Goal: Information Seeking & Learning: Learn about a topic

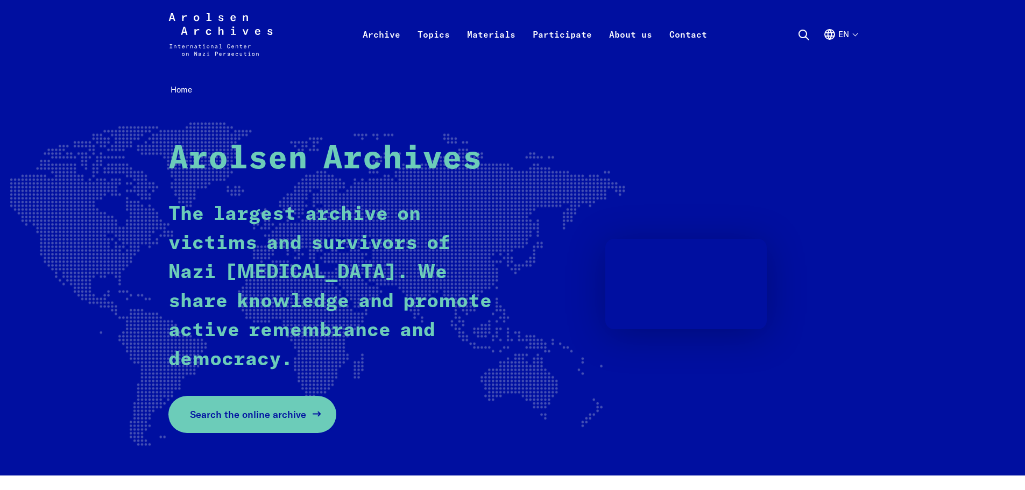
click at [279, 413] on span "Search the online archive" at bounding box center [248, 414] width 116 height 15
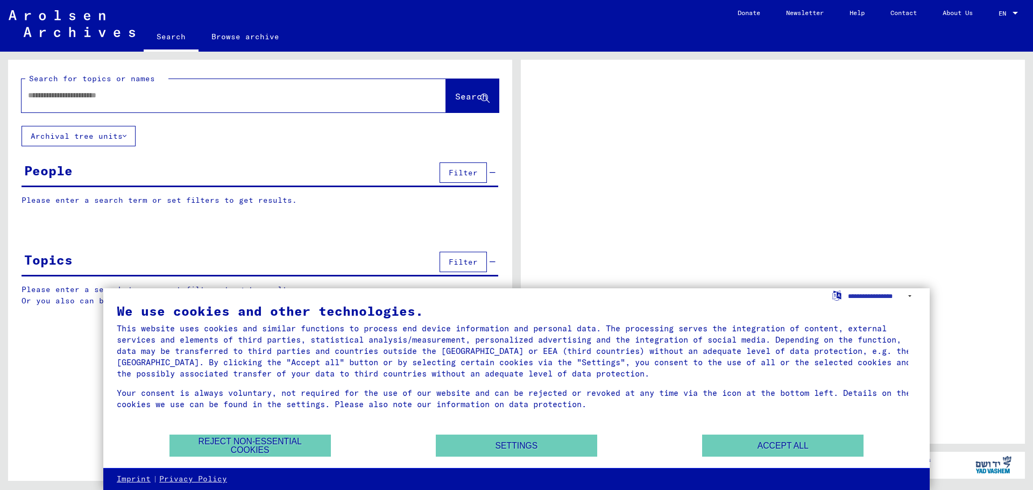
click at [162, 103] on div at bounding box center [221, 95] width 399 height 24
click at [155, 92] on input "text" at bounding box center [224, 95] width 392 height 11
type input "**********"
click at [455, 97] on span "Search" at bounding box center [471, 96] width 32 height 11
click at [773, 440] on button "Accept all" at bounding box center [782, 446] width 161 height 22
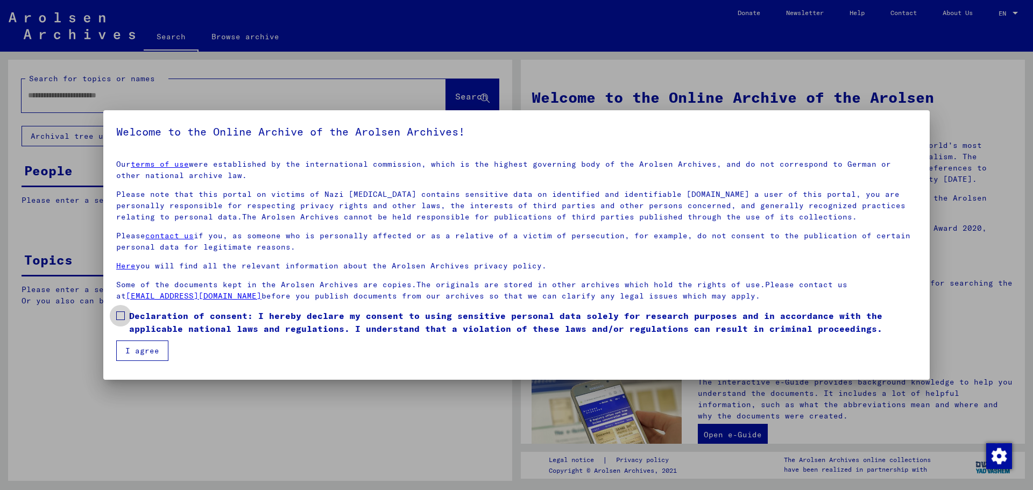
click at [128, 311] on label "Declaration of consent: I hereby declare my consent to using sensitive personal…" at bounding box center [516, 322] width 800 height 26
click at [138, 352] on button "I agree" at bounding box center [142, 350] width 52 height 20
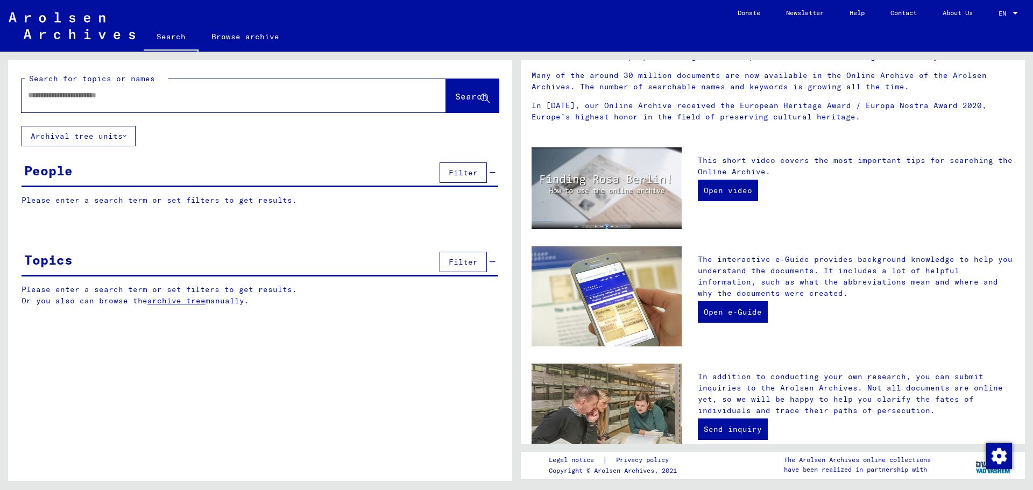
scroll to position [144, 0]
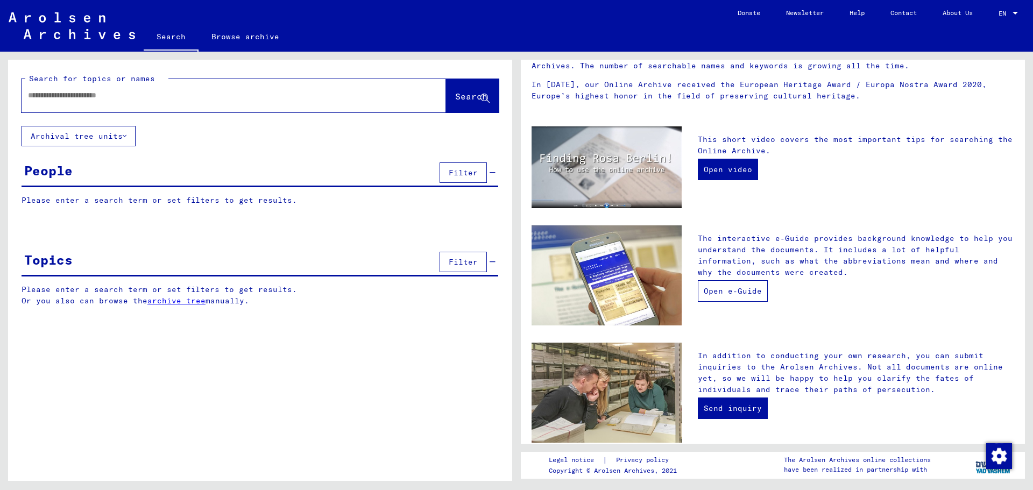
click at [745, 291] on link "Open e-Guide" at bounding box center [733, 291] width 70 height 22
click at [249, 89] on div at bounding box center [218, 95] width 392 height 24
click at [144, 97] on input "text" at bounding box center [221, 95] width 386 height 11
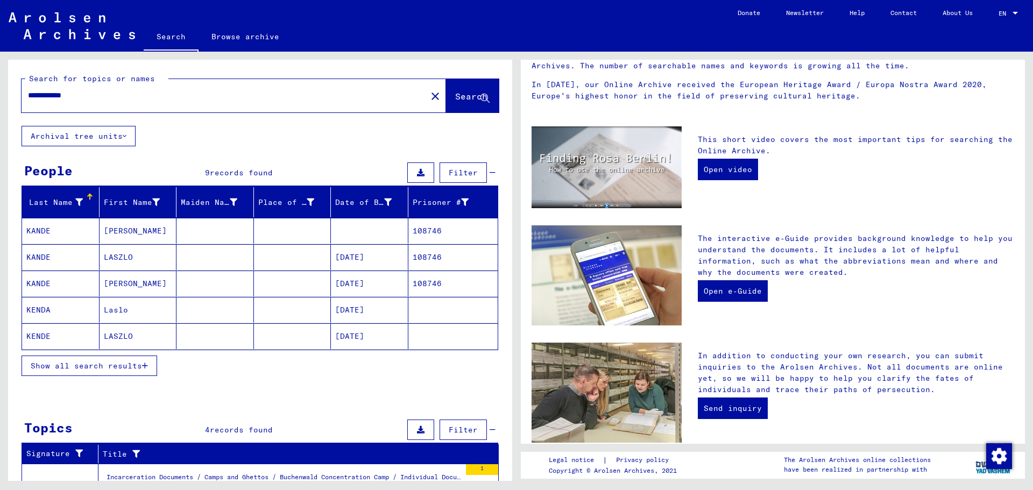
click at [36, 282] on mat-cell "KANDE" at bounding box center [60, 284] width 77 height 26
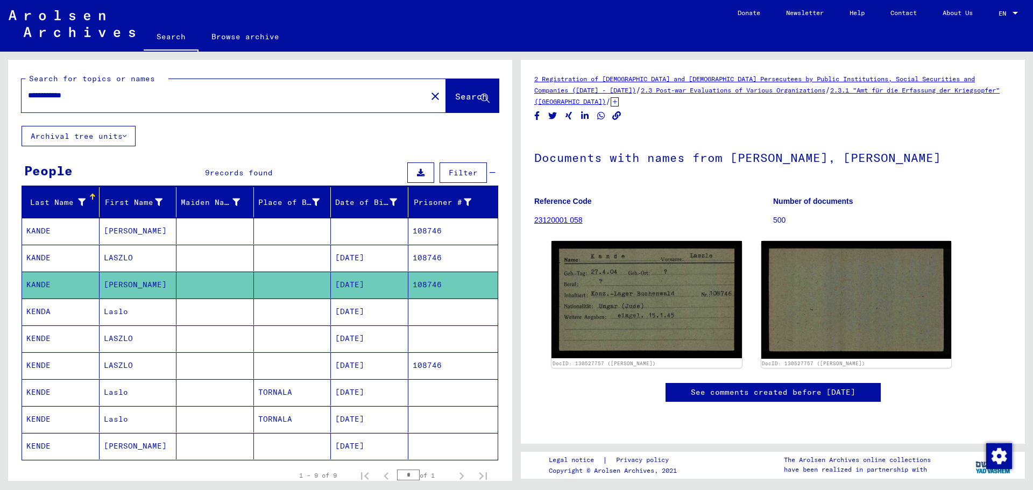
click at [33, 363] on mat-cell "KENDE" at bounding box center [60, 365] width 77 height 26
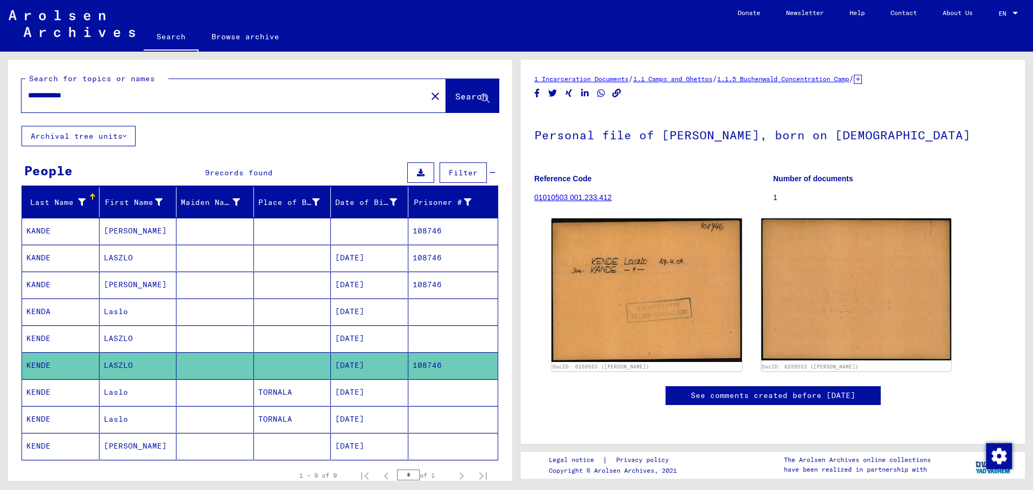
click at [802, 397] on link "See comments created before [DATE]" at bounding box center [773, 395] width 165 height 11
click at [39, 281] on mat-cell "KANDE" at bounding box center [60, 285] width 77 height 26
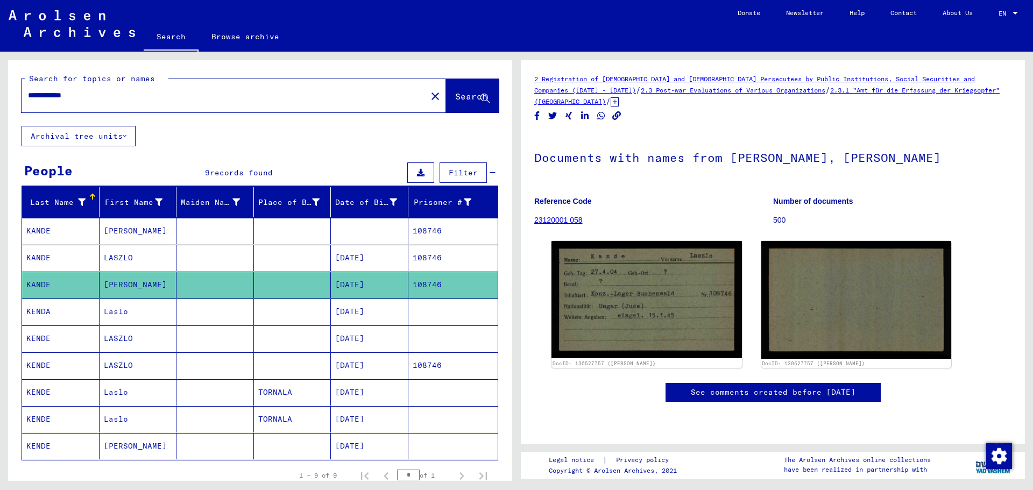
click at [43, 259] on mat-cell "KANDE" at bounding box center [60, 258] width 77 height 26
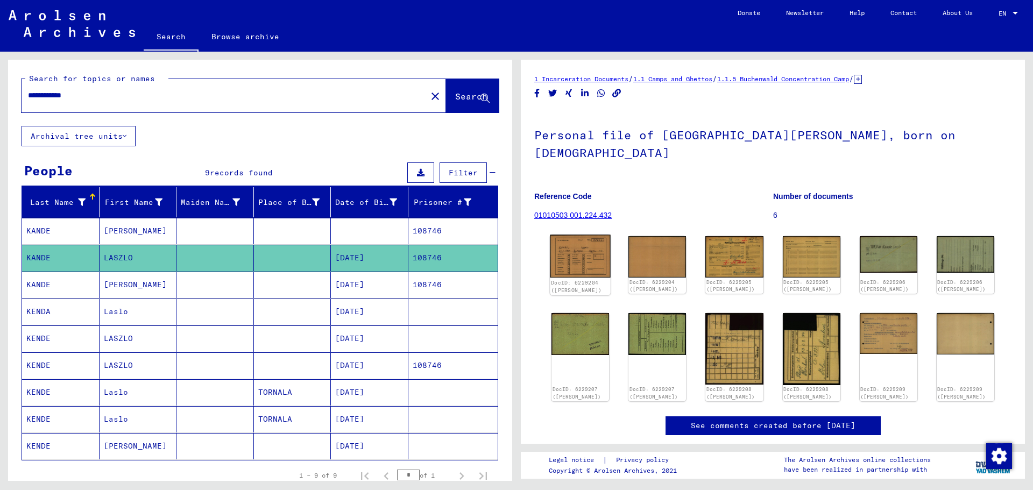
click at [581, 245] on img at bounding box center [580, 256] width 61 height 43
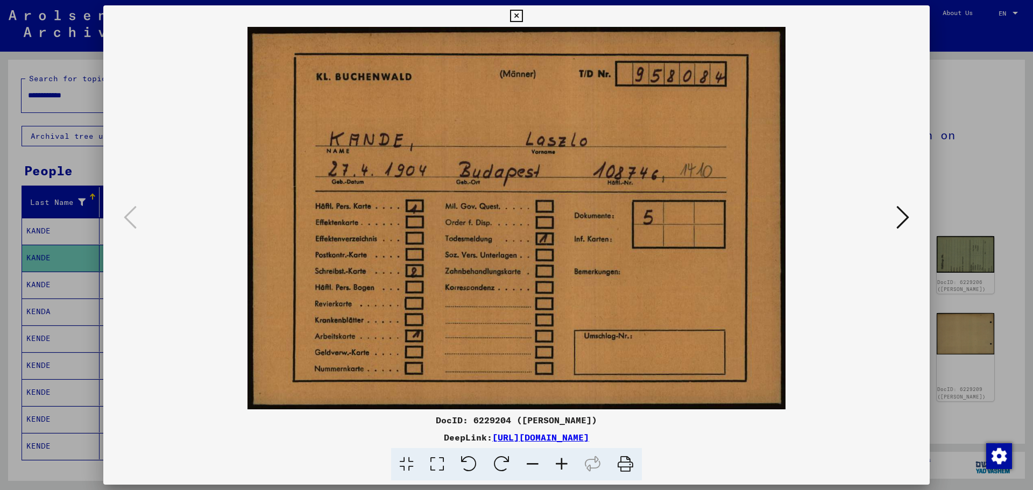
click at [901, 214] on icon at bounding box center [902, 217] width 13 height 26
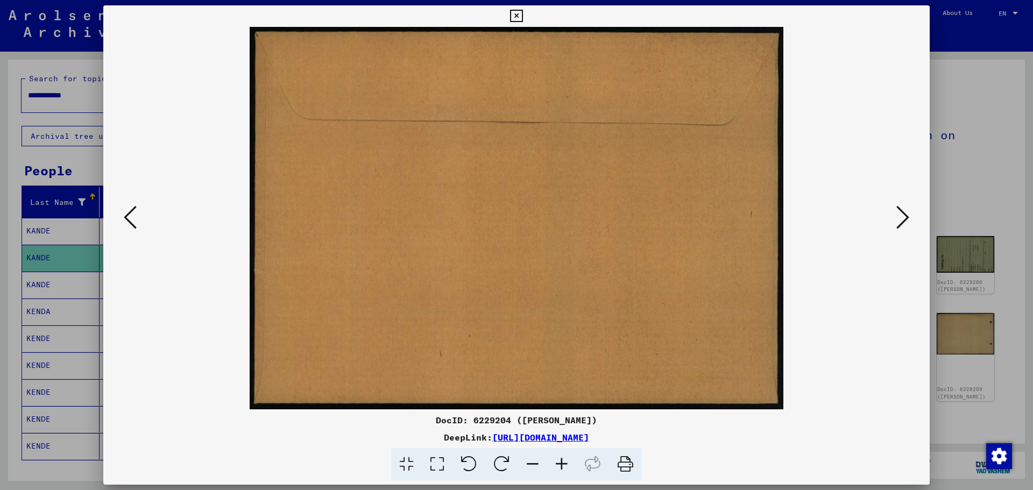
click at [901, 214] on icon at bounding box center [902, 217] width 13 height 26
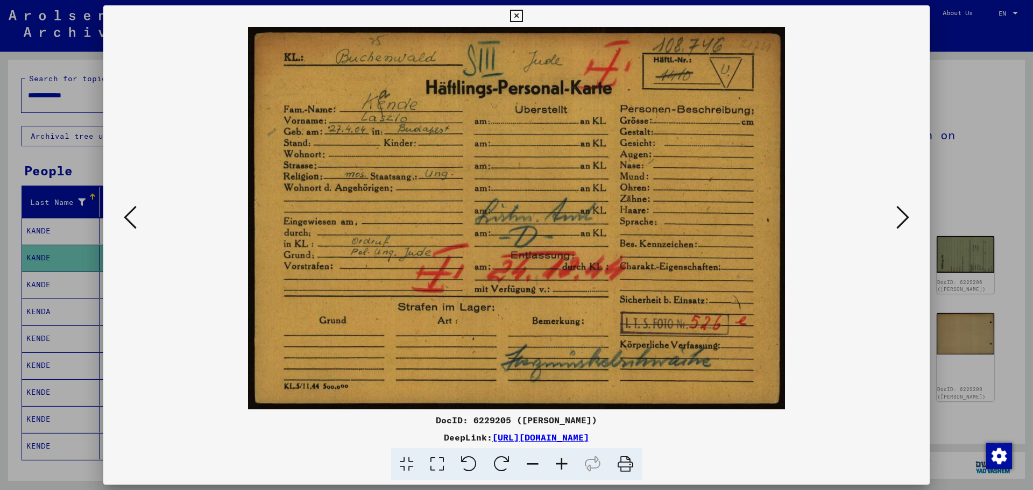
click at [901, 214] on icon at bounding box center [902, 217] width 13 height 26
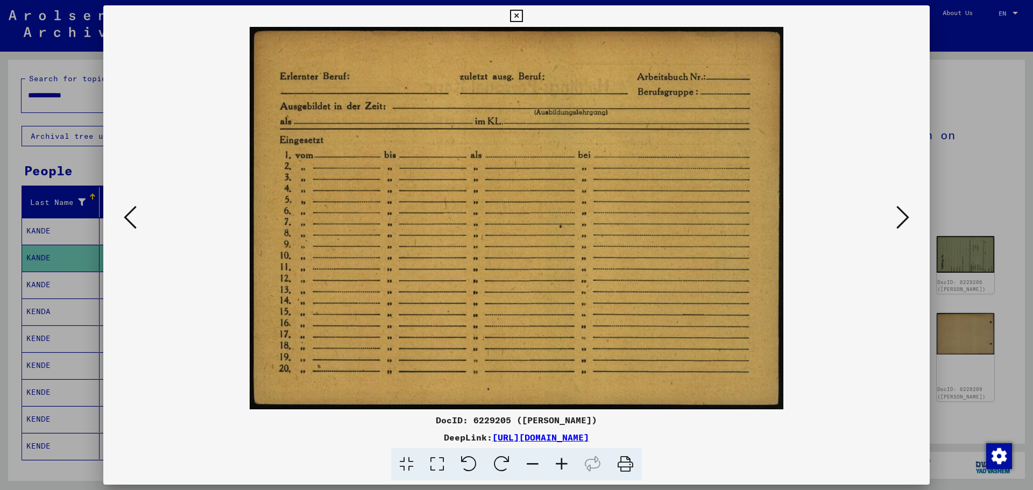
click at [901, 214] on icon at bounding box center [902, 217] width 13 height 26
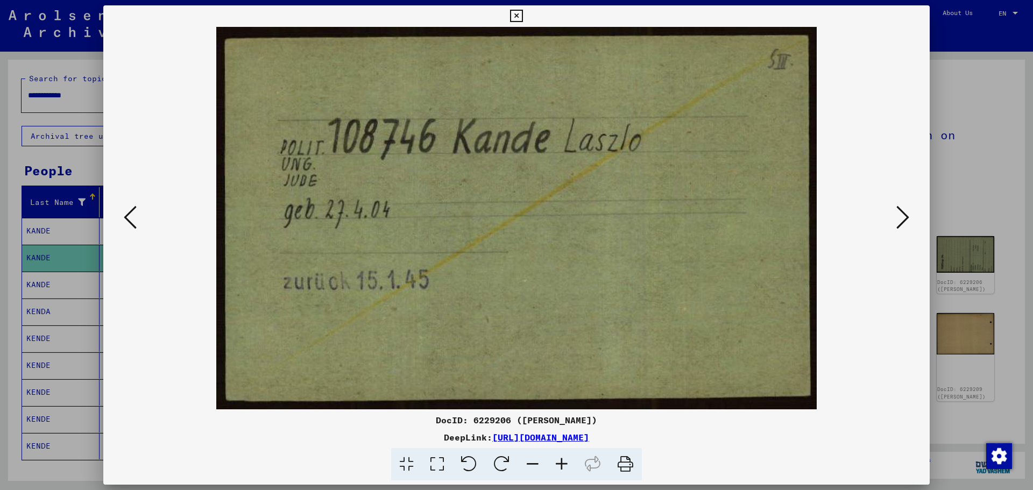
click at [901, 214] on icon at bounding box center [902, 217] width 13 height 26
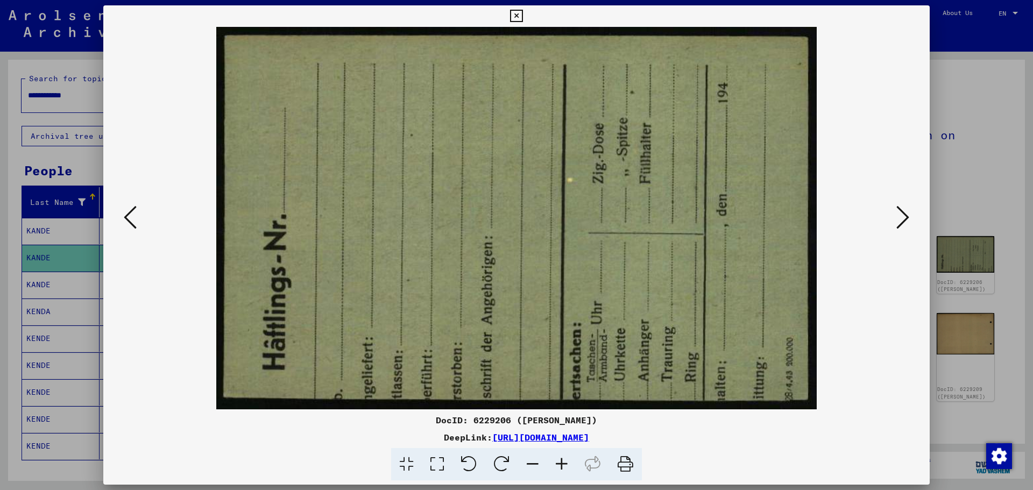
click at [901, 214] on icon at bounding box center [902, 217] width 13 height 26
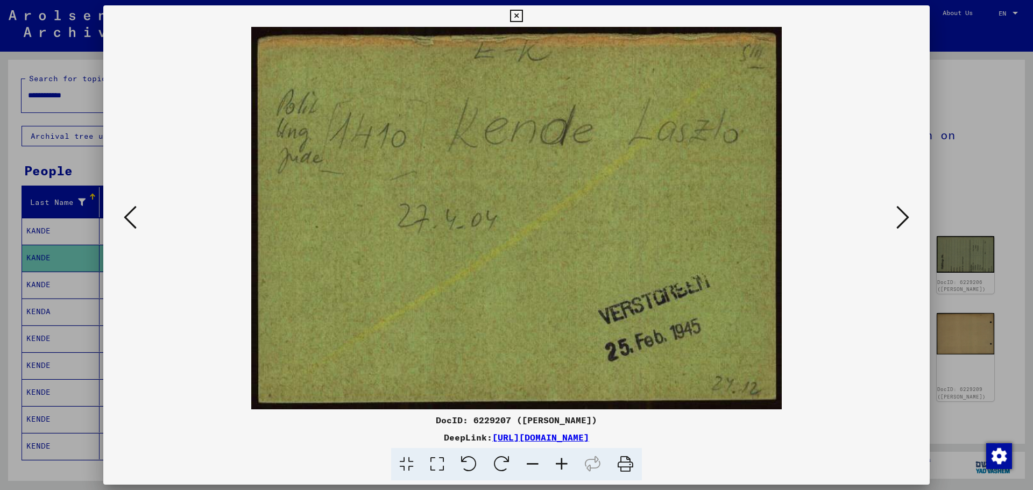
click at [901, 214] on icon at bounding box center [902, 217] width 13 height 26
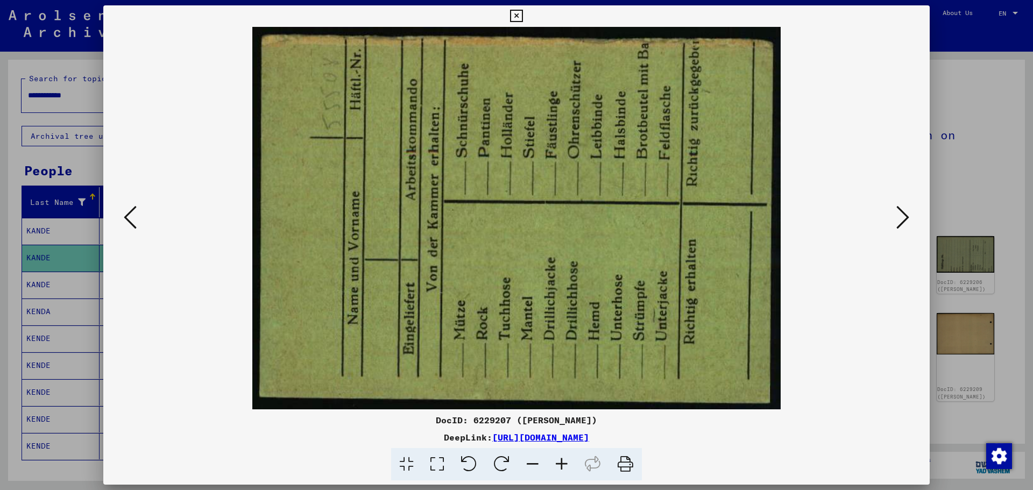
click at [901, 214] on icon at bounding box center [902, 217] width 13 height 26
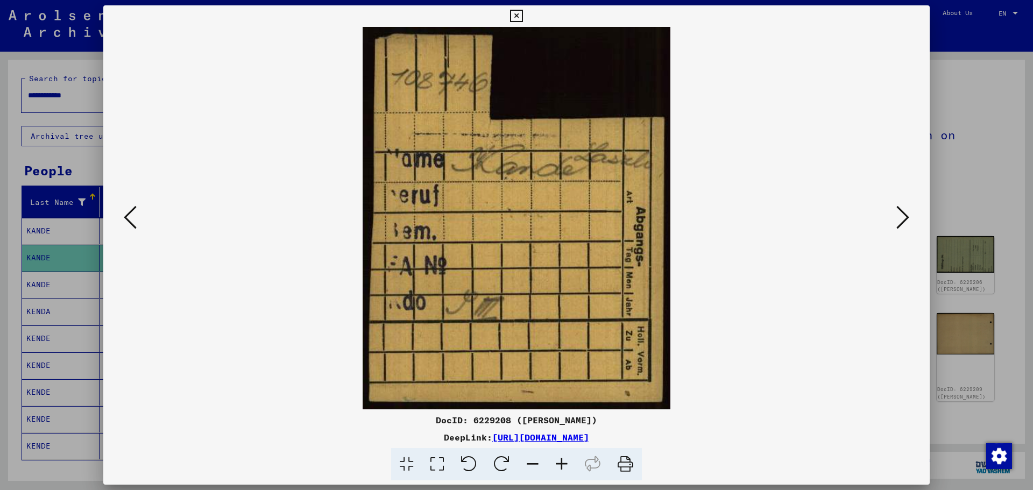
click at [901, 214] on icon at bounding box center [902, 217] width 13 height 26
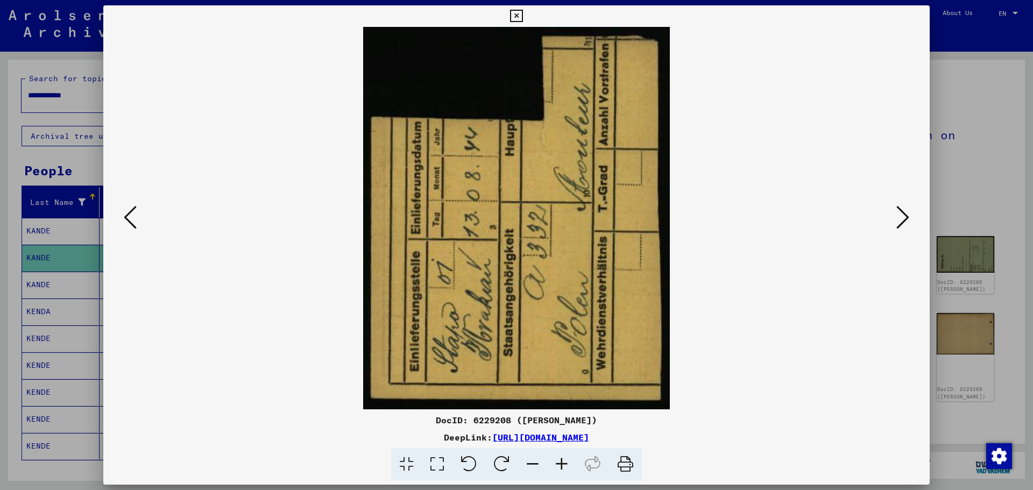
click at [901, 214] on icon at bounding box center [902, 217] width 13 height 26
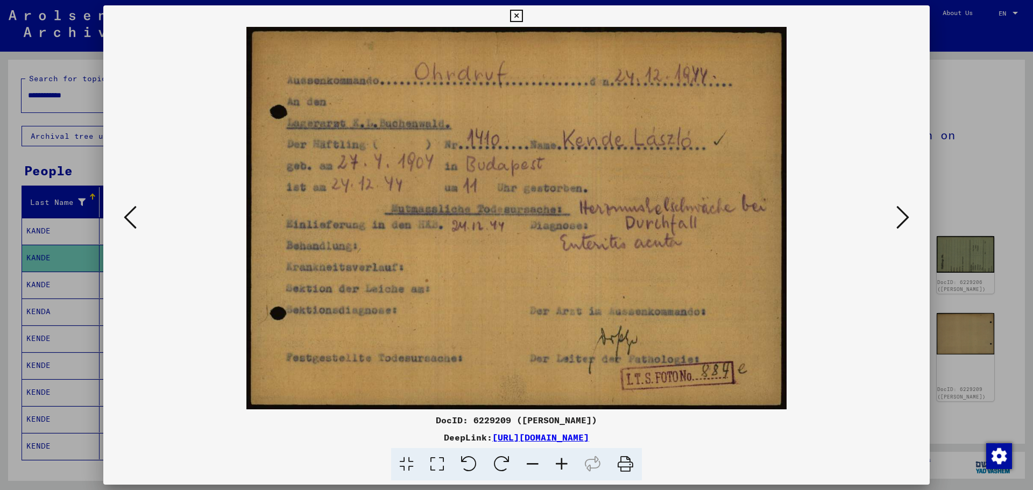
click at [901, 214] on icon at bounding box center [902, 217] width 13 height 26
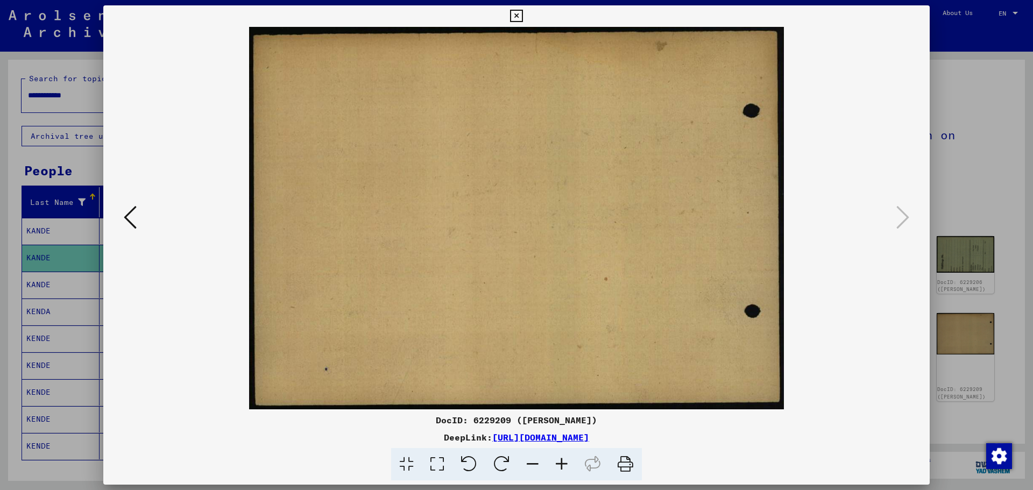
click at [515, 14] on icon at bounding box center [516, 16] width 12 height 13
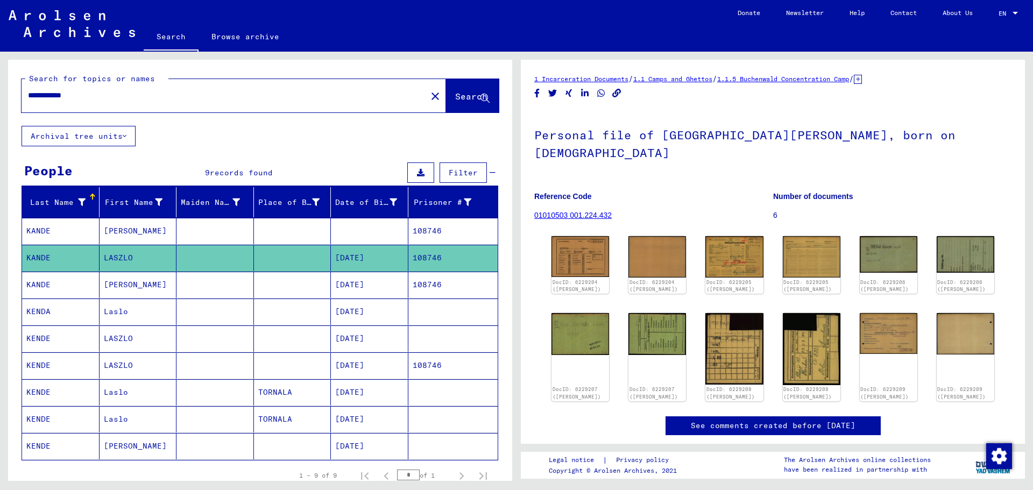
click at [39, 228] on mat-cell "KANDE" at bounding box center [60, 231] width 77 height 26
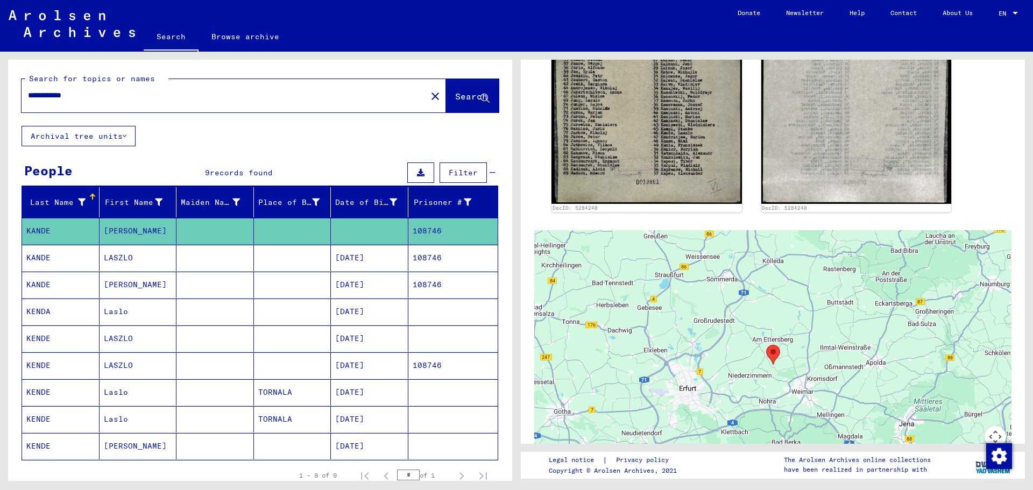
scroll to position [430, 0]
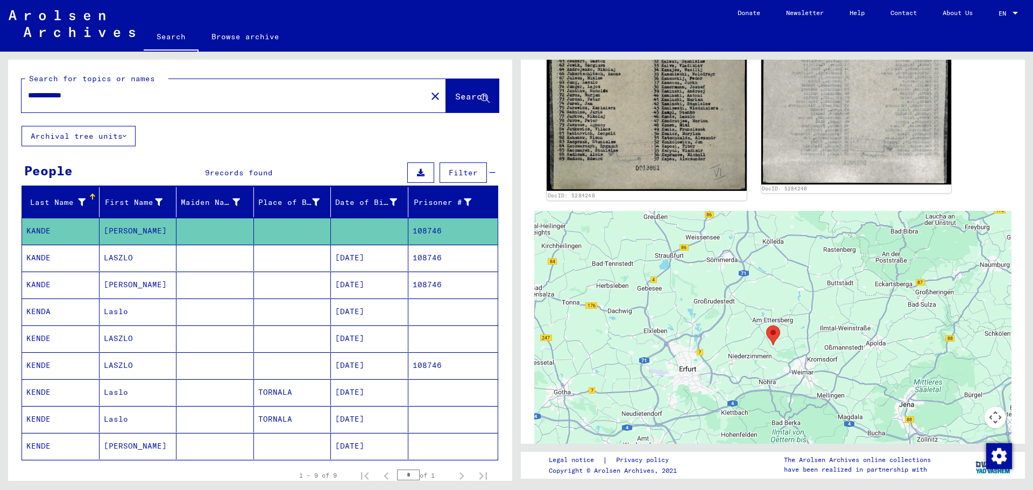
click at [632, 136] on img at bounding box center [646, 41] width 200 height 300
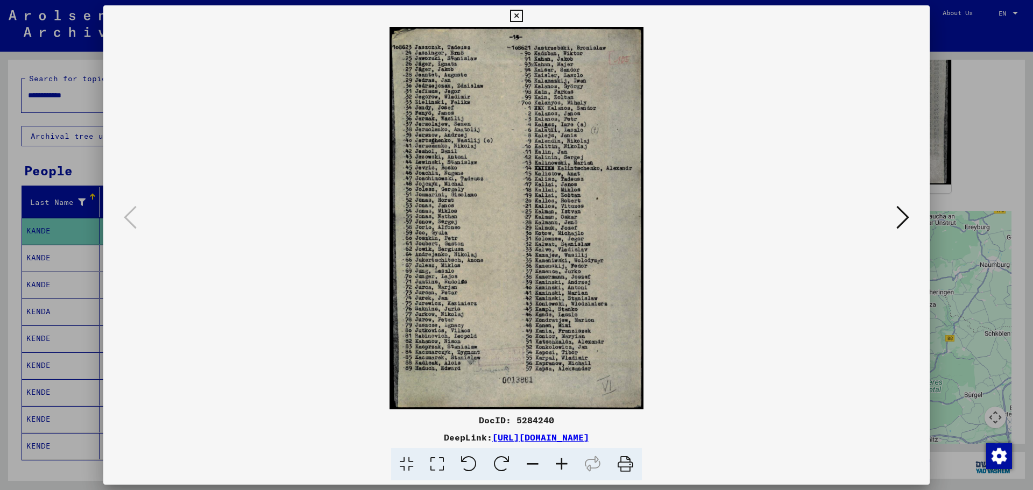
click at [589, 438] on link "[URL][DOMAIN_NAME]" at bounding box center [540, 437] width 97 height 11
click at [514, 15] on icon at bounding box center [516, 16] width 12 height 13
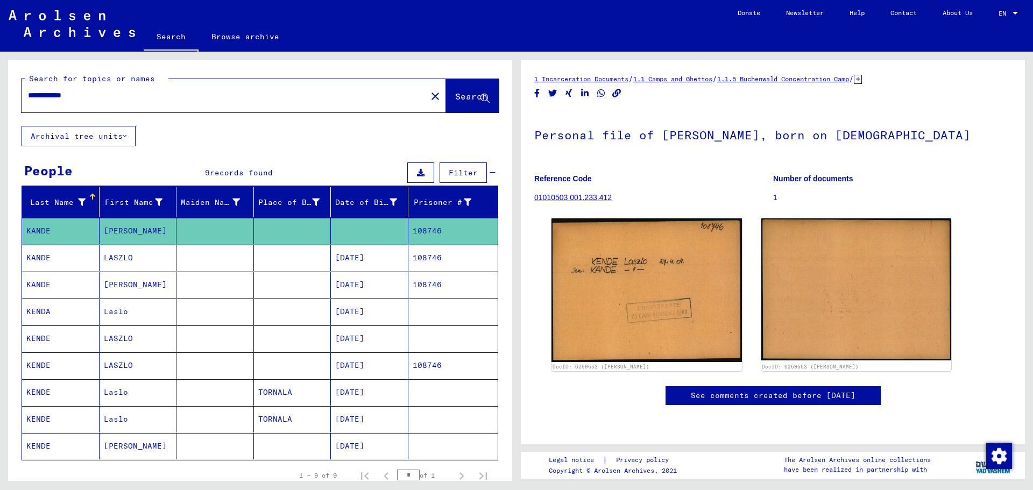
drag, startPoint x: 96, startPoint y: 96, endPoint x: 18, endPoint y: 94, distance: 77.5
click at [18, 94] on div "**********" at bounding box center [260, 93] width 504 height 66
type input "*******"
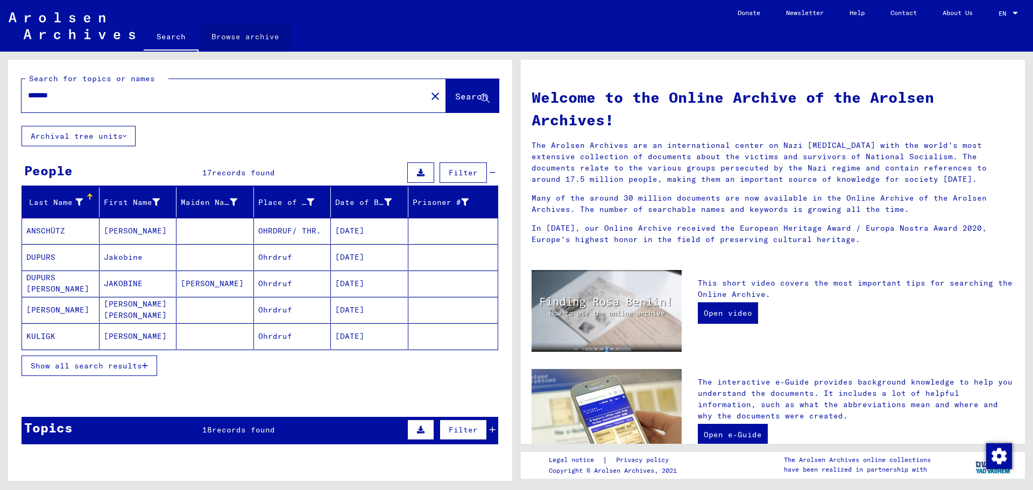
click at [240, 35] on link "Browse archive" at bounding box center [245, 37] width 94 height 26
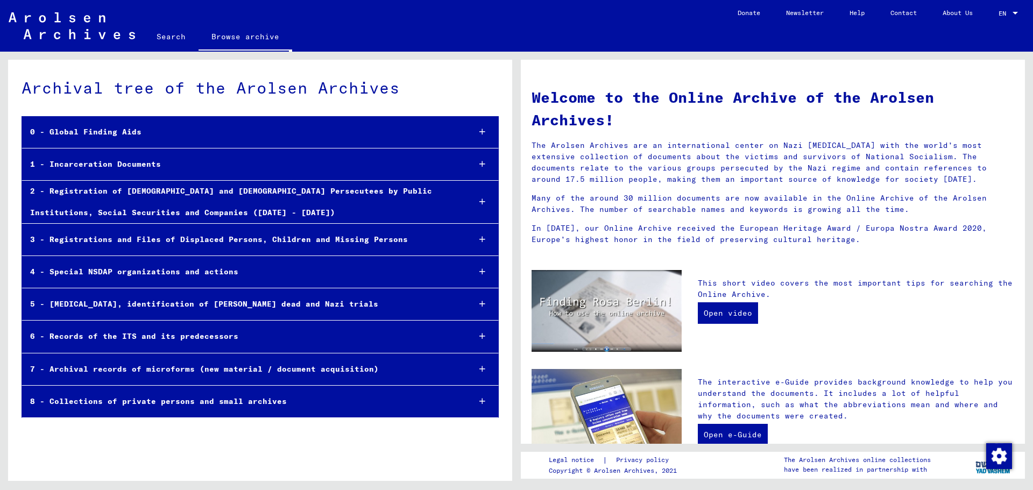
click at [346, 302] on div "5 - [MEDICAL_DATA], identification of [PERSON_NAME] dead and Nazi trials" at bounding box center [241, 304] width 439 height 21
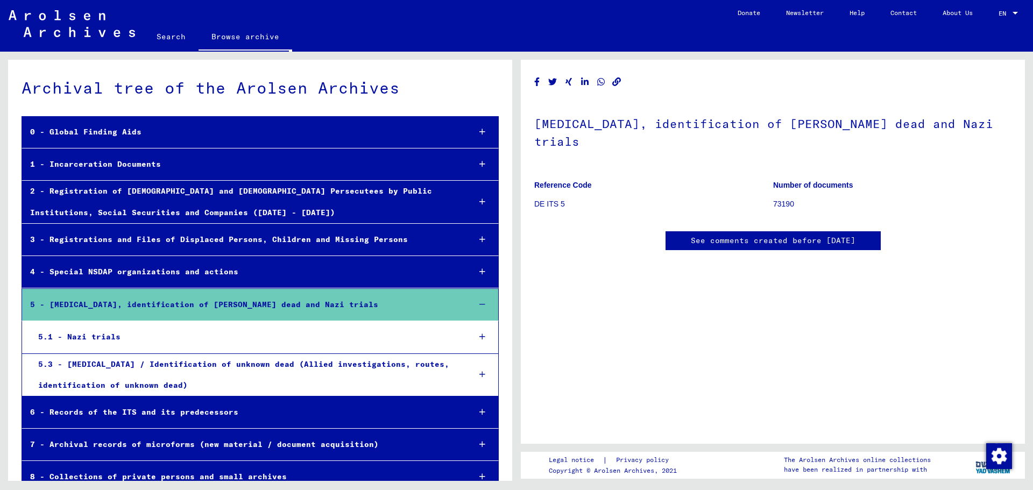
click at [275, 333] on div "5.1 - Nazi trials" at bounding box center [245, 336] width 431 height 21
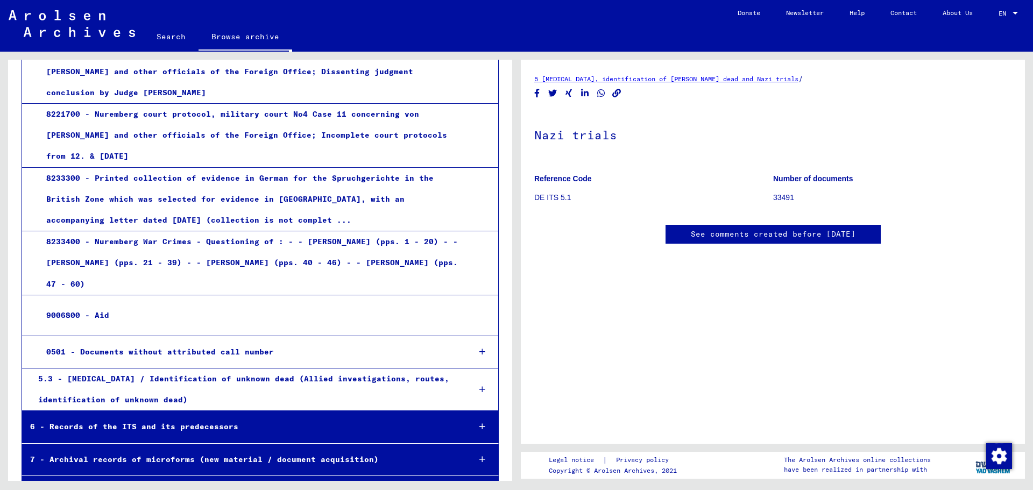
scroll to position [430, 0]
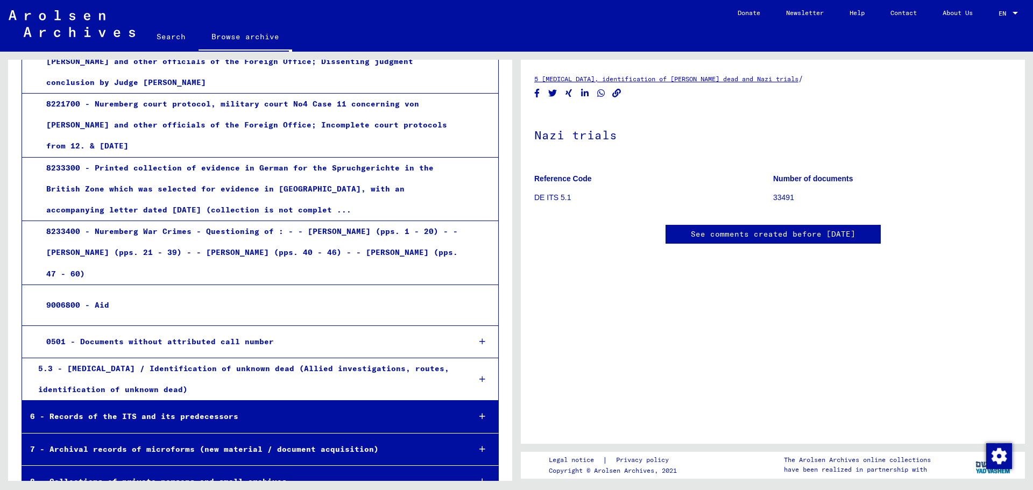
click at [278, 368] on div "5.3 - [MEDICAL_DATA] / Identification of unknown dead (Allied investigations, r…" at bounding box center [245, 379] width 431 height 42
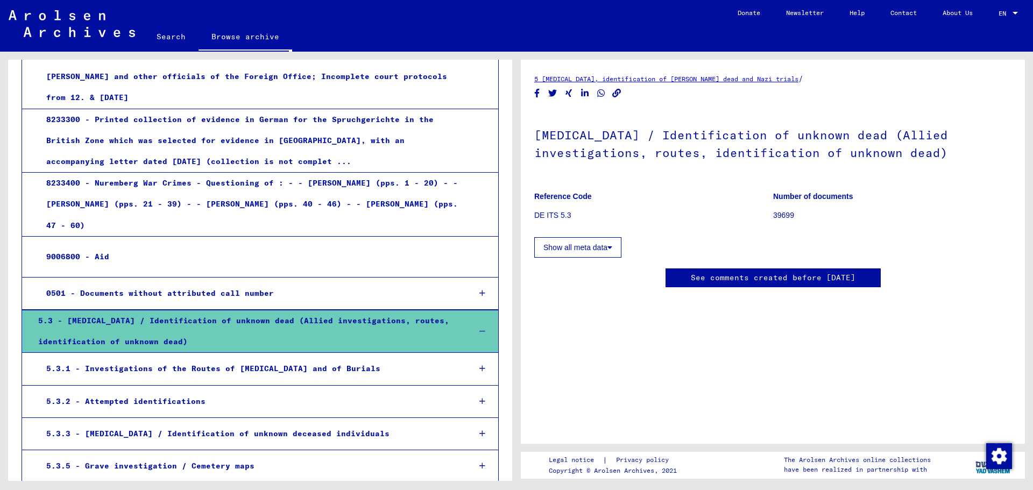
scroll to position [501, 0]
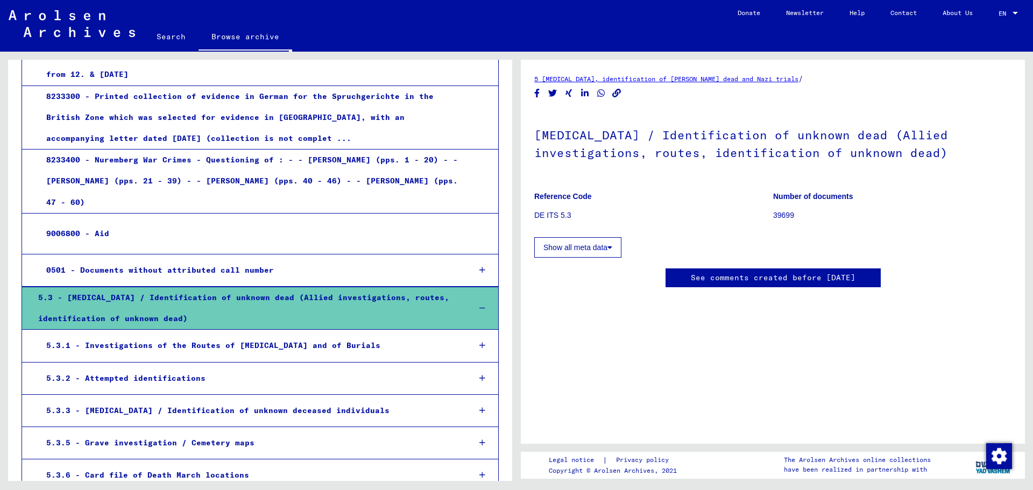
click at [173, 378] on div "5.3.2 - Attempted identifications" at bounding box center [249, 378] width 423 height 21
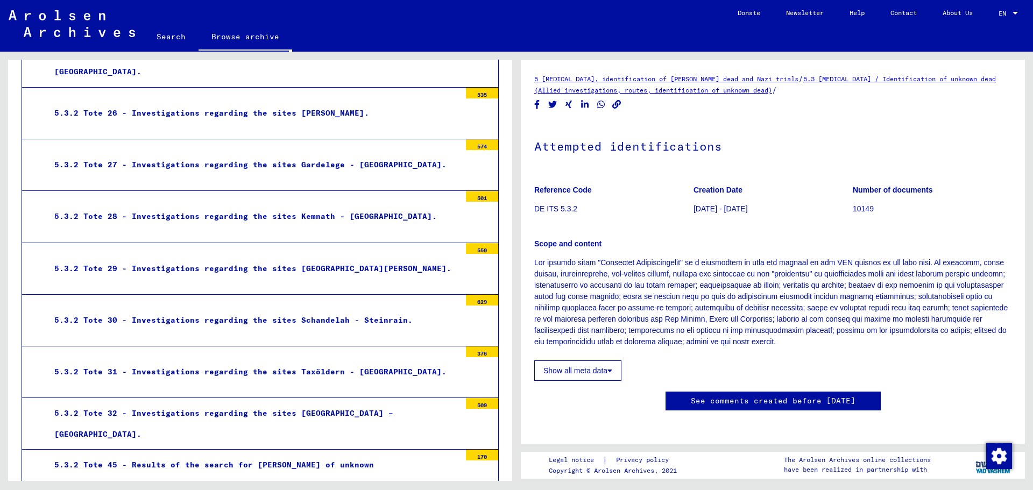
scroll to position [932, 0]
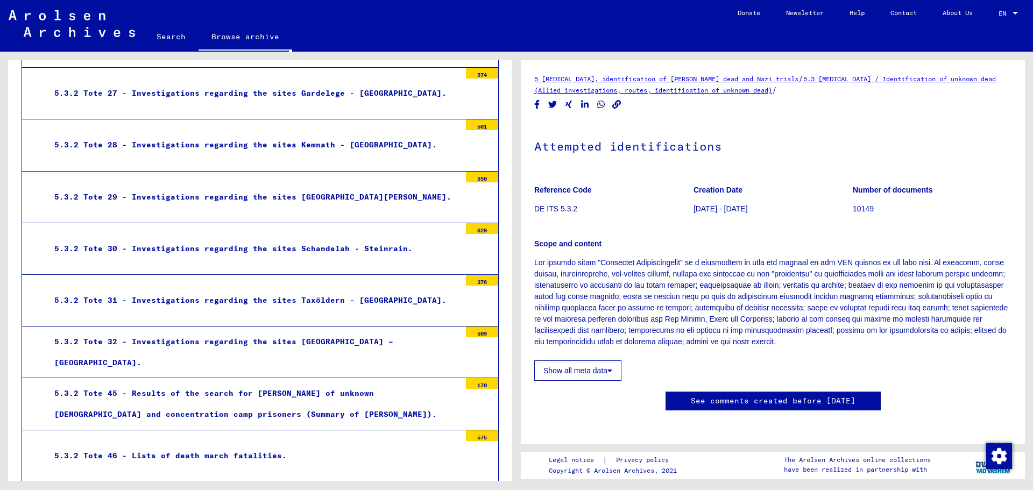
click at [297, 392] on div "5.3.2 Tote 45 - Results of the search for [PERSON_NAME] of unknown [DEMOGRAPHIC…" at bounding box center [253, 404] width 414 height 42
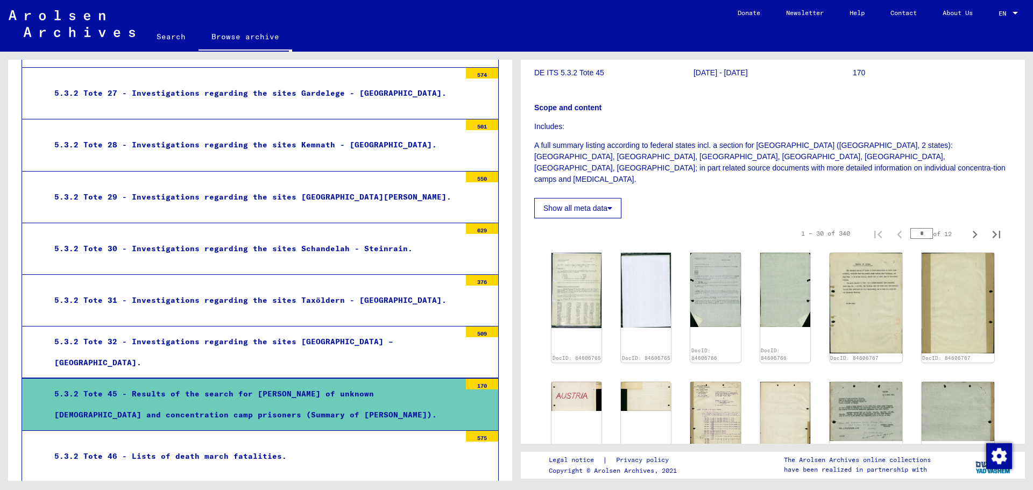
scroll to position [215, 0]
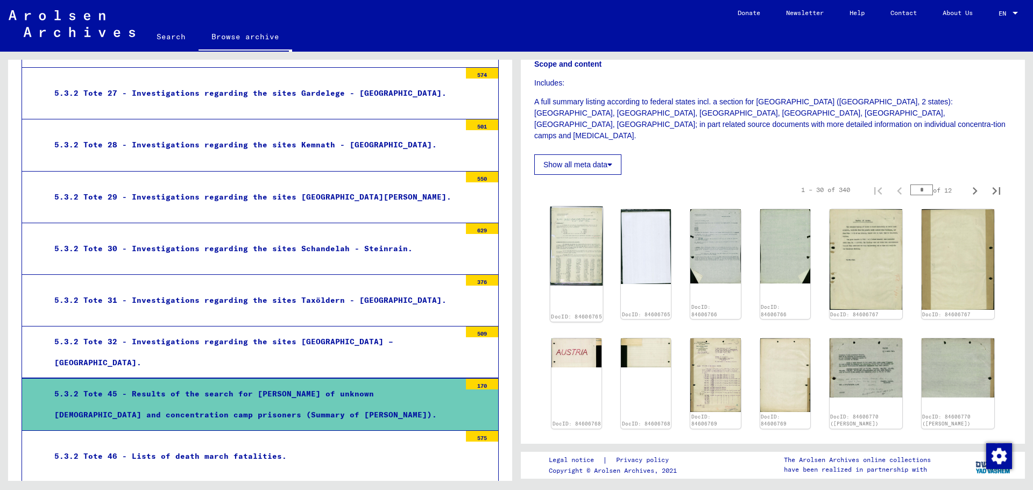
click at [587, 235] on img at bounding box center [576, 246] width 53 height 79
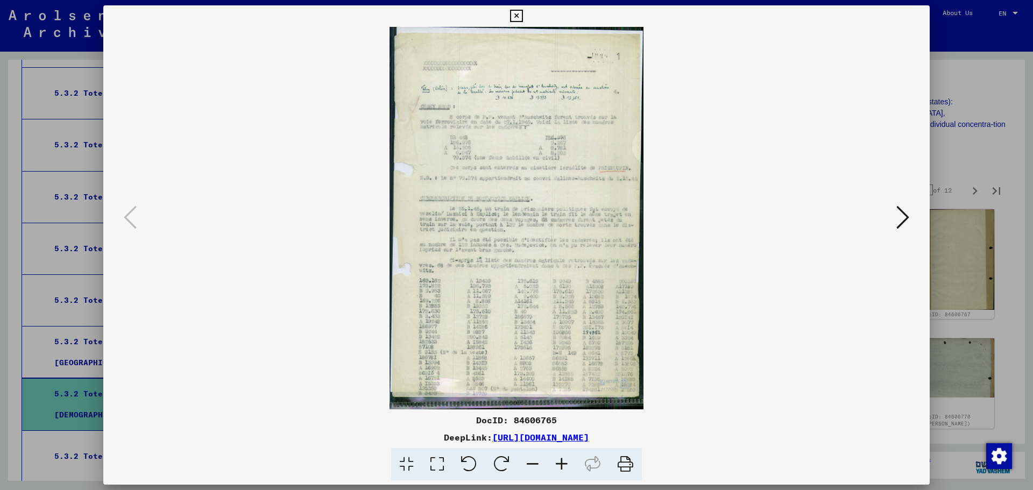
click at [906, 217] on icon at bounding box center [902, 217] width 13 height 26
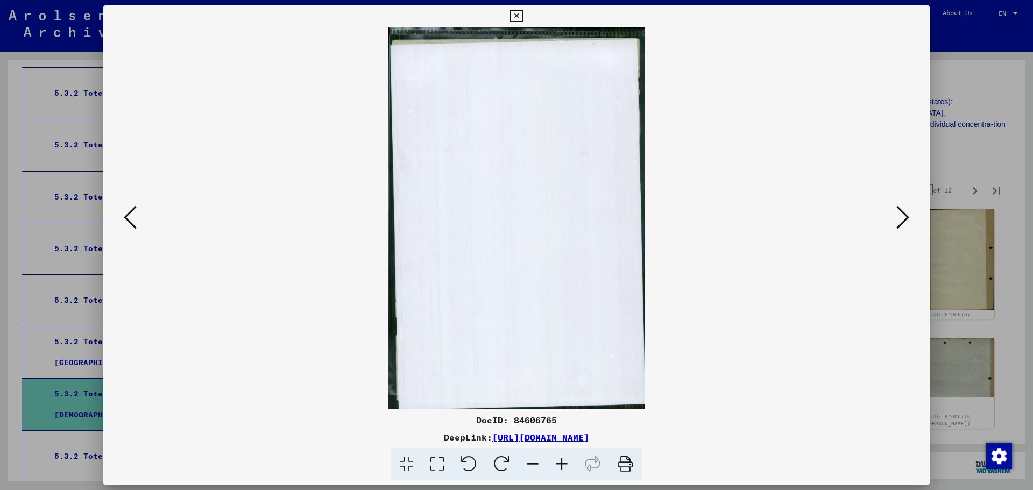
click at [906, 217] on icon at bounding box center [902, 217] width 13 height 26
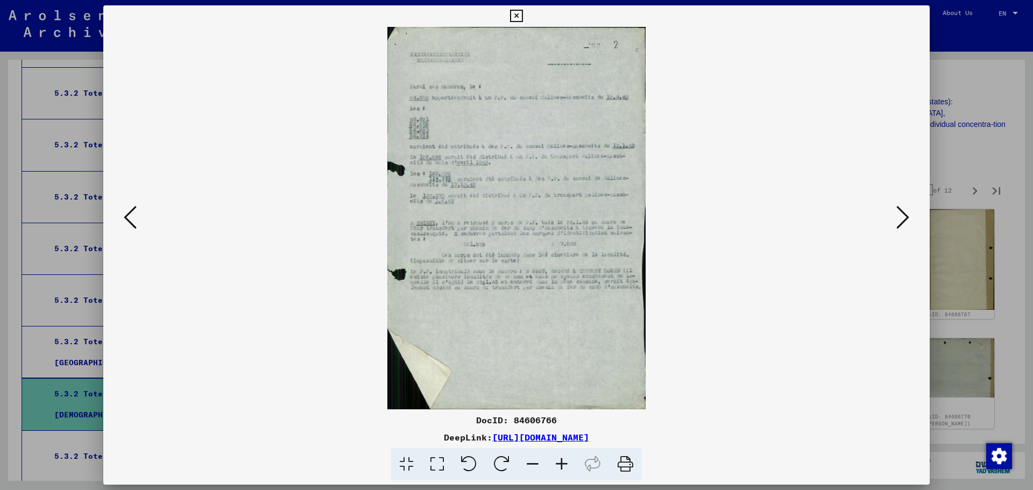
click at [906, 217] on icon at bounding box center [902, 217] width 13 height 26
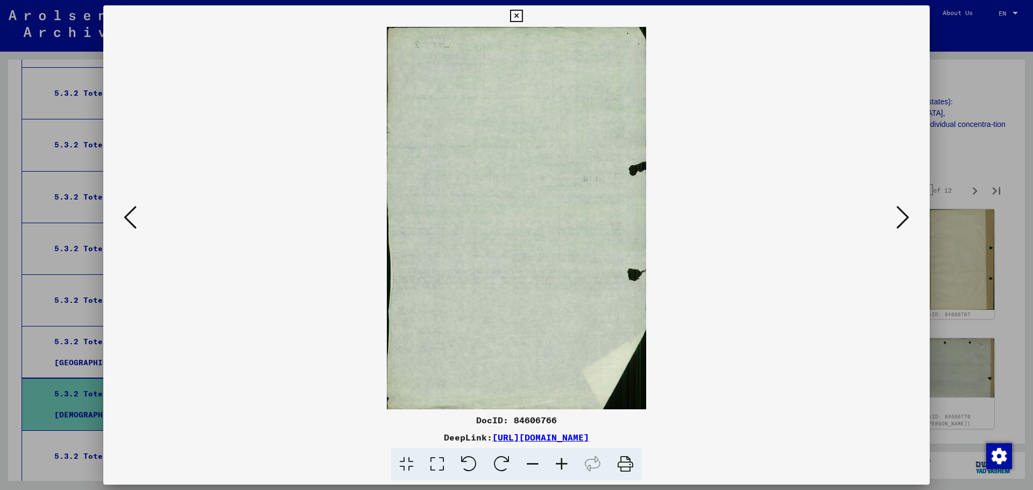
click at [906, 217] on icon at bounding box center [902, 217] width 13 height 26
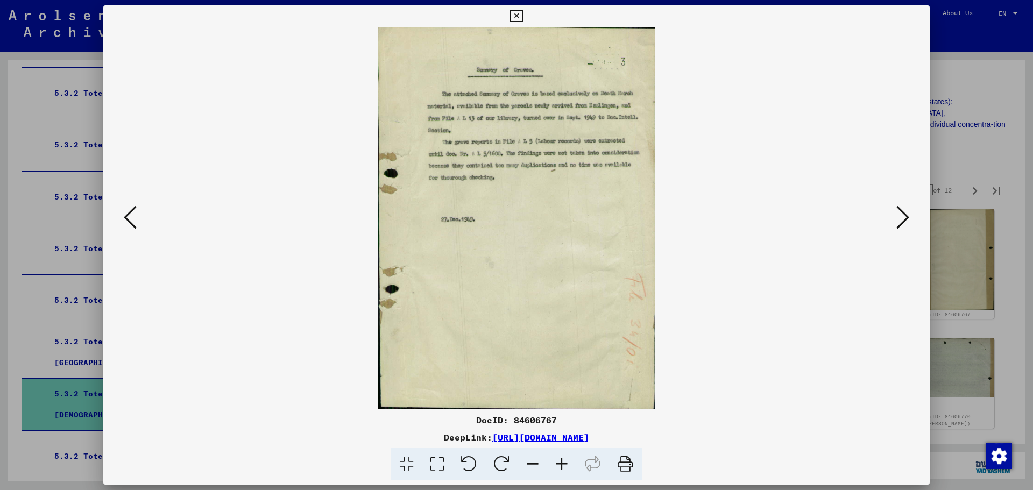
click at [906, 217] on icon at bounding box center [902, 217] width 13 height 26
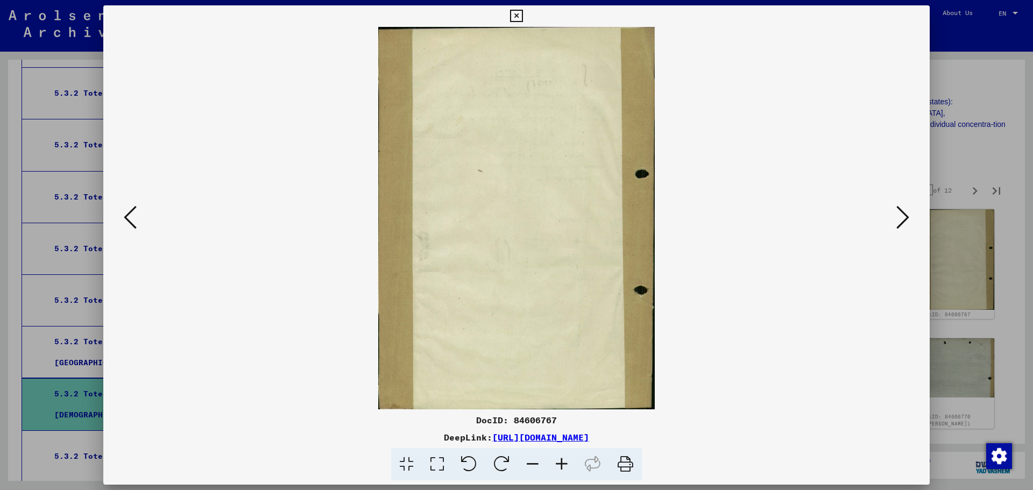
click at [906, 217] on icon at bounding box center [902, 217] width 13 height 26
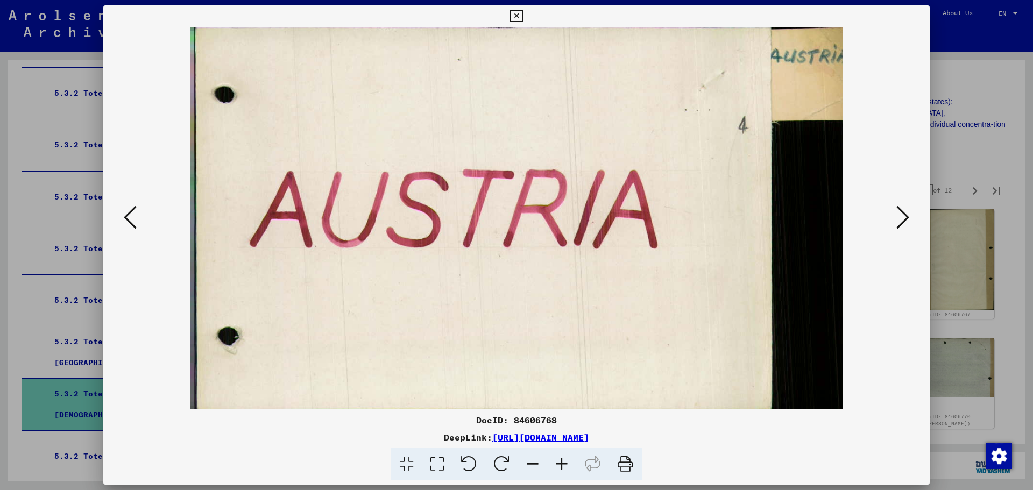
click at [906, 217] on icon at bounding box center [902, 217] width 13 height 26
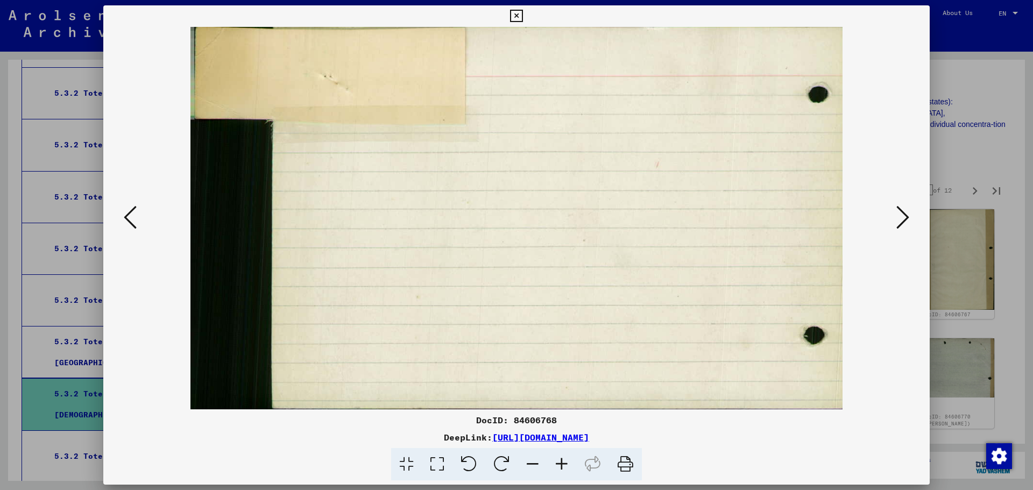
click at [906, 217] on icon at bounding box center [902, 217] width 13 height 26
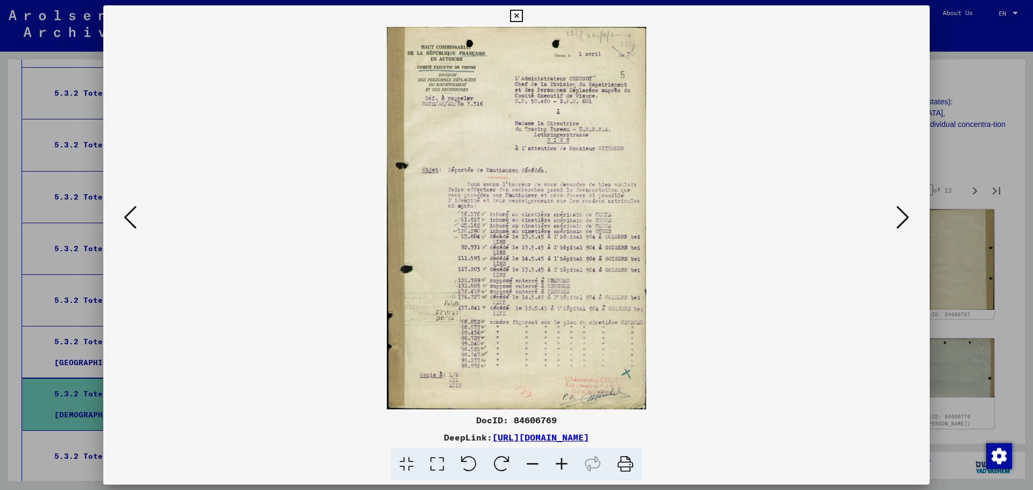
click at [906, 217] on icon at bounding box center [902, 217] width 13 height 26
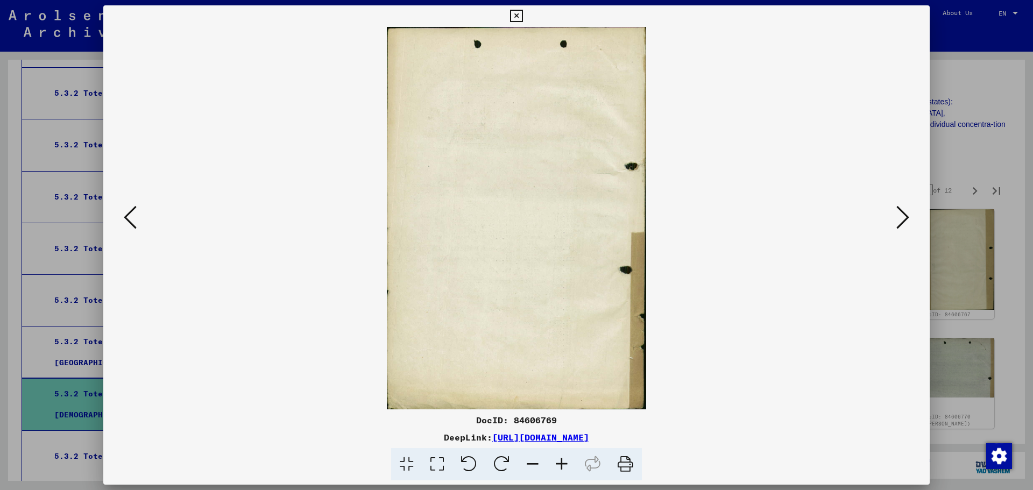
click at [906, 217] on icon at bounding box center [902, 217] width 13 height 26
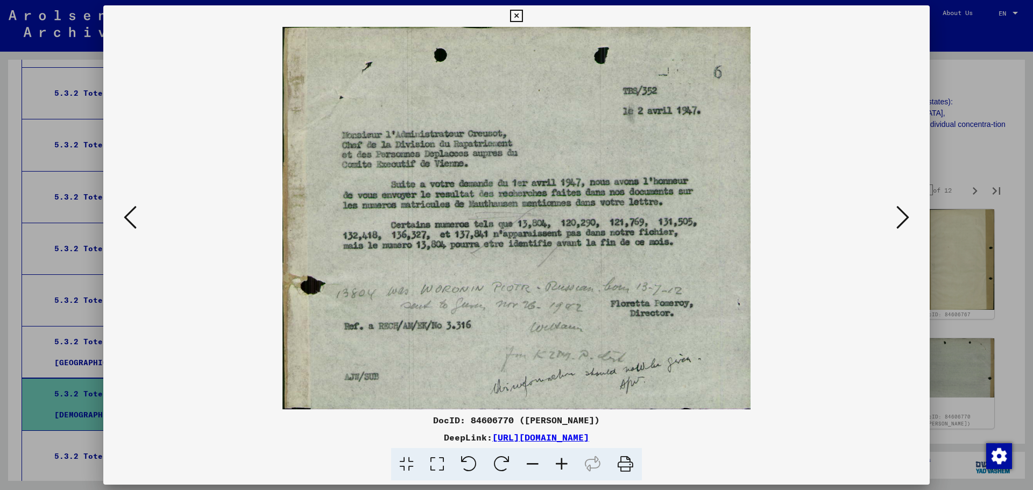
click at [906, 217] on icon at bounding box center [902, 217] width 13 height 26
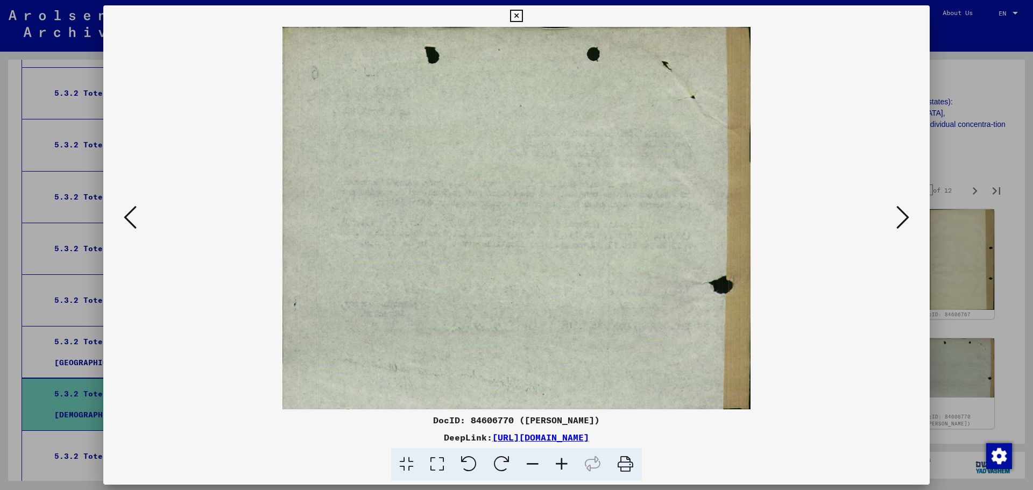
click at [906, 217] on icon at bounding box center [902, 217] width 13 height 26
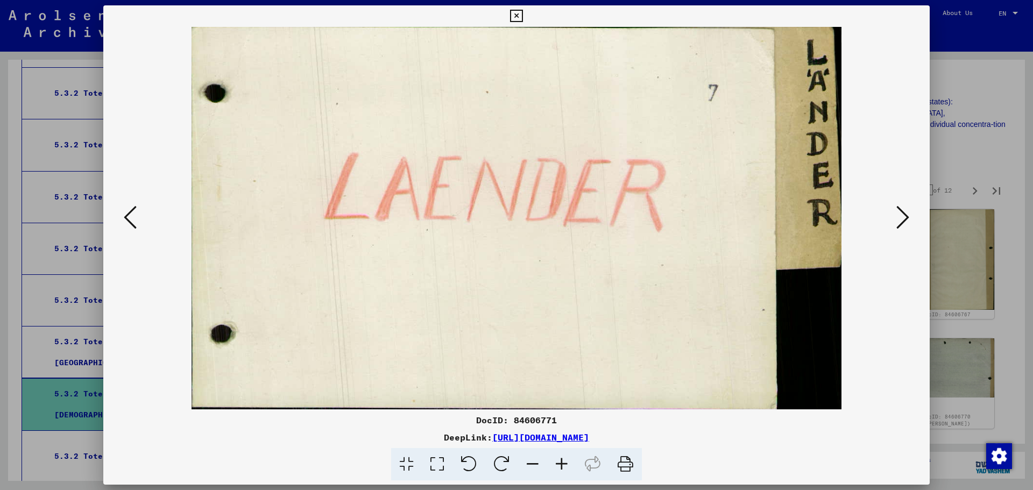
click at [906, 217] on icon at bounding box center [902, 217] width 13 height 26
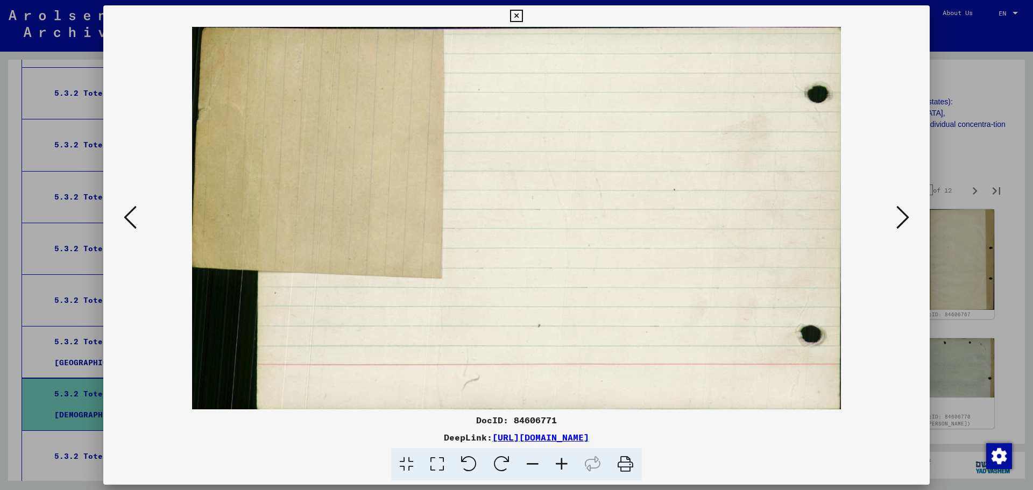
click at [906, 217] on icon at bounding box center [902, 217] width 13 height 26
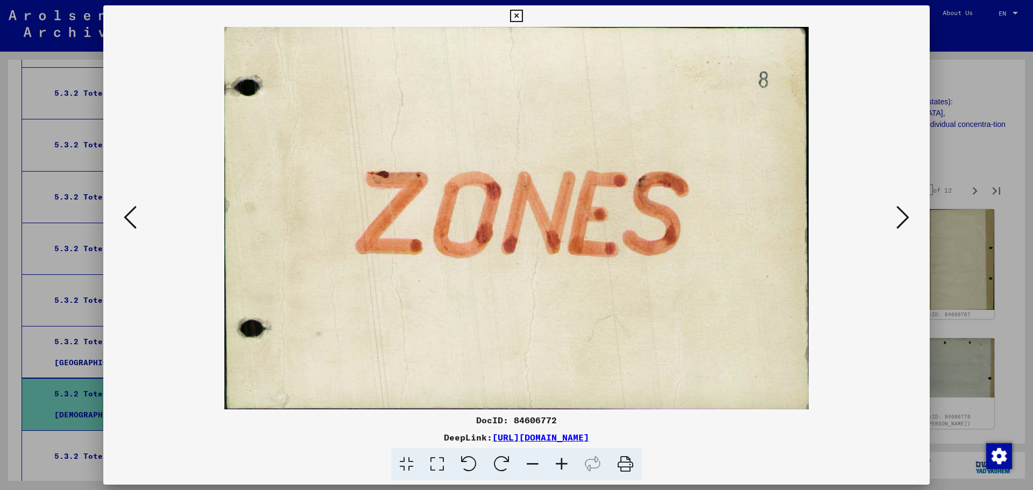
click at [906, 217] on icon at bounding box center [902, 217] width 13 height 26
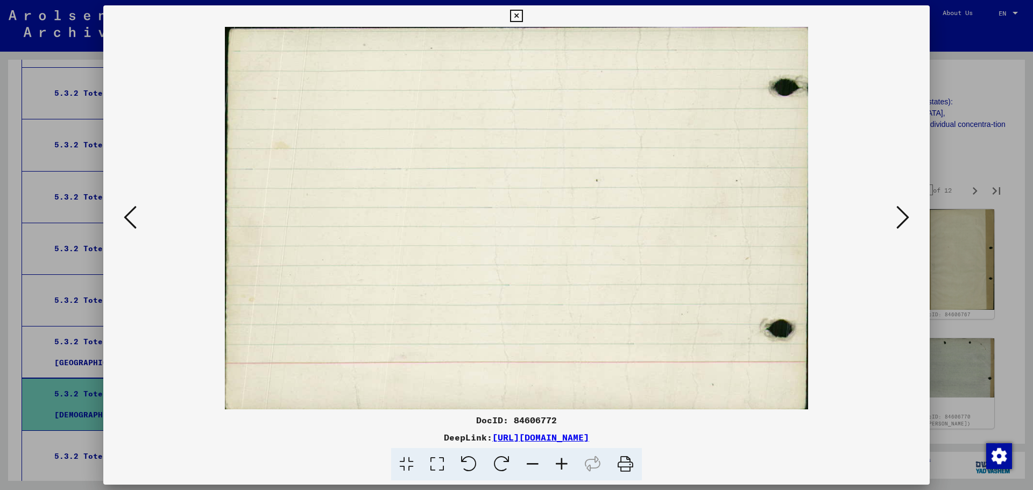
click at [906, 217] on icon at bounding box center [902, 217] width 13 height 26
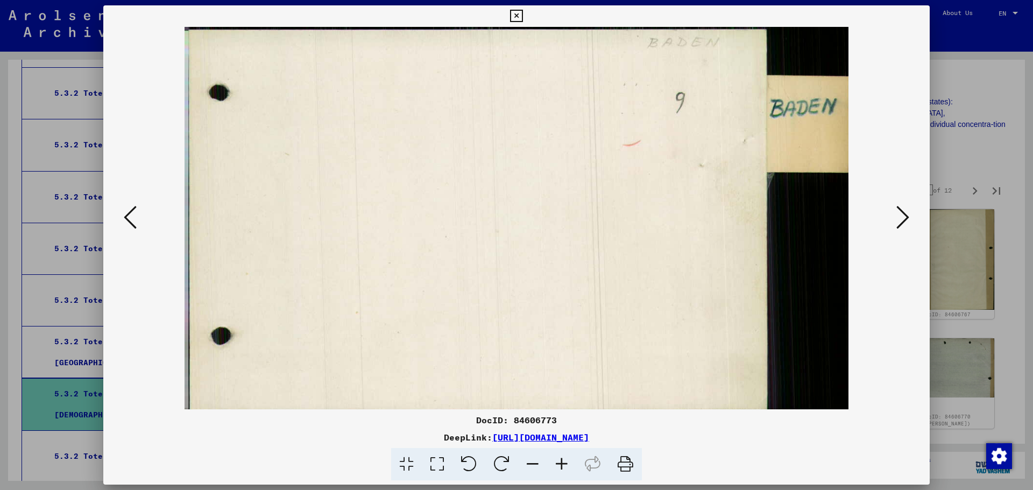
click at [906, 217] on icon at bounding box center [902, 217] width 13 height 26
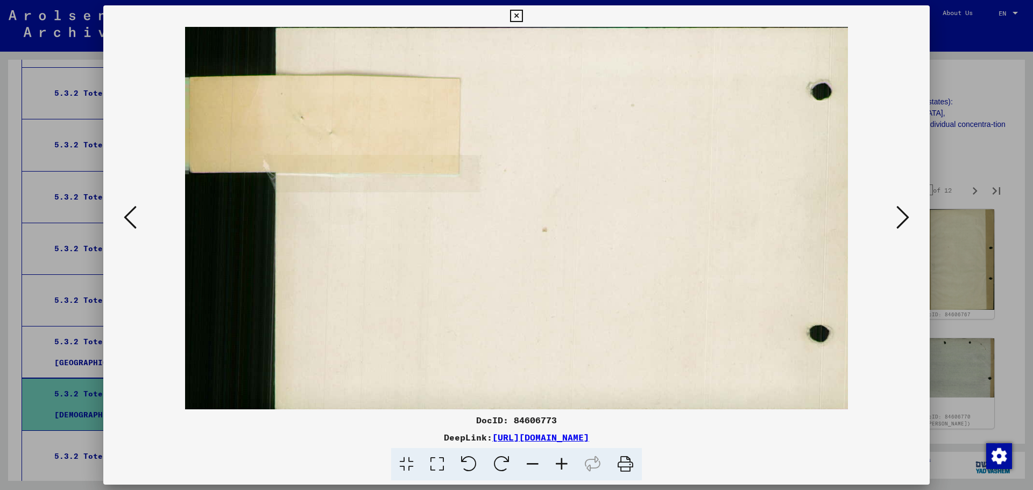
click at [906, 217] on icon at bounding box center [902, 217] width 13 height 26
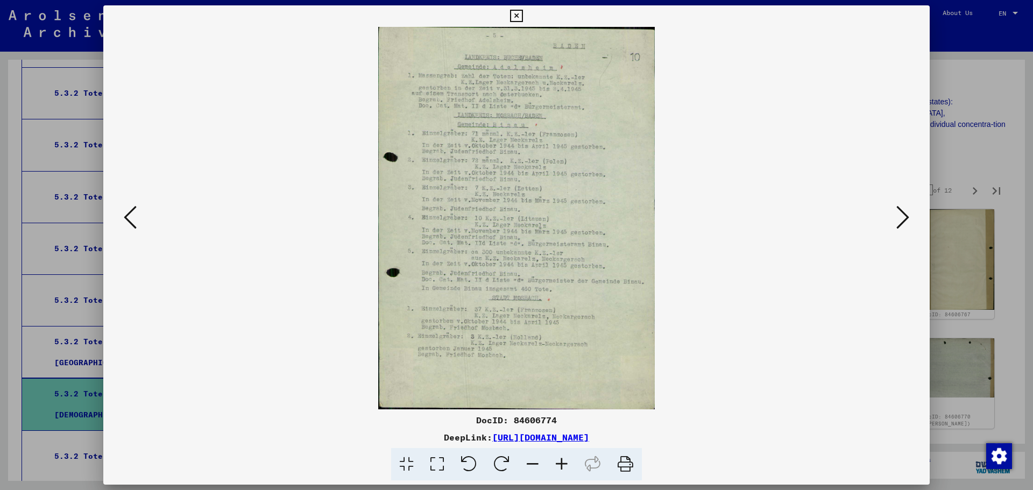
click at [906, 217] on icon at bounding box center [902, 217] width 13 height 26
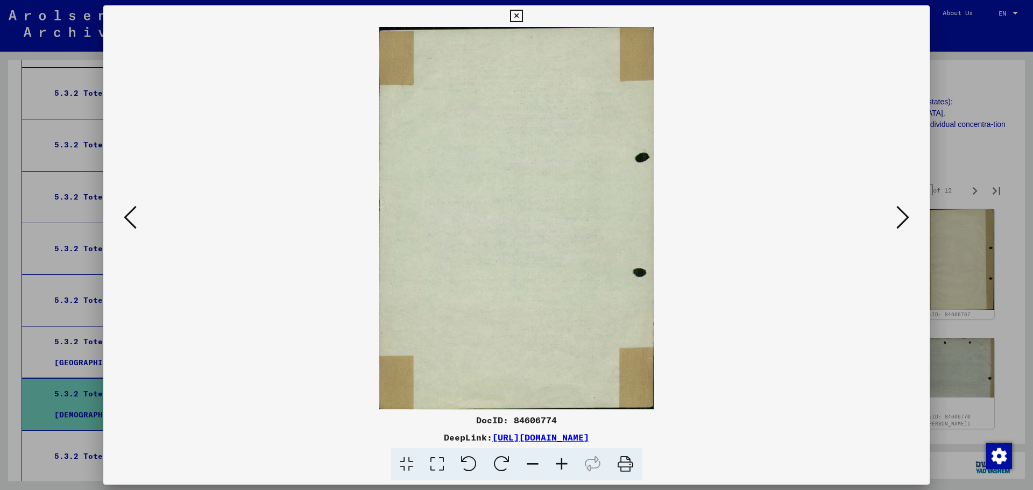
click at [906, 217] on icon at bounding box center [902, 217] width 13 height 26
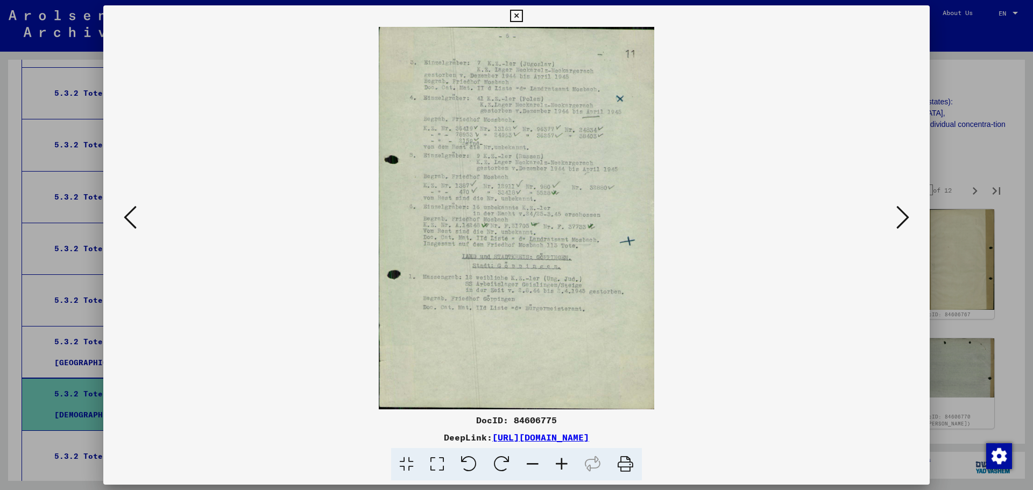
click at [906, 217] on icon at bounding box center [902, 217] width 13 height 26
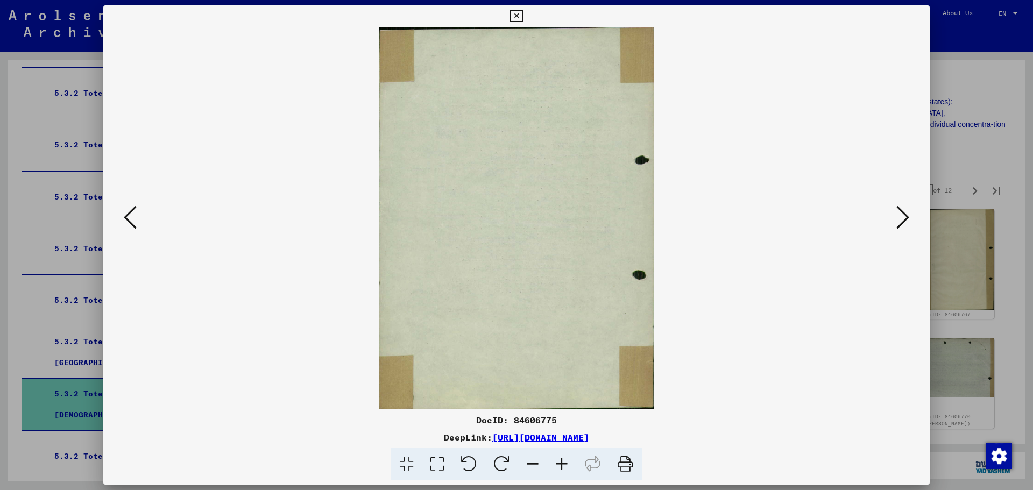
click at [906, 217] on icon at bounding box center [902, 217] width 13 height 26
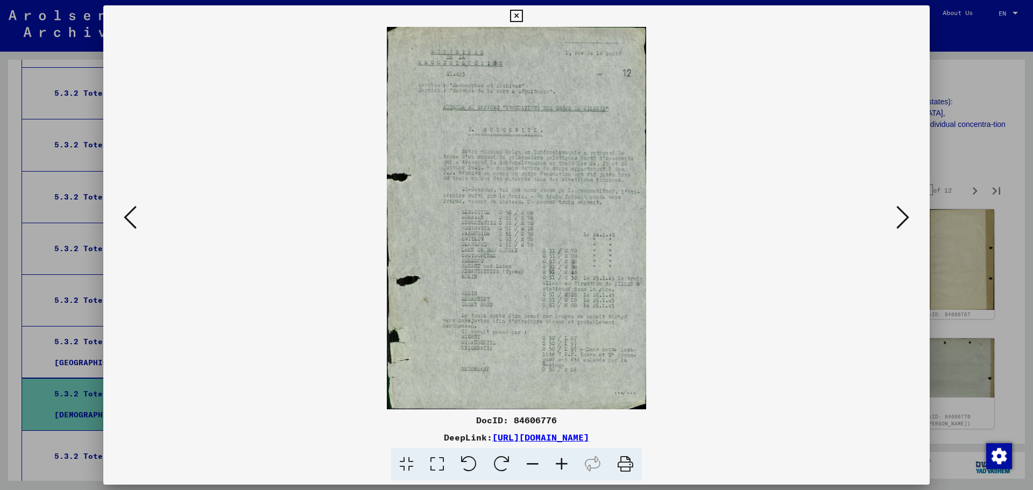
click at [906, 217] on icon at bounding box center [902, 217] width 13 height 26
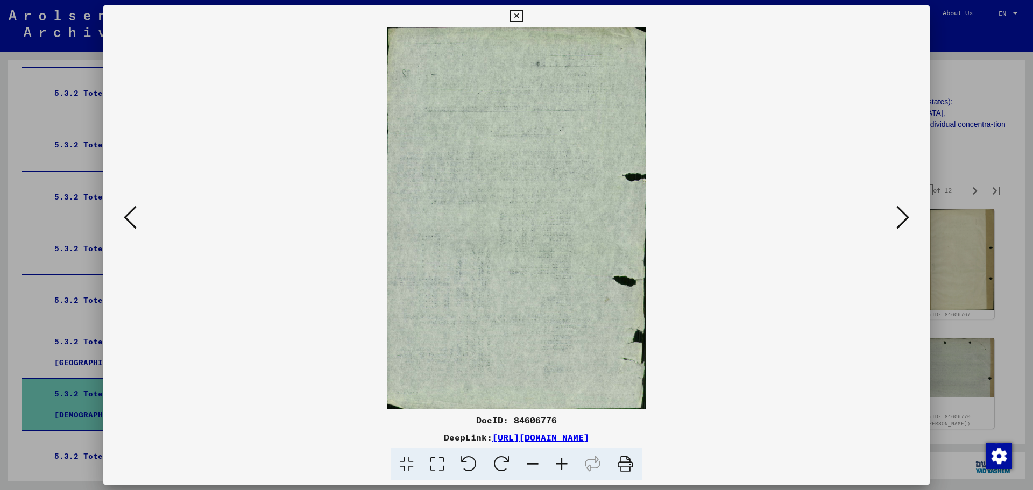
click at [906, 217] on icon at bounding box center [902, 217] width 13 height 26
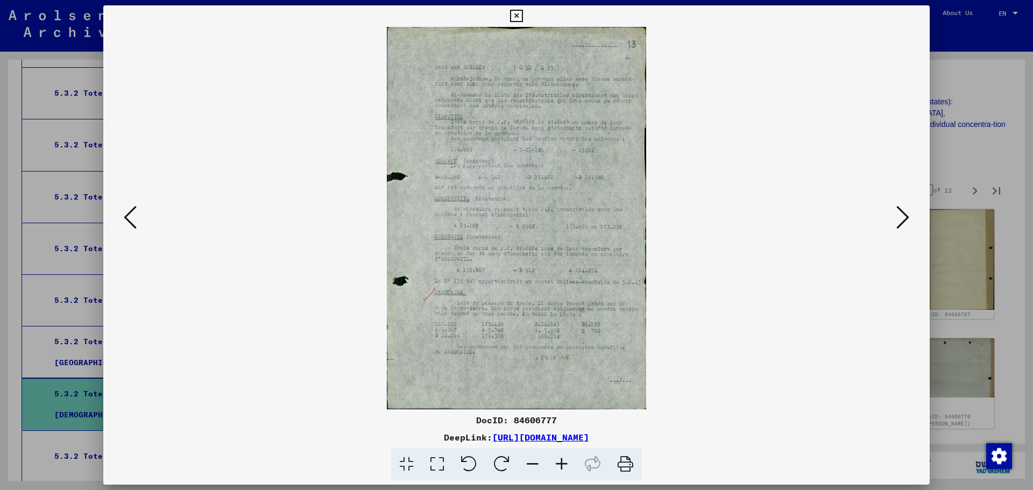
click at [906, 217] on icon at bounding box center [902, 217] width 13 height 26
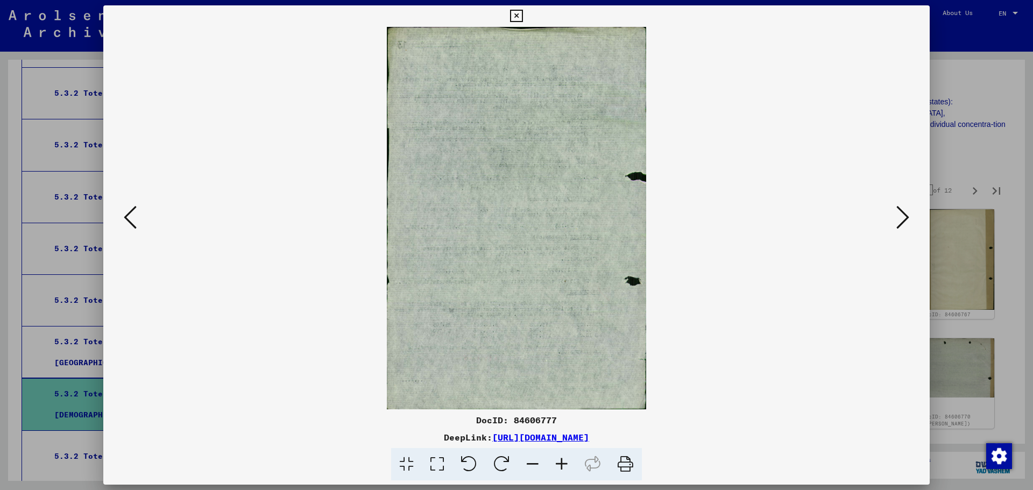
click at [906, 217] on icon at bounding box center [902, 217] width 13 height 26
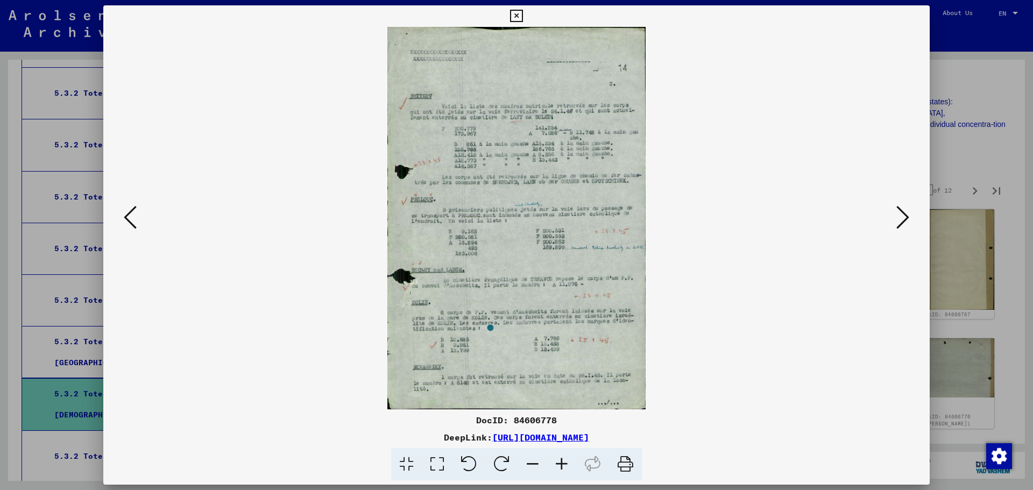
click at [514, 15] on icon at bounding box center [516, 16] width 12 height 13
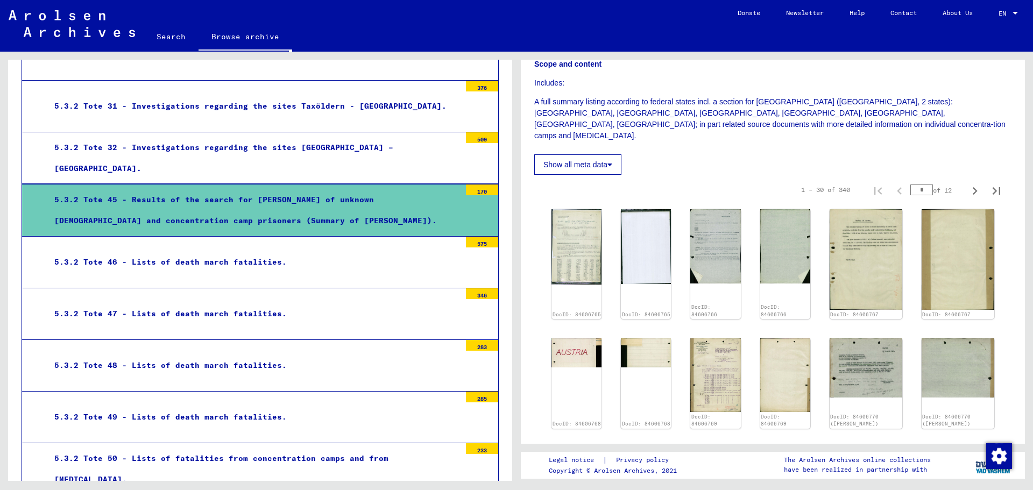
scroll to position [1146, 0]
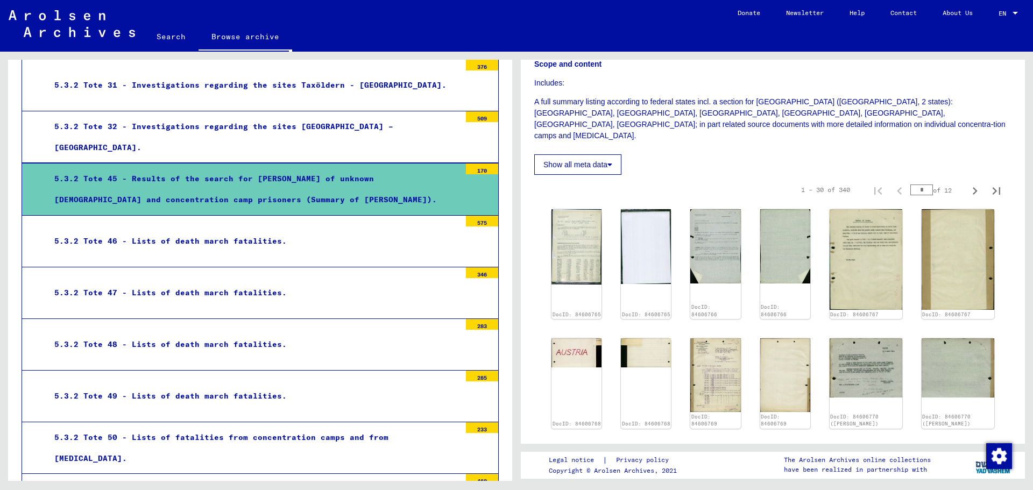
click at [271, 241] on div "5.3.2 Tote 46 - Lists of death march fatalities." at bounding box center [253, 241] width 414 height 21
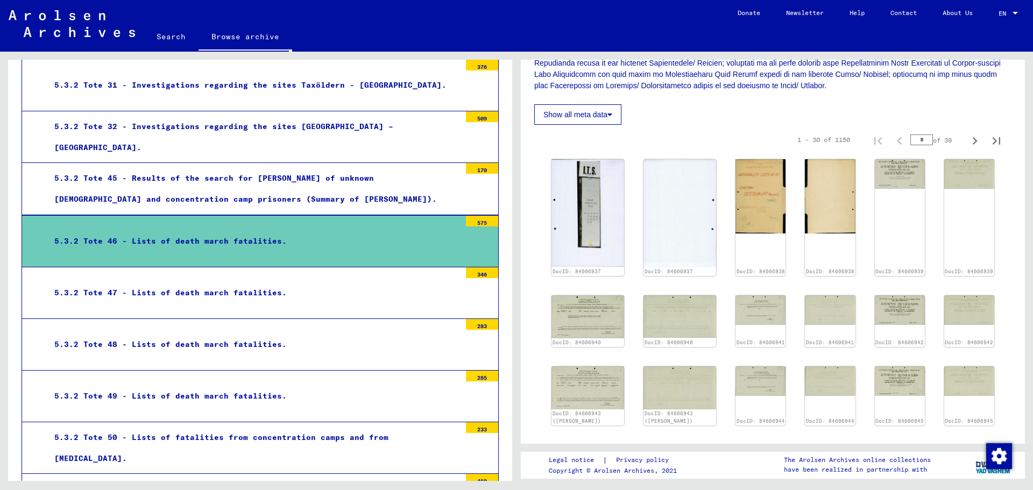
scroll to position [287, 0]
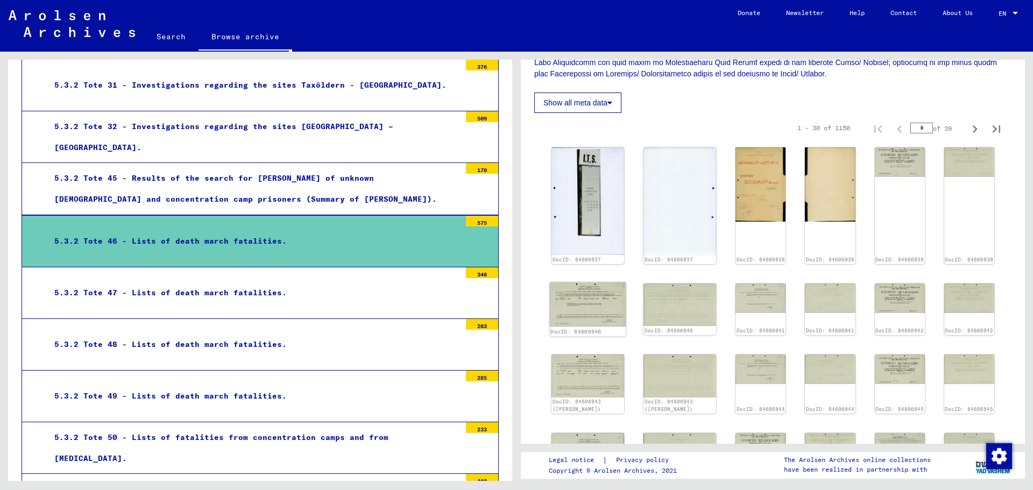
click at [585, 291] on img at bounding box center [588, 304] width 76 height 45
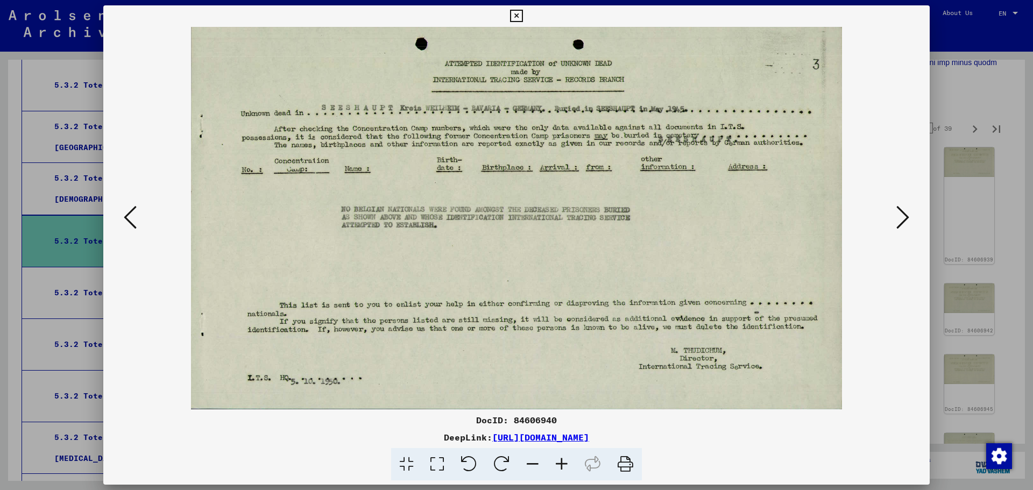
click at [907, 214] on icon at bounding box center [902, 217] width 13 height 26
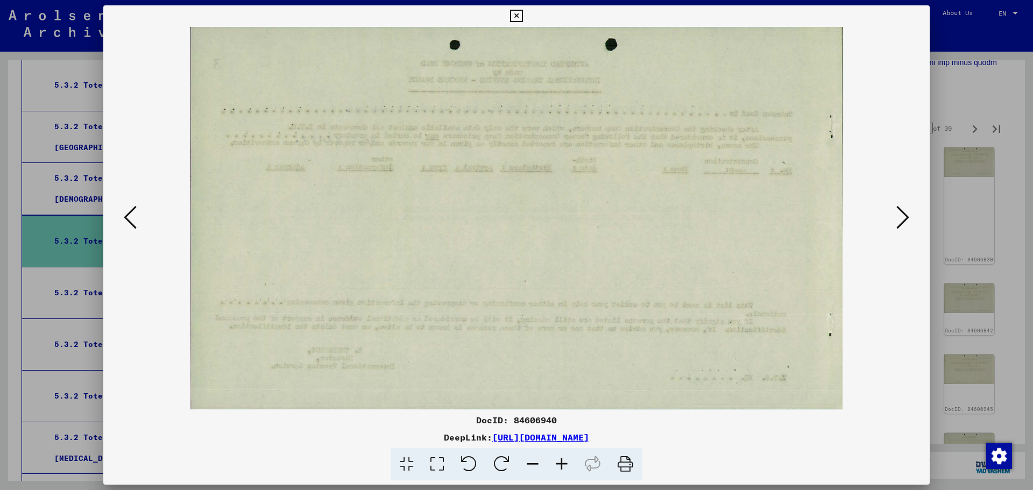
click at [907, 214] on icon at bounding box center [902, 217] width 13 height 26
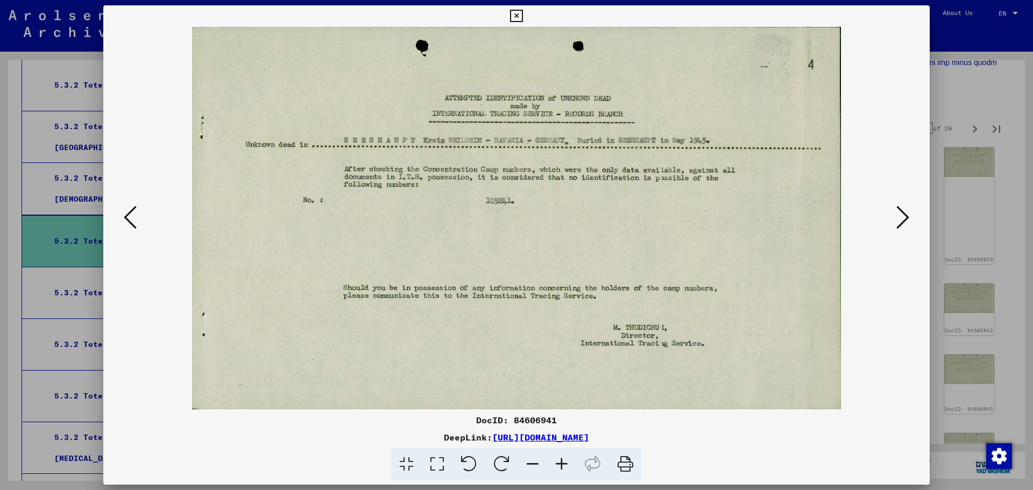
click at [907, 214] on icon at bounding box center [902, 217] width 13 height 26
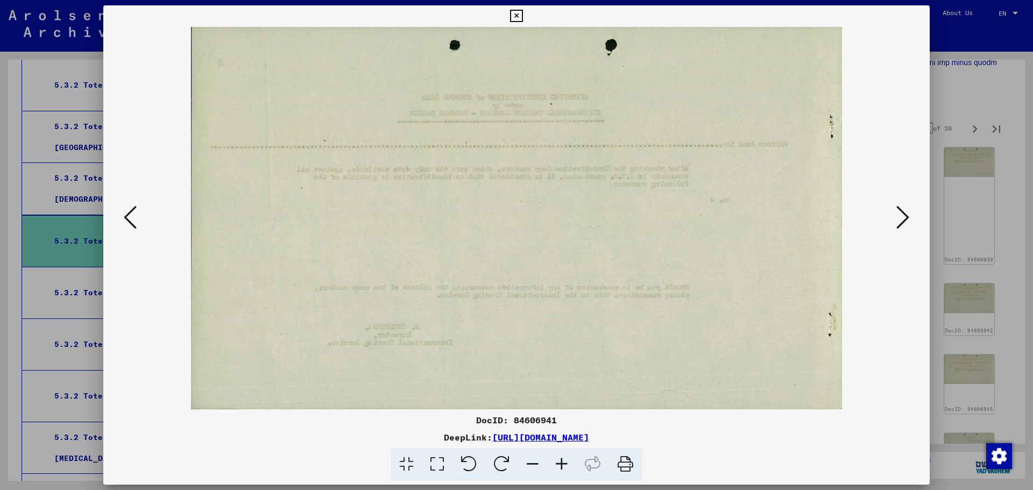
click at [907, 214] on icon at bounding box center [902, 217] width 13 height 26
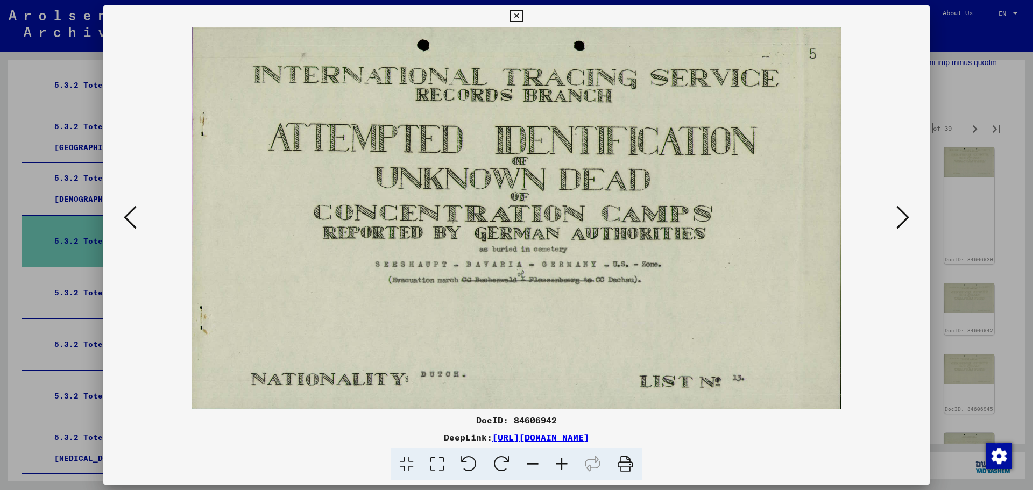
click at [907, 214] on icon at bounding box center [902, 217] width 13 height 26
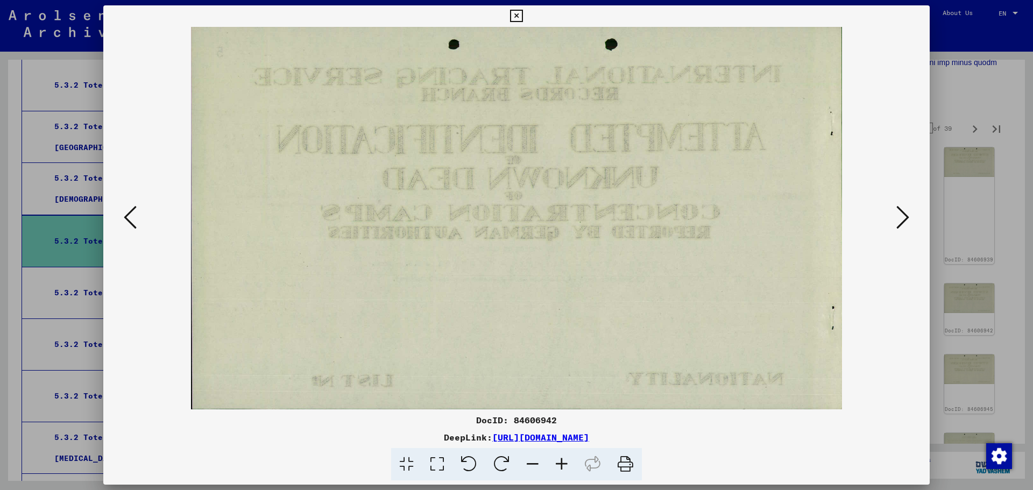
click at [907, 214] on icon at bounding box center [902, 217] width 13 height 26
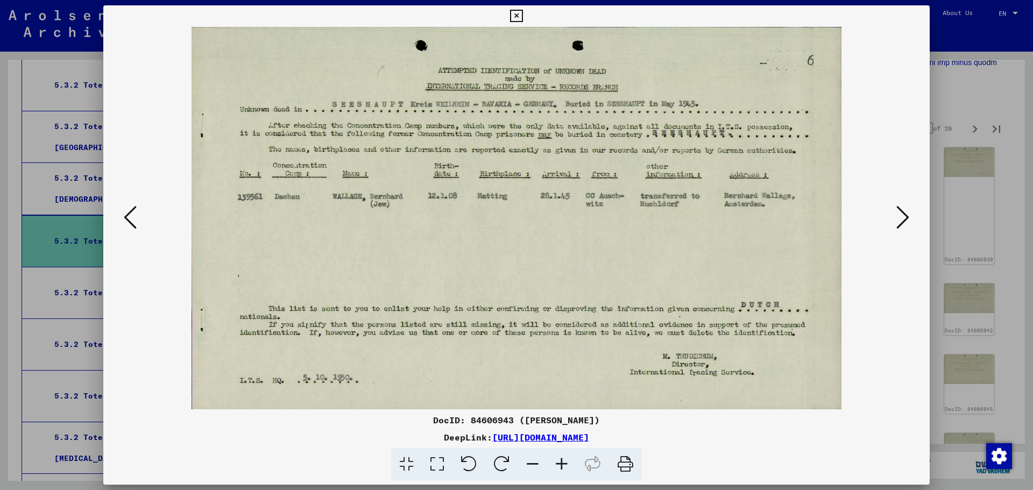
click at [907, 214] on icon at bounding box center [902, 217] width 13 height 26
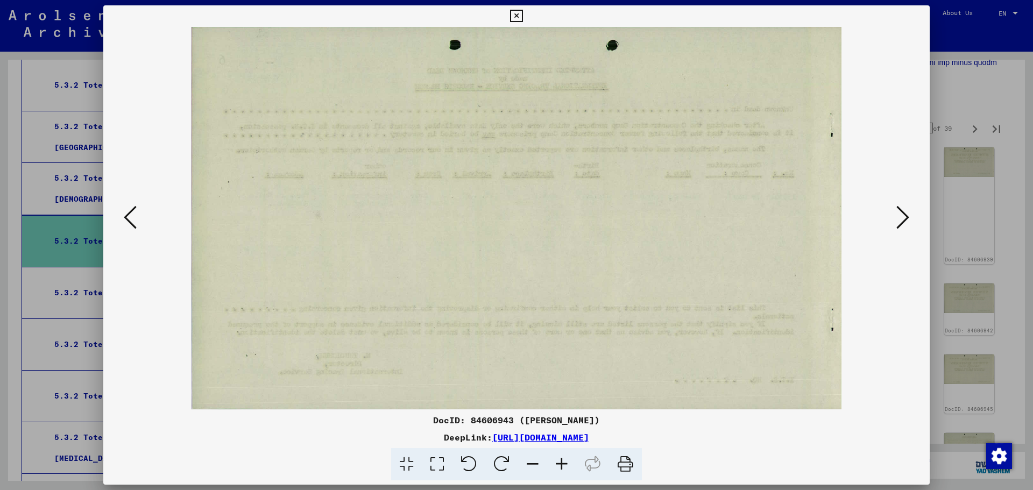
click at [907, 214] on icon at bounding box center [902, 217] width 13 height 26
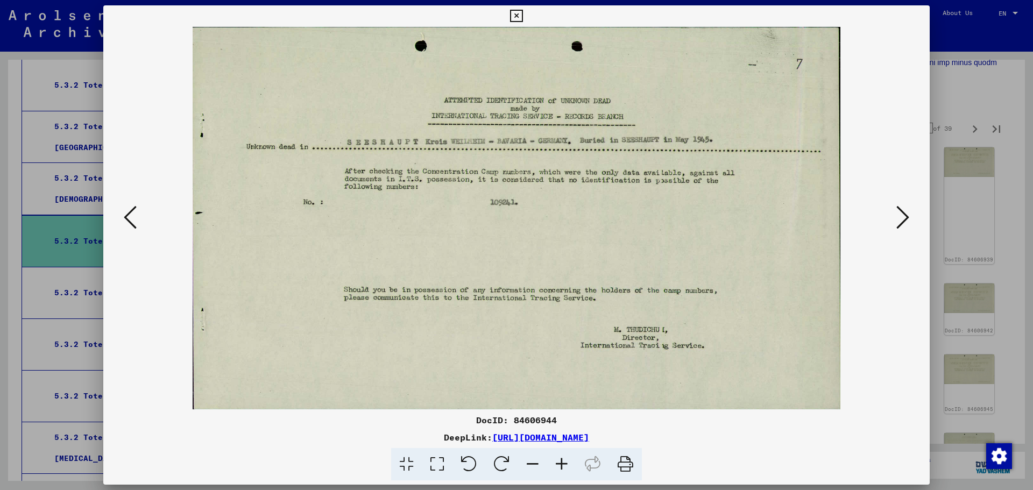
click at [907, 214] on icon at bounding box center [902, 217] width 13 height 26
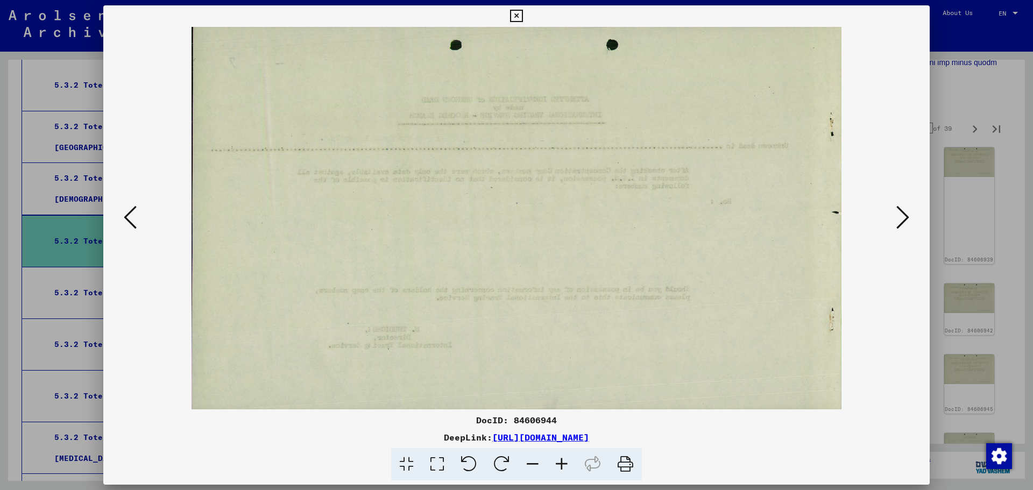
click at [907, 214] on icon at bounding box center [902, 217] width 13 height 26
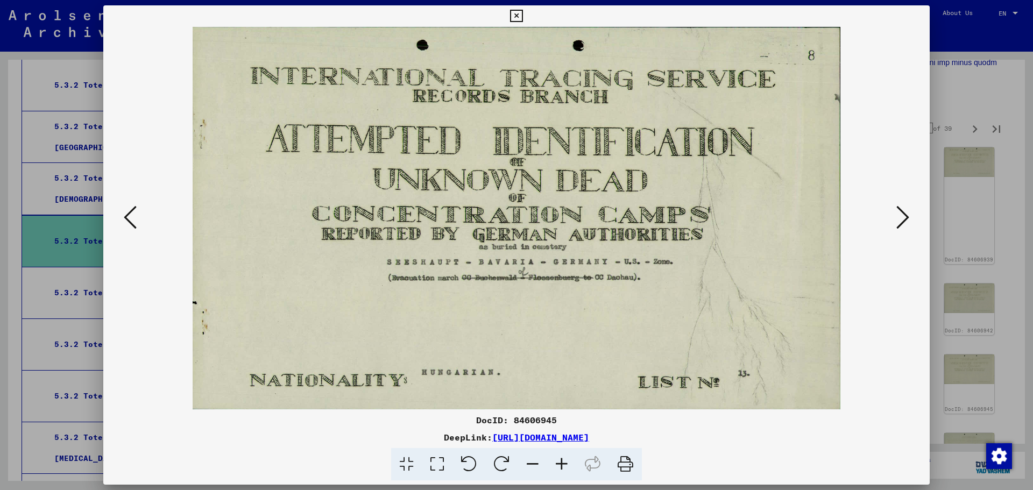
click at [907, 214] on icon at bounding box center [902, 217] width 13 height 26
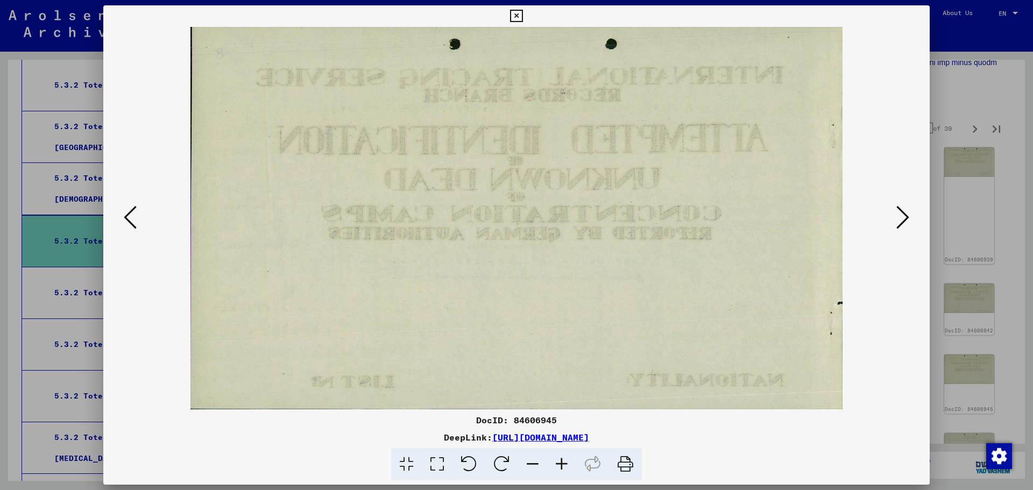
click at [907, 214] on icon at bounding box center [902, 217] width 13 height 26
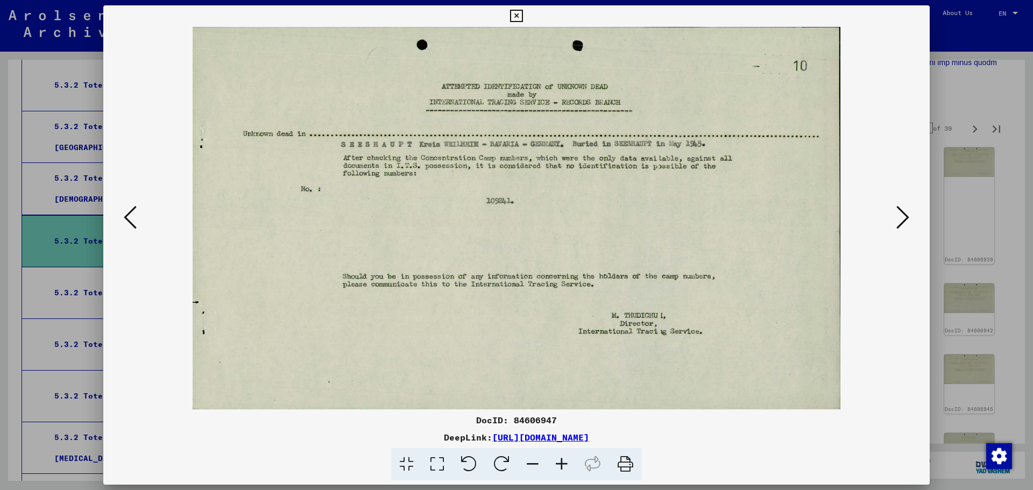
click at [907, 214] on icon at bounding box center [902, 217] width 13 height 26
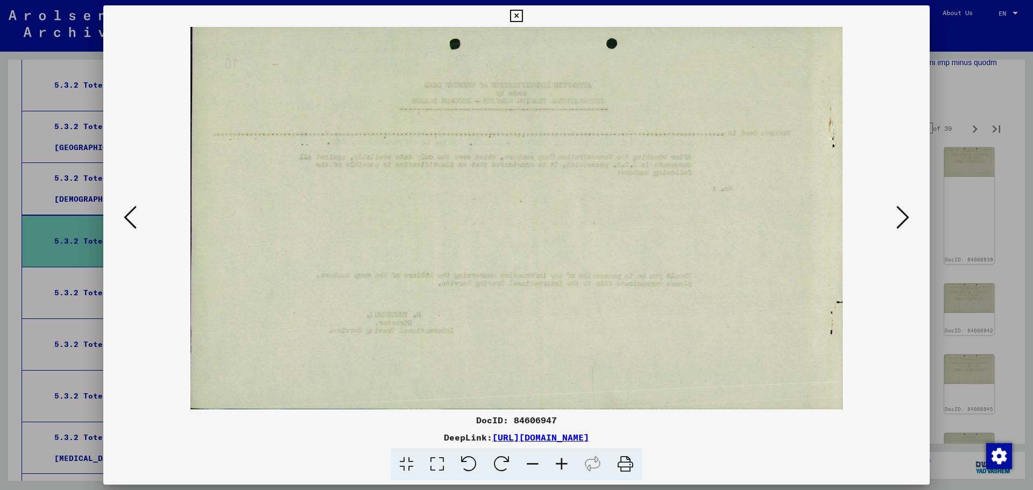
click at [907, 214] on icon at bounding box center [902, 217] width 13 height 26
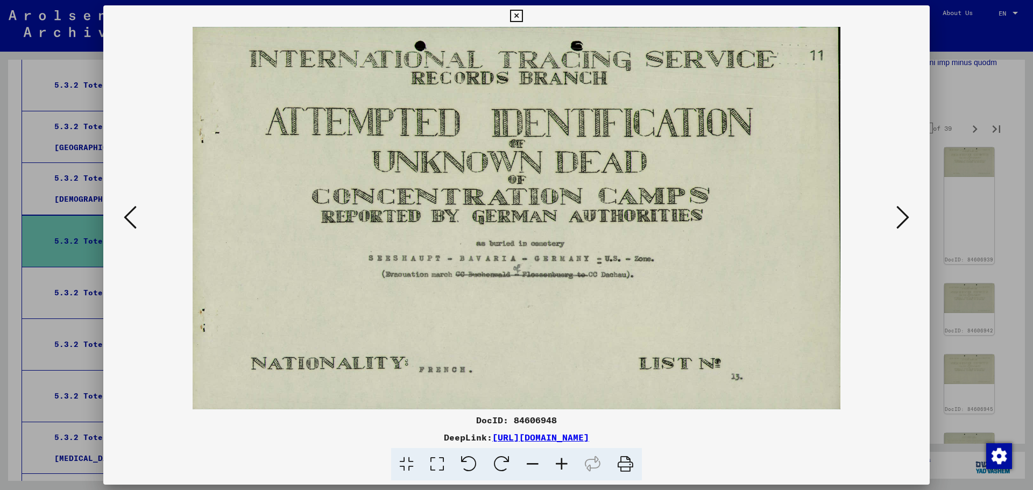
click at [907, 214] on icon at bounding box center [902, 217] width 13 height 26
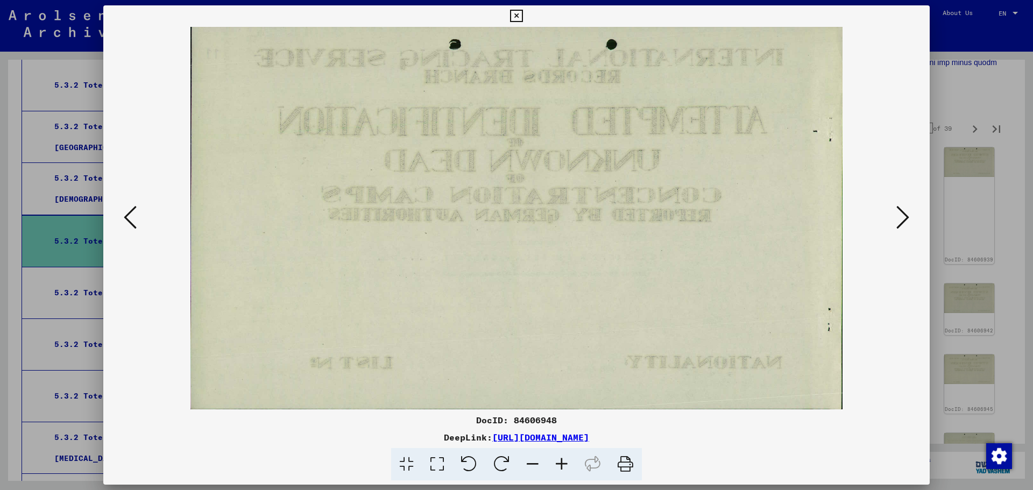
click at [907, 214] on icon at bounding box center [902, 217] width 13 height 26
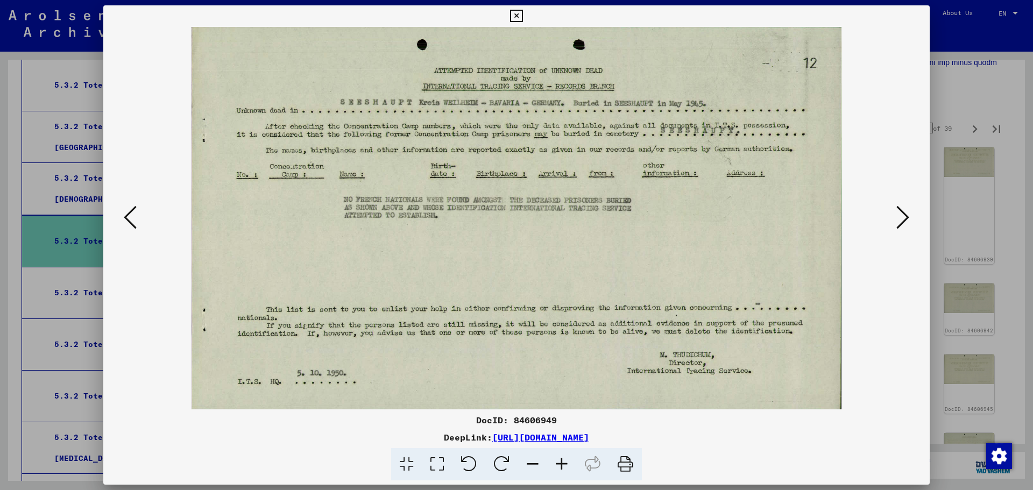
click at [907, 214] on icon at bounding box center [902, 217] width 13 height 26
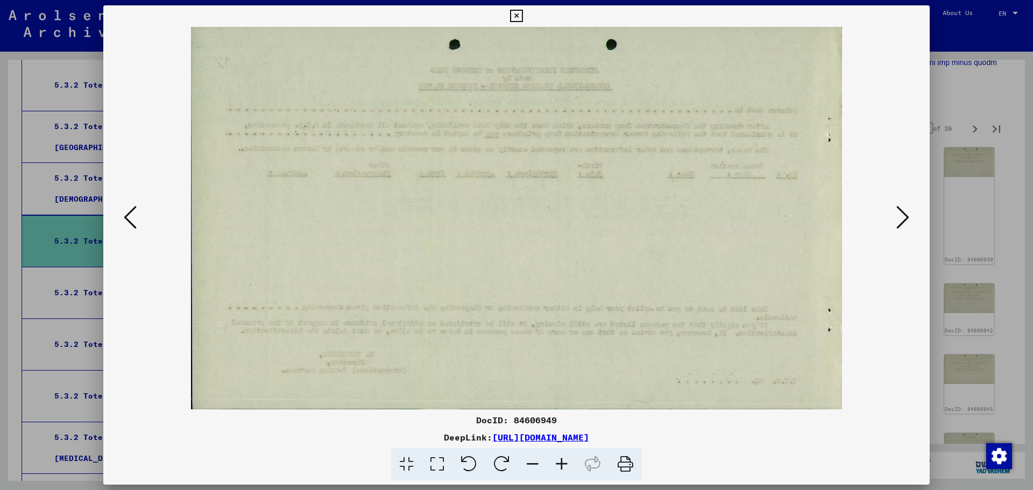
click at [907, 214] on icon at bounding box center [902, 217] width 13 height 26
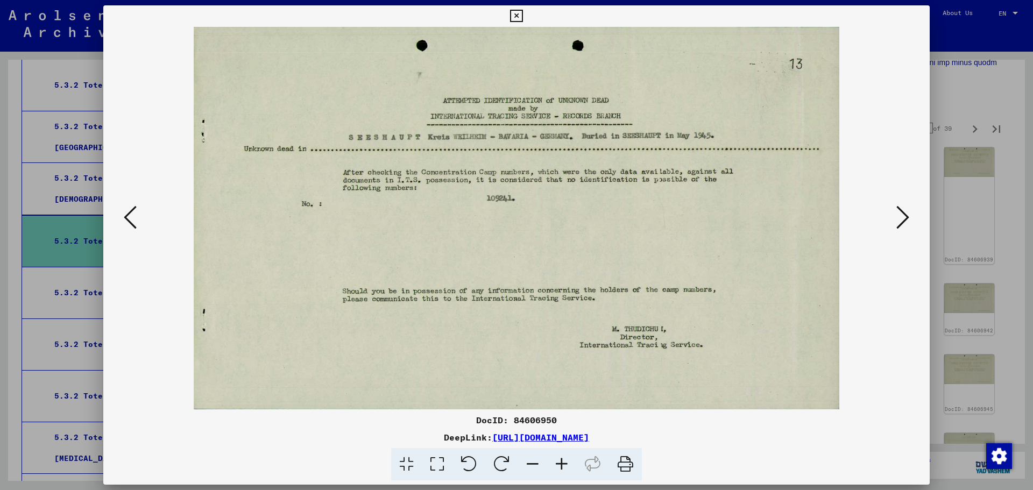
click at [907, 214] on icon at bounding box center [902, 217] width 13 height 26
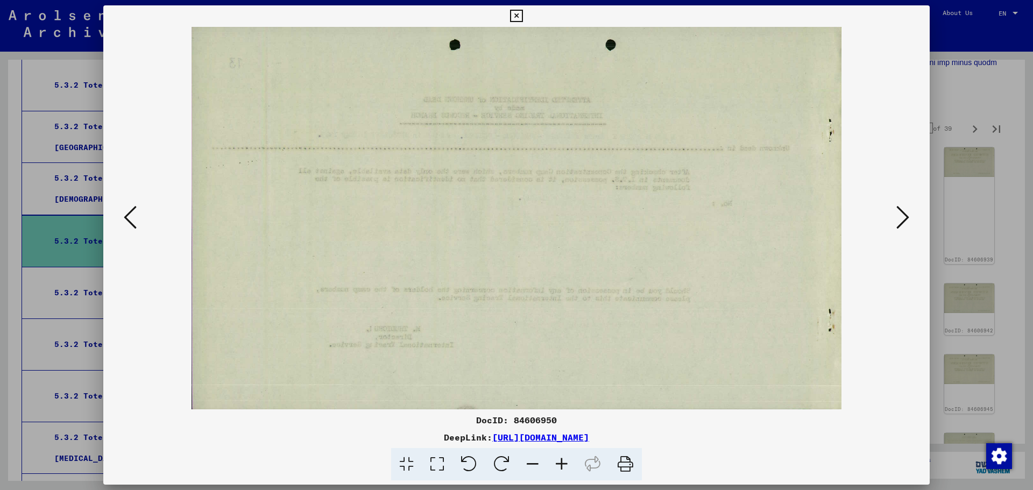
click at [907, 214] on icon at bounding box center [902, 217] width 13 height 26
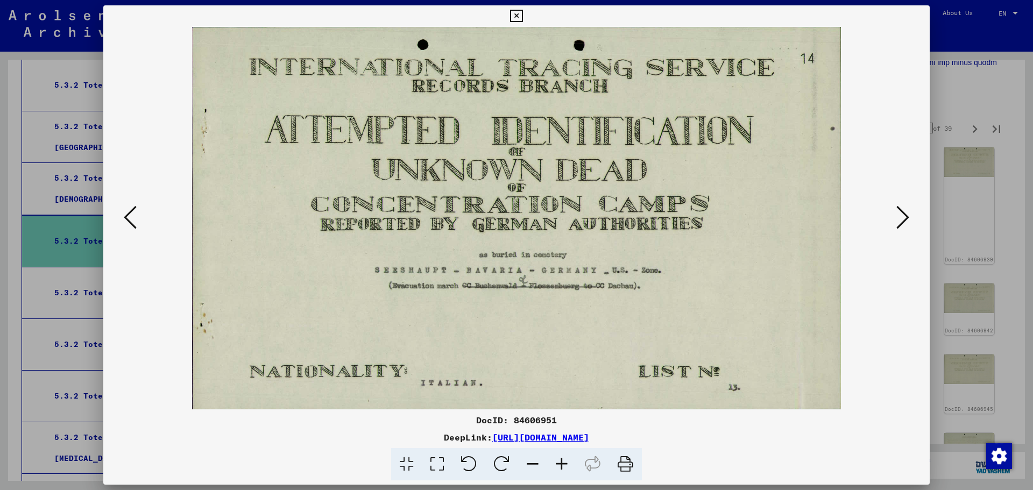
click at [907, 214] on icon at bounding box center [902, 217] width 13 height 26
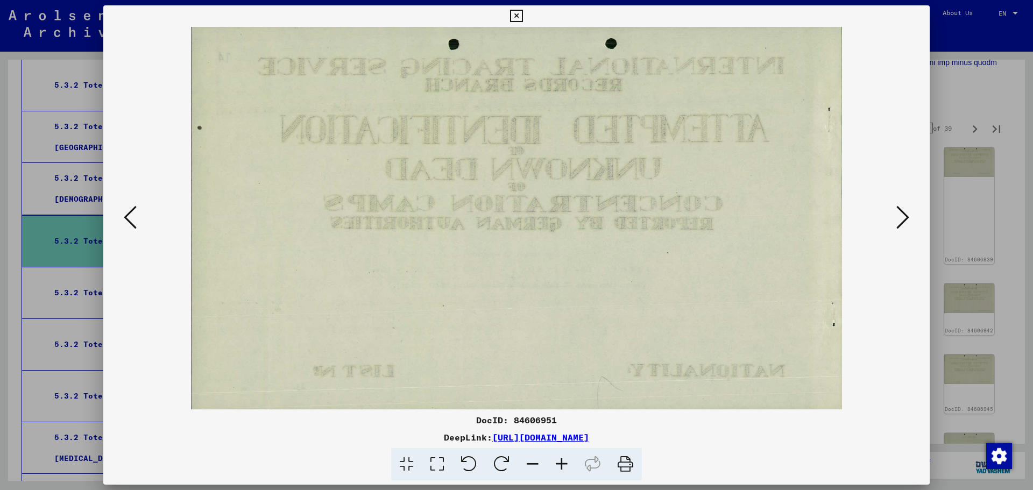
click at [907, 214] on icon at bounding box center [902, 217] width 13 height 26
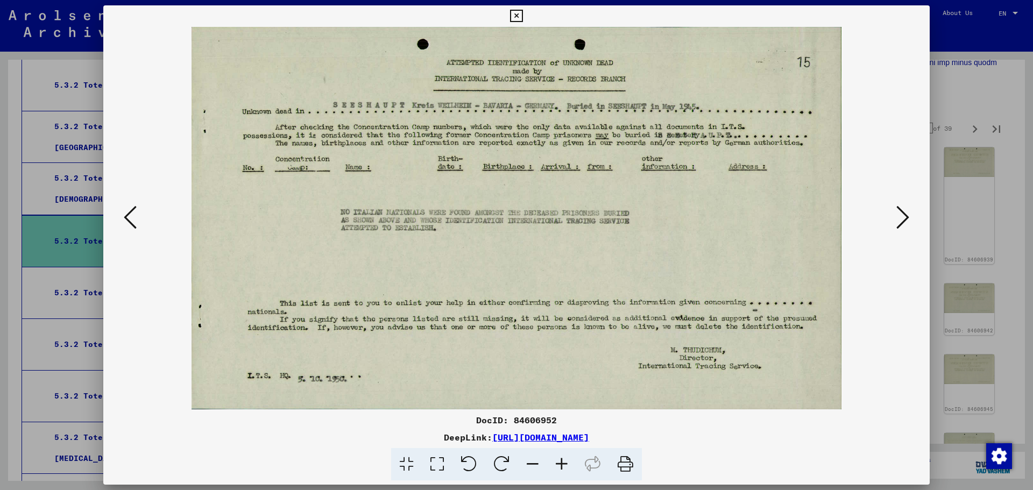
click at [907, 214] on icon at bounding box center [902, 217] width 13 height 26
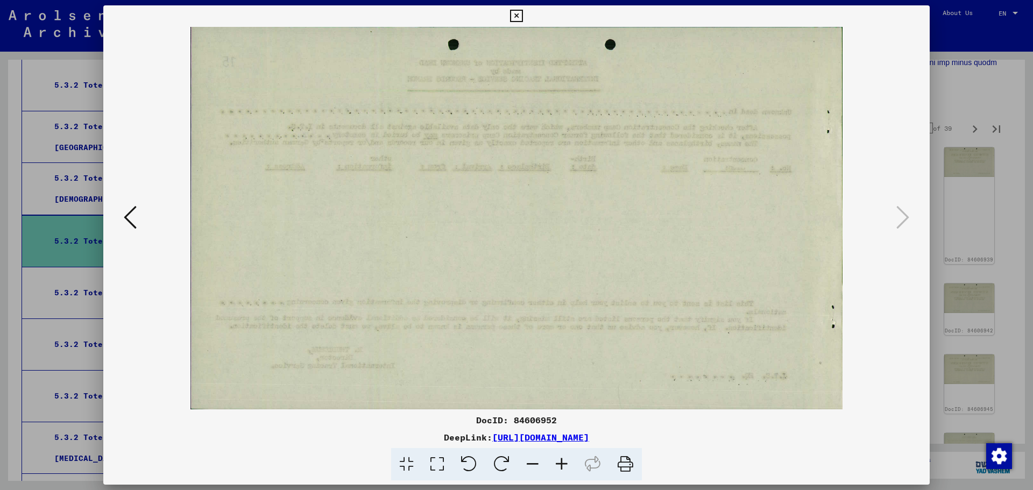
click at [516, 13] on icon at bounding box center [516, 16] width 12 height 13
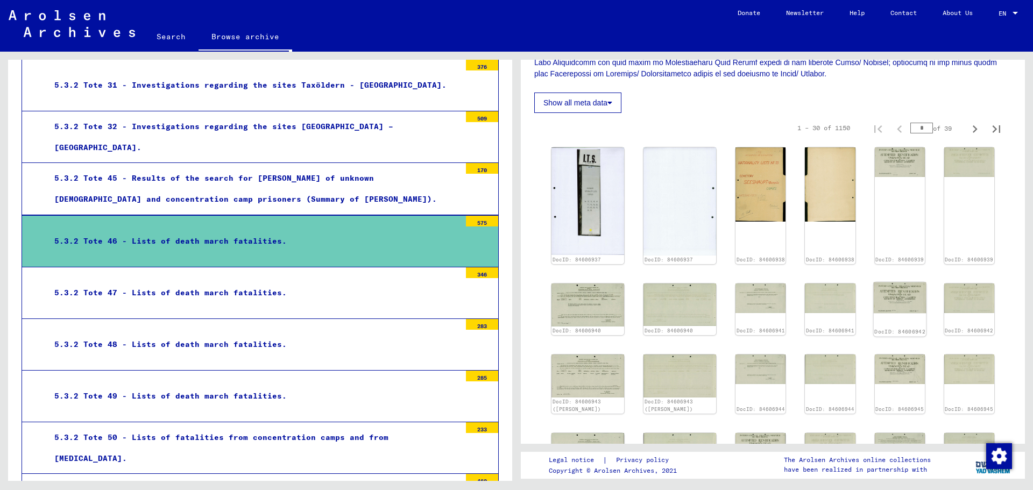
click at [873, 285] on img at bounding box center [899, 297] width 53 height 31
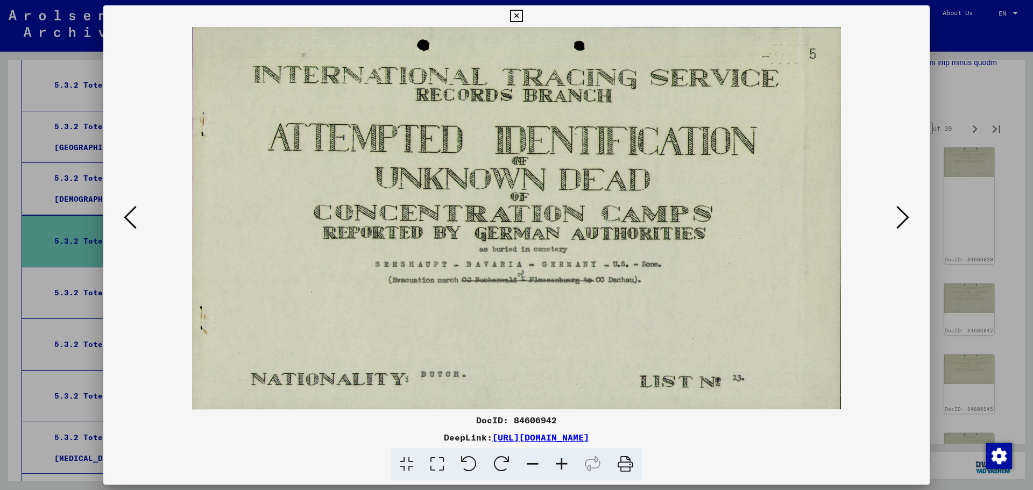
click at [896, 221] on icon at bounding box center [902, 217] width 13 height 26
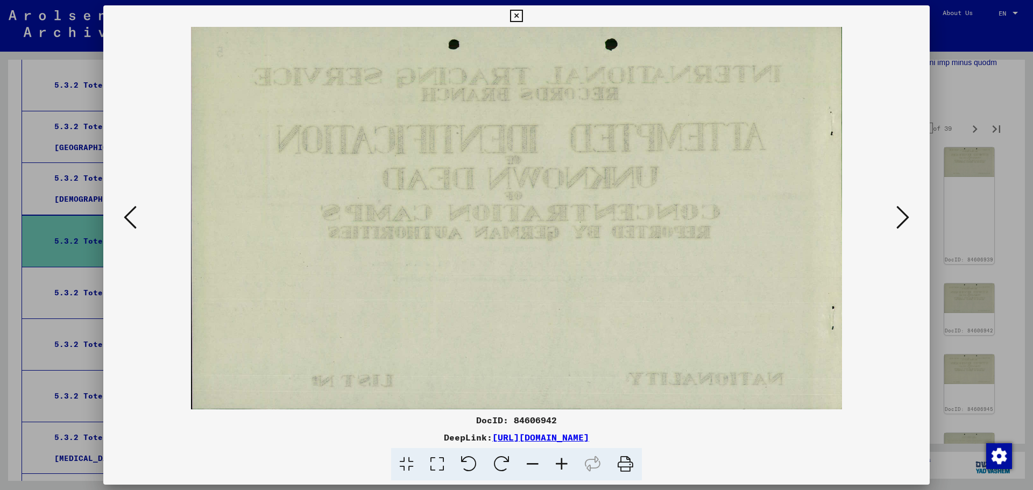
click at [896, 221] on icon at bounding box center [902, 217] width 13 height 26
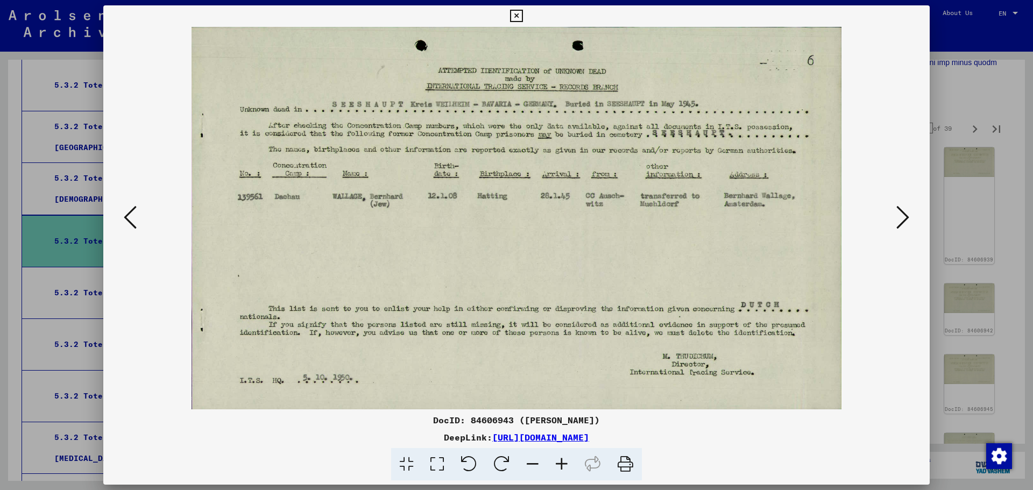
click at [513, 17] on icon at bounding box center [516, 16] width 12 height 13
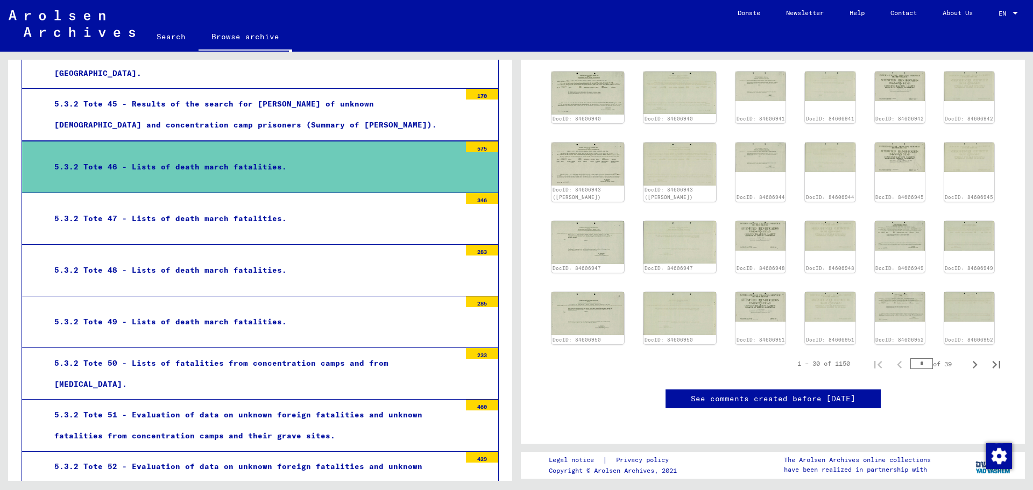
scroll to position [1361, 0]
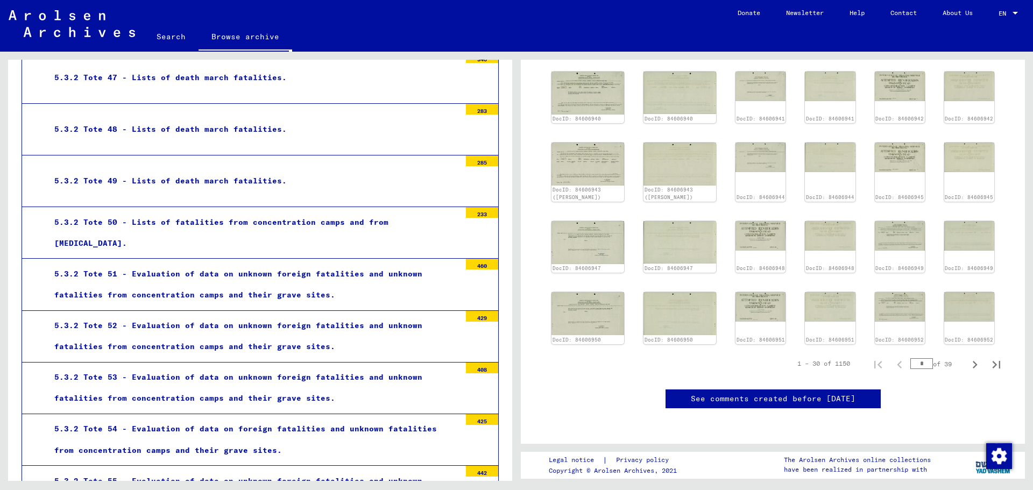
click at [312, 240] on div "5.3.2 Tote 50 - Lists of fatalities from concentration camps and from [MEDICAL_…" at bounding box center [253, 233] width 414 height 42
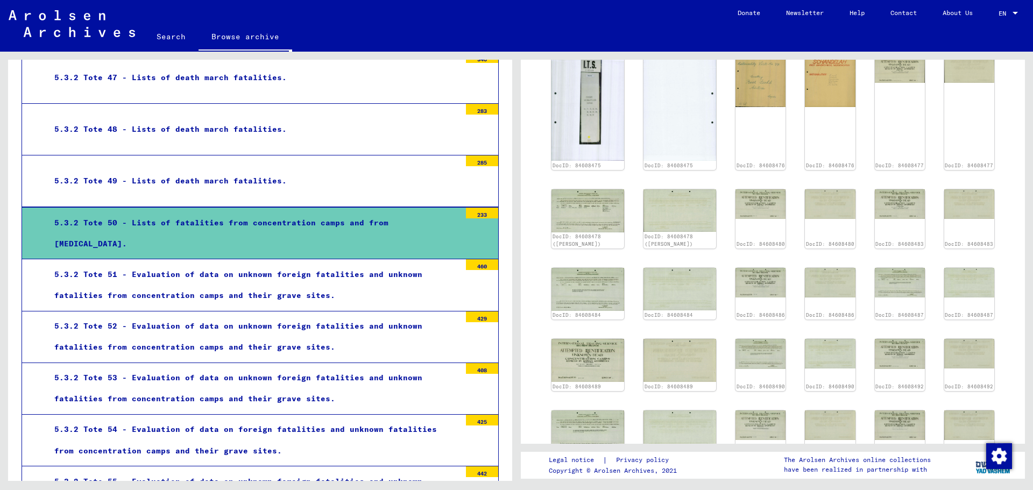
scroll to position [430, 0]
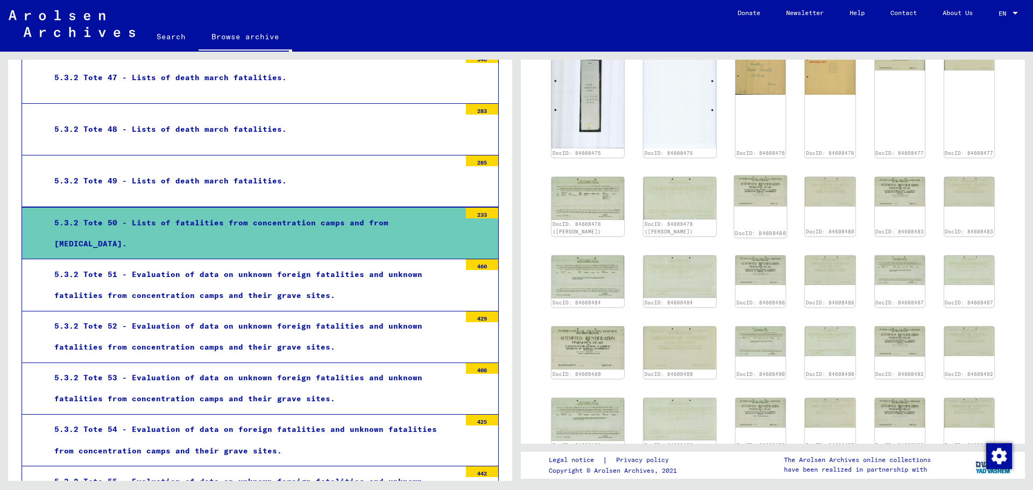
click at [734, 177] on img at bounding box center [760, 190] width 53 height 31
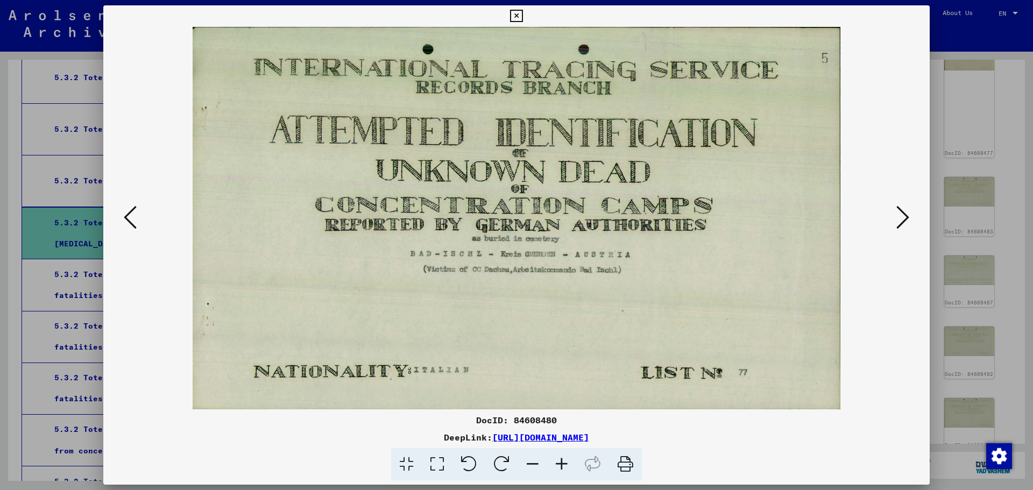
click at [903, 216] on icon at bounding box center [902, 217] width 13 height 26
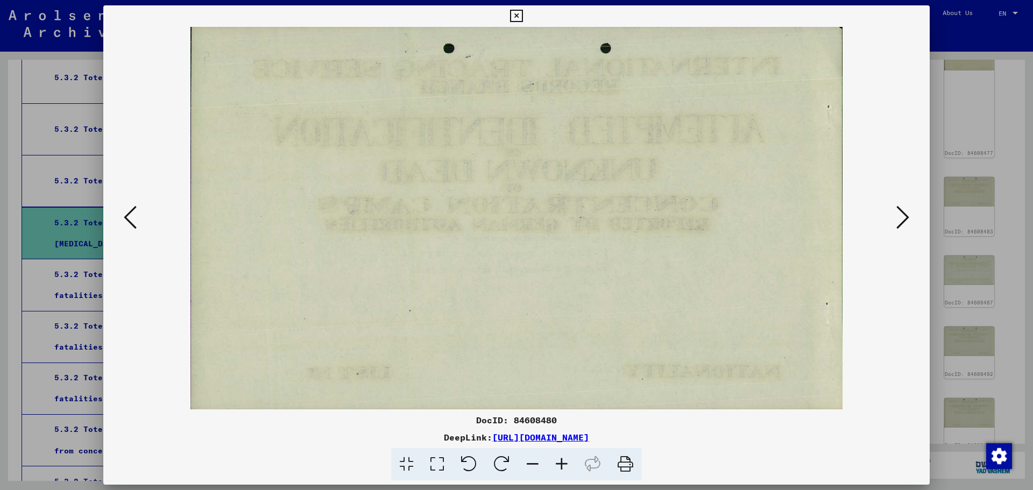
click at [903, 216] on icon at bounding box center [902, 217] width 13 height 26
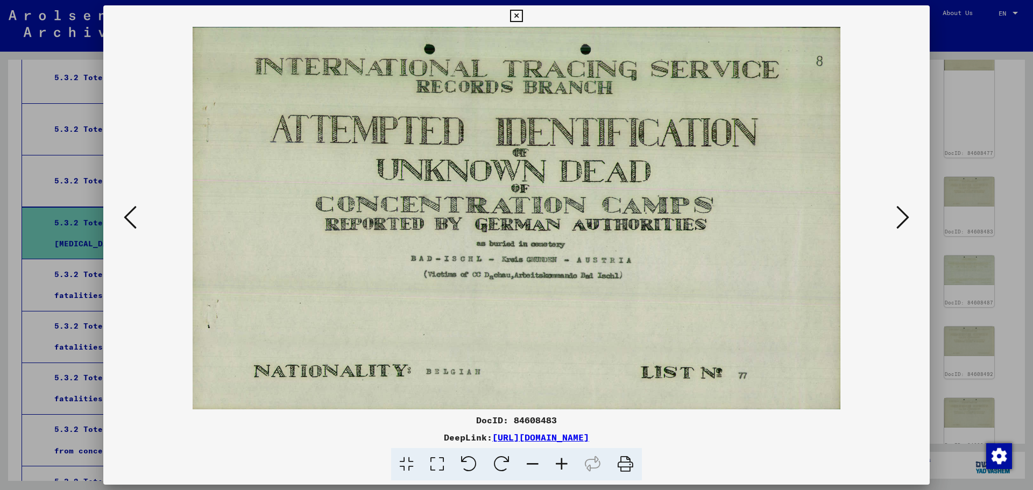
click at [903, 216] on icon at bounding box center [902, 217] width 13 height 26
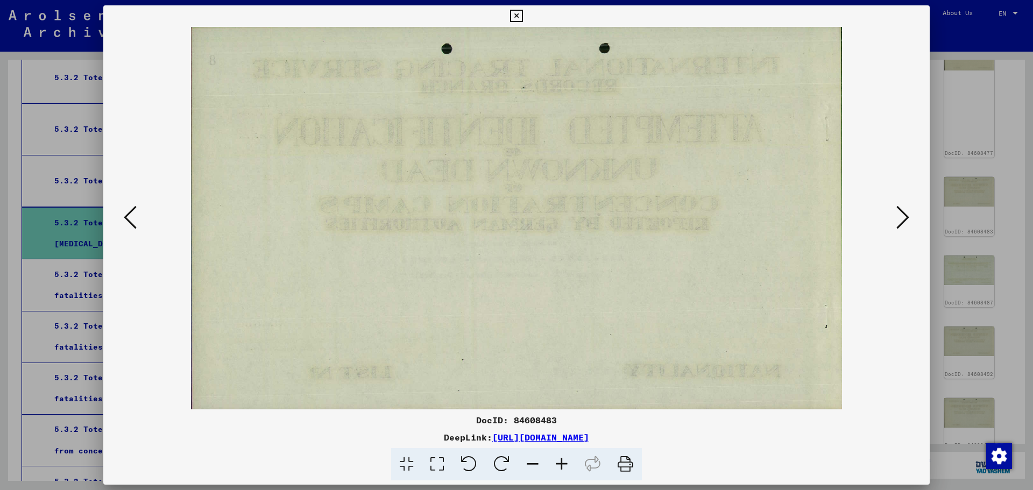
click at [903, 216] on icon at bounding box center [902, 217] width 13 height 26
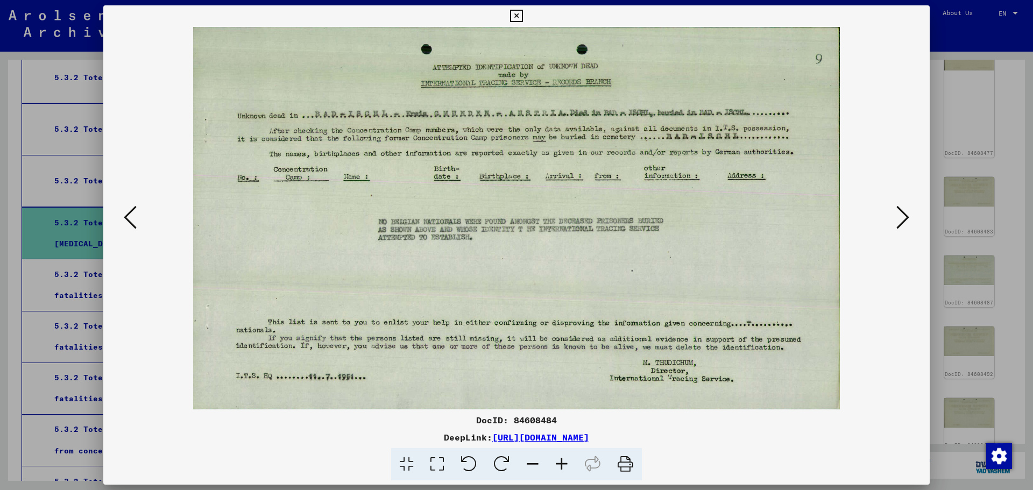
click at [903, 216] on icon at bounding box center [902, 217] width 13 height 26
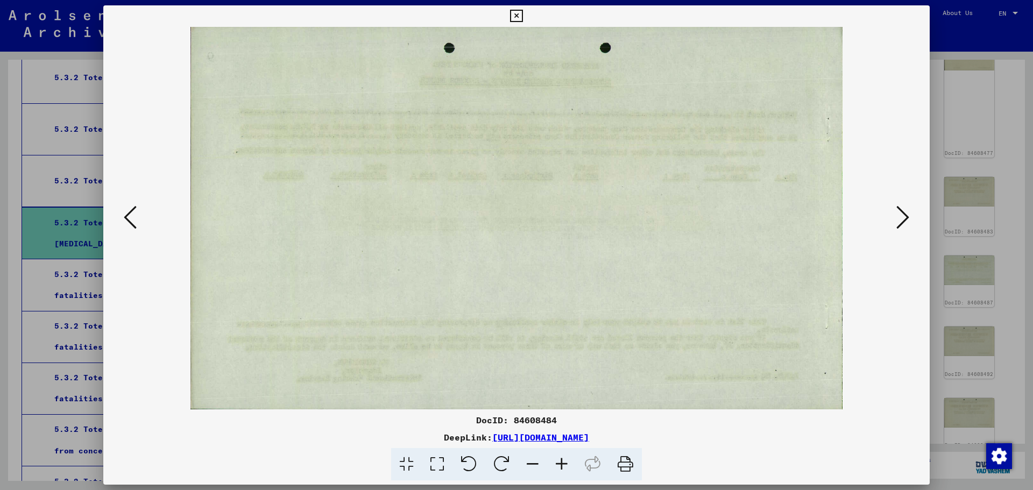
click at [903, 216] on icon at bounding box center [902, 217] width 13 height 26
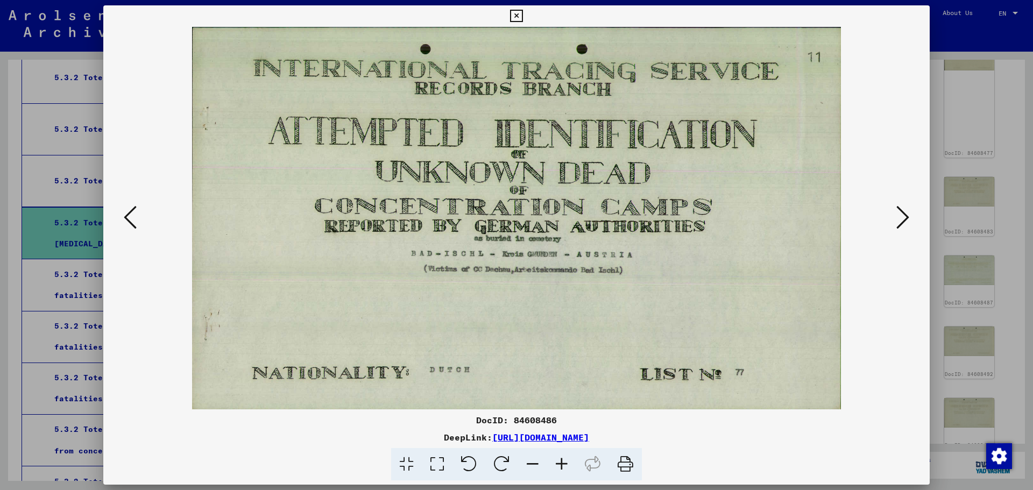
click at [903, 216] on icon at bounding box center [902, 217] width 13 height 26
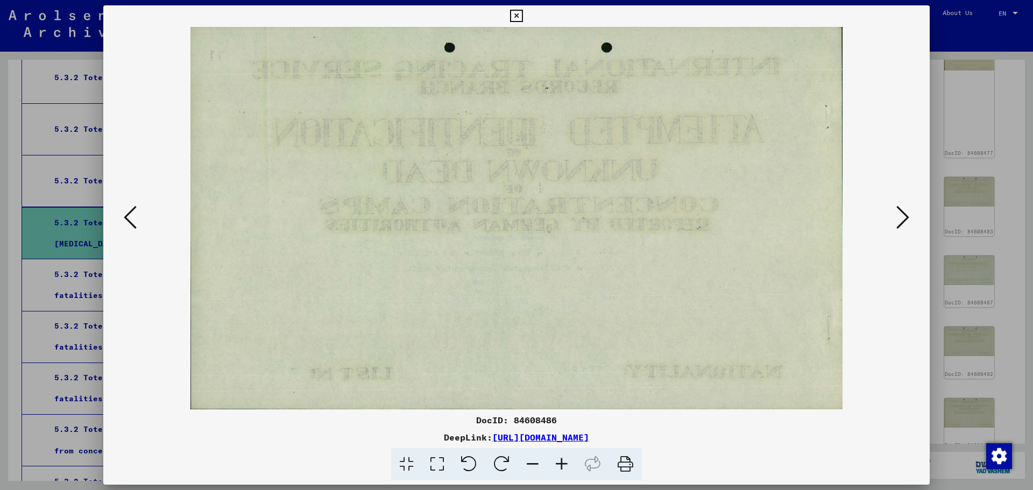
click at [903, 216] on icon at bounding box center [902, 217] width 13 height 26
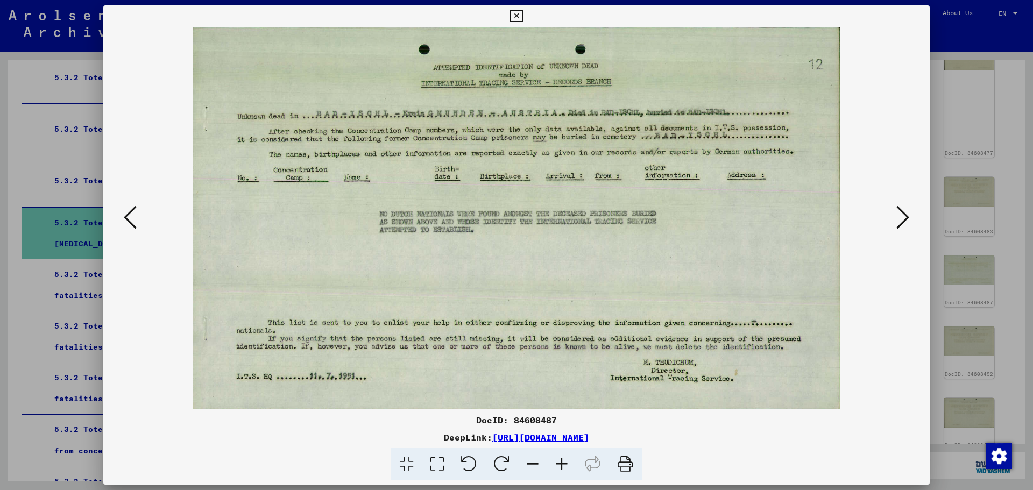
click at [903, 216] on icon at bounding box center [902, 217] width 13 height 26
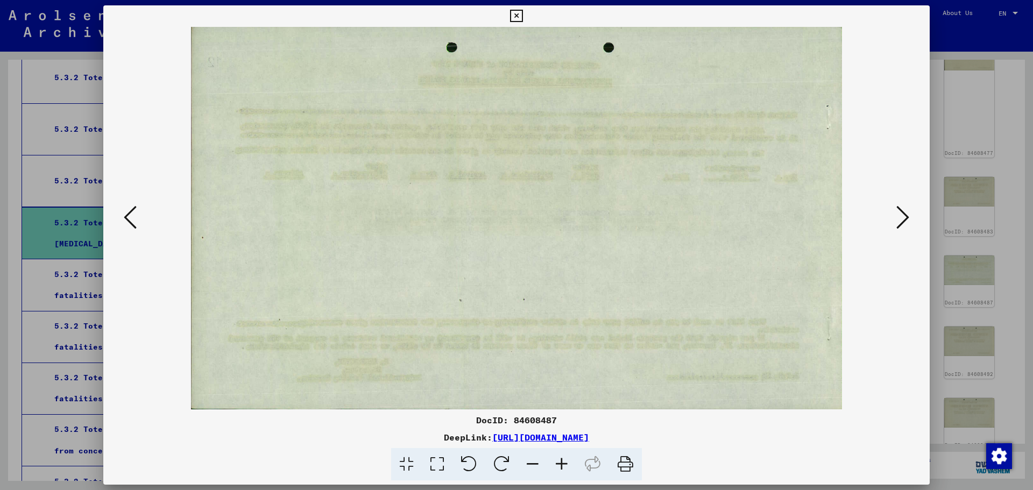
click at [515, 16] on icon at bounding box center [516, 16] width 12 height 13
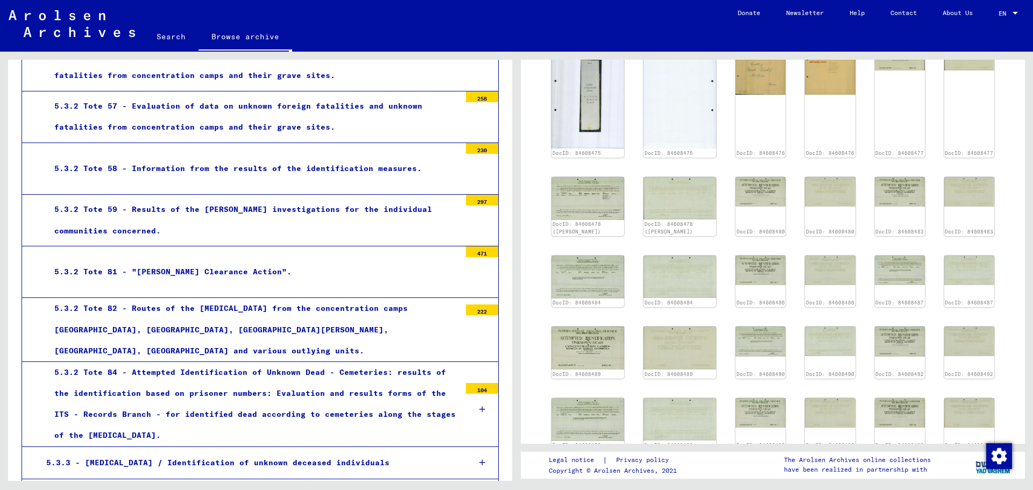
scroll to position [1863, 0]
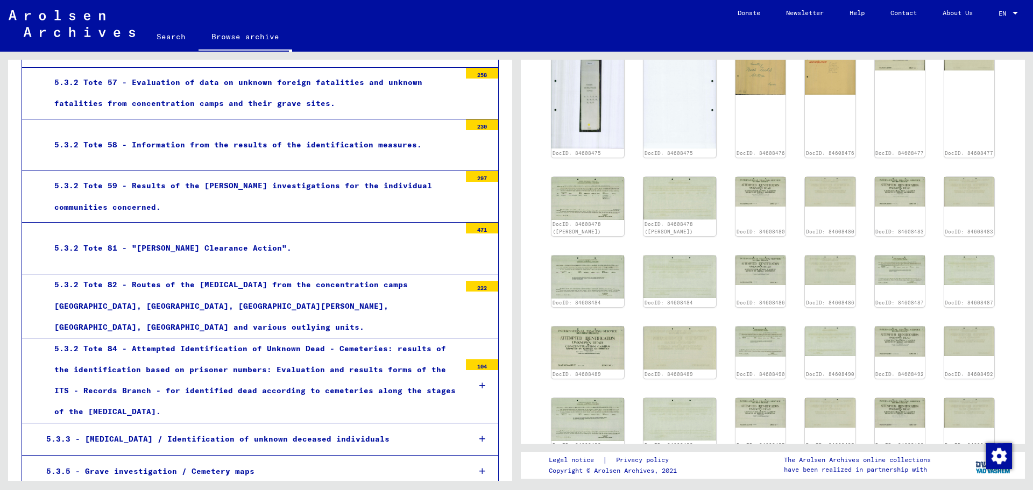
click at [298, 287] on div "5.3.2 Tote 82 - Routes of the [MEDICAL_DATA] from the concentration camps [GEOG…" at bounding box center [253, 305] width 414 height 63
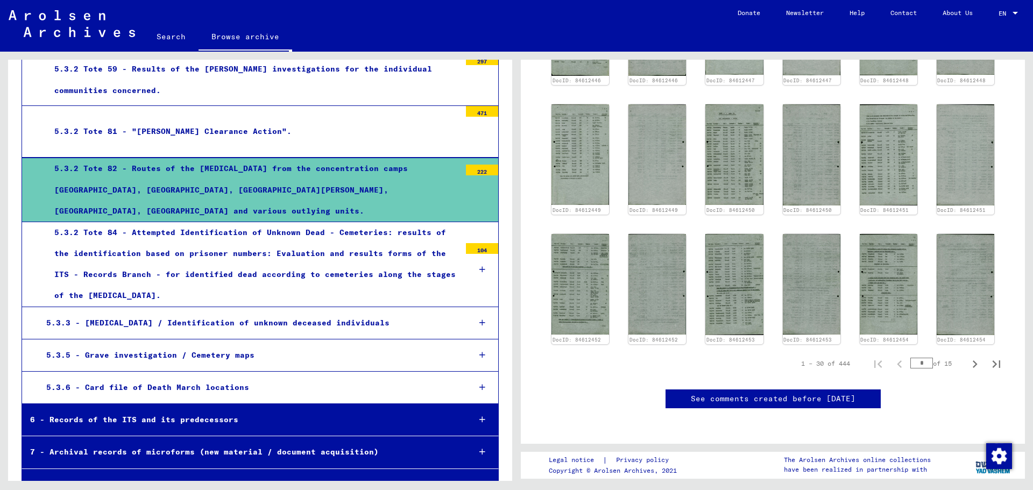
scroll to position [1993, 0]
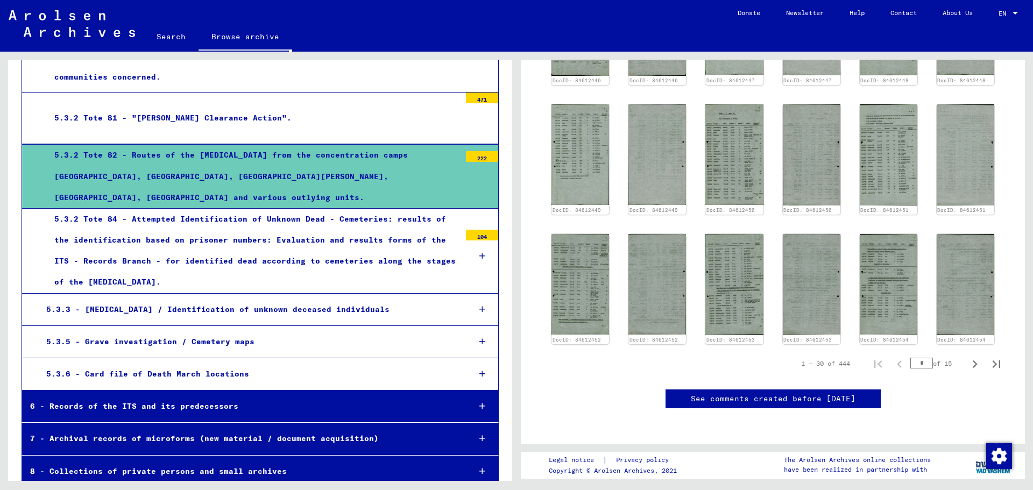
click at [307, 464] on div "8 - Collections of private persons and small archives" at bounding box center [241, 471] width 439 height 21
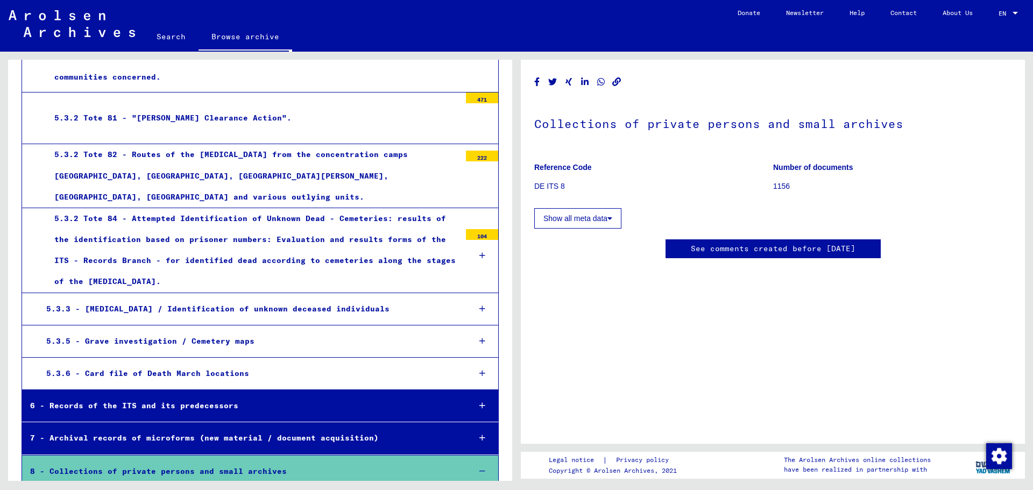
scroll to position [2058, 0]
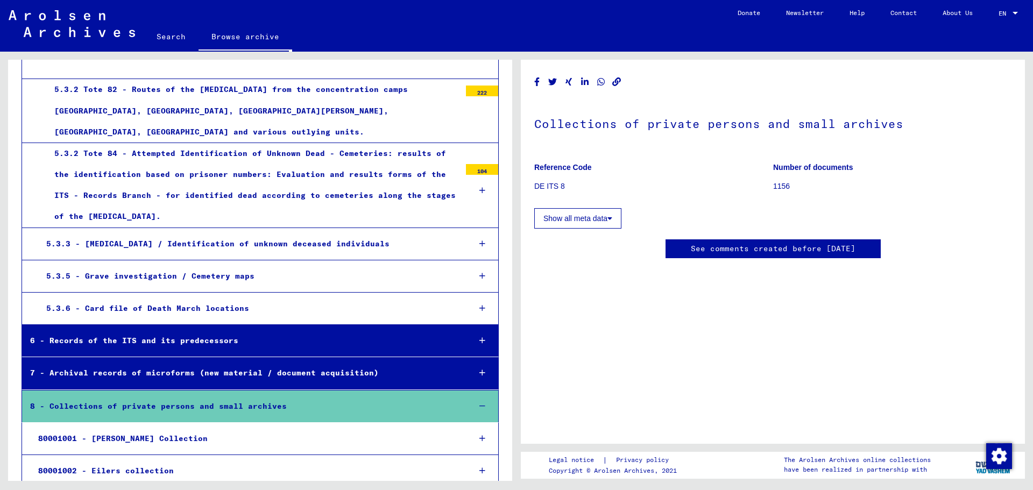
click at [236, 428] on div "80001001 - [PERSON_NAME] Collection" at bounding box center [245, 438] width 431 height 21
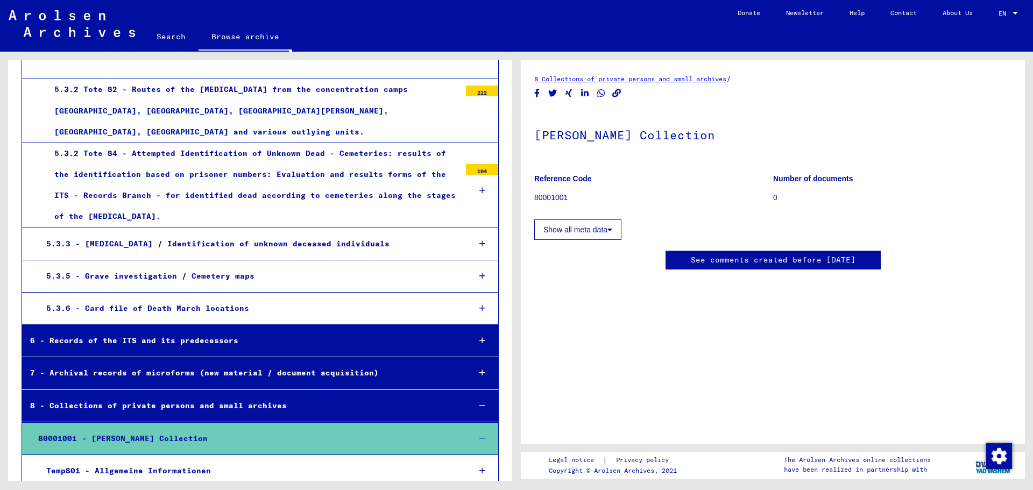
scroll to position [203, 0]
click at [317, 460] on div "Temp801 - Allgemeine Informationen" at bounding box center [249, 470] width 423 height 21
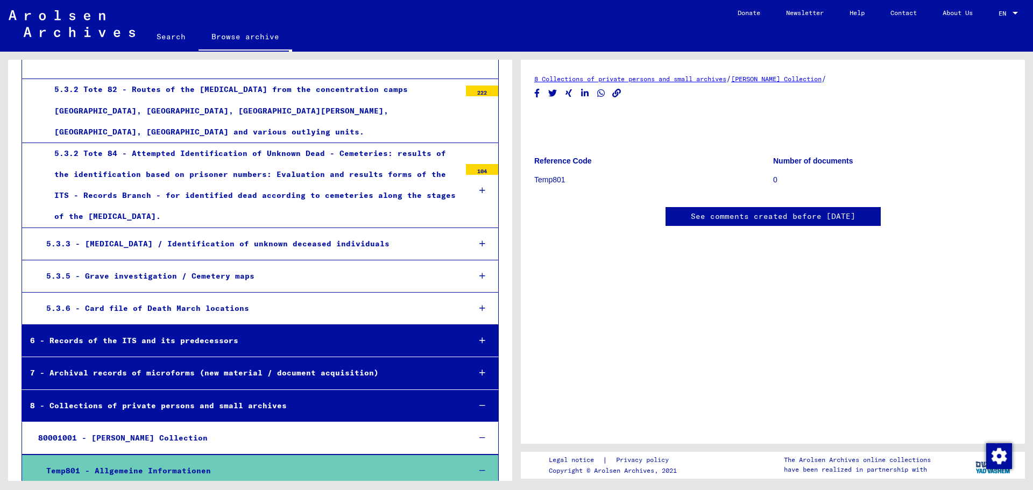
click at [328, 298] on div "5.3.6 - Card file of Death March locations" at bounding box center [249, 308] width 423 height 21
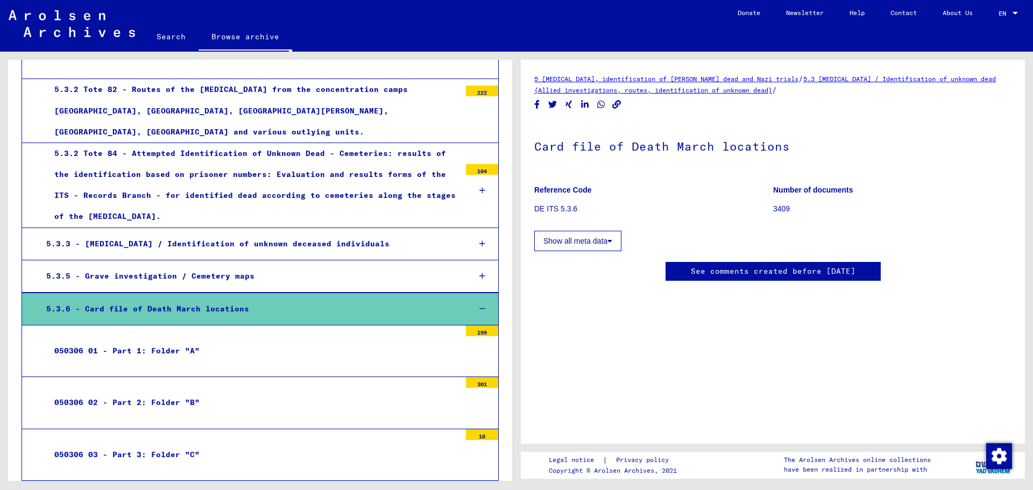
click at [332, 340] on div "050306 01 - Part 1: Folder "A"" at bounding box center [253, 350] width 414 height 21
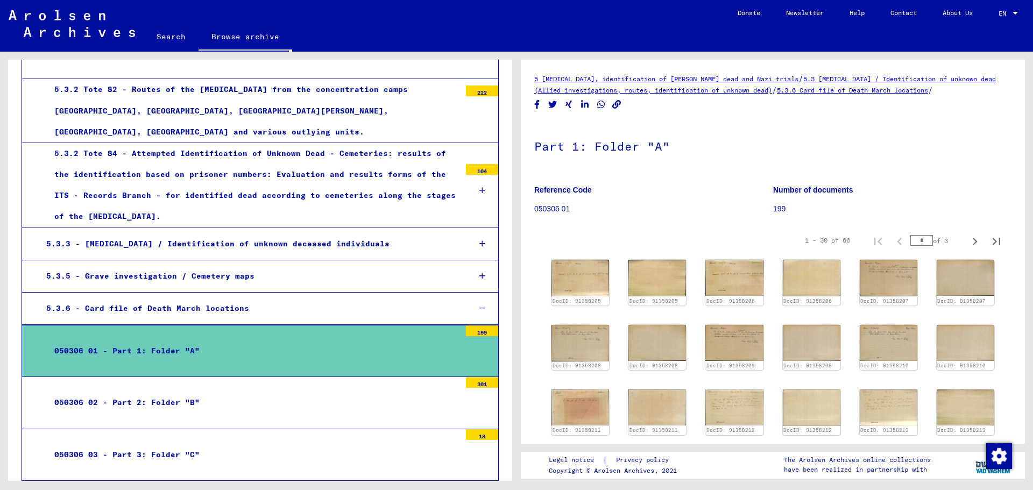
click at [479, 272] on icon at bounding box center [482, 276] width 6 height 8
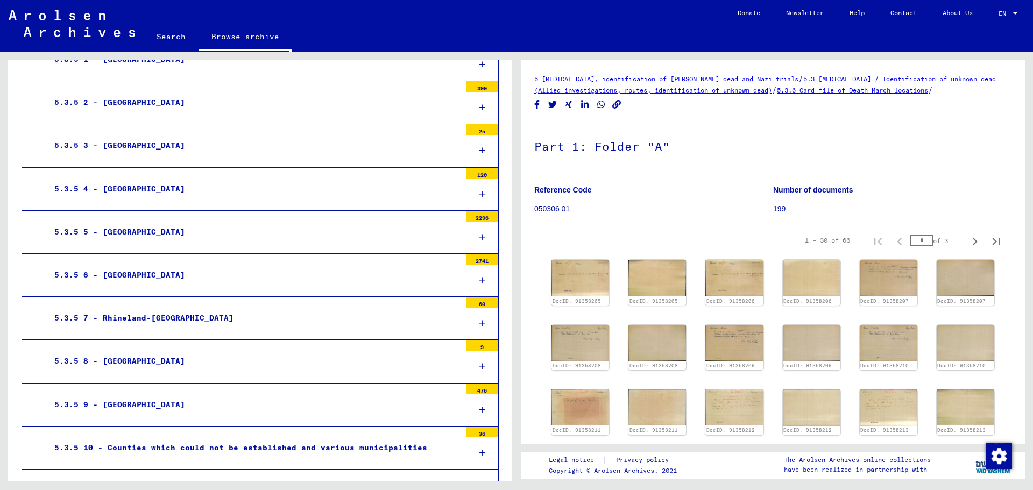
scroll to position [2344, 0]
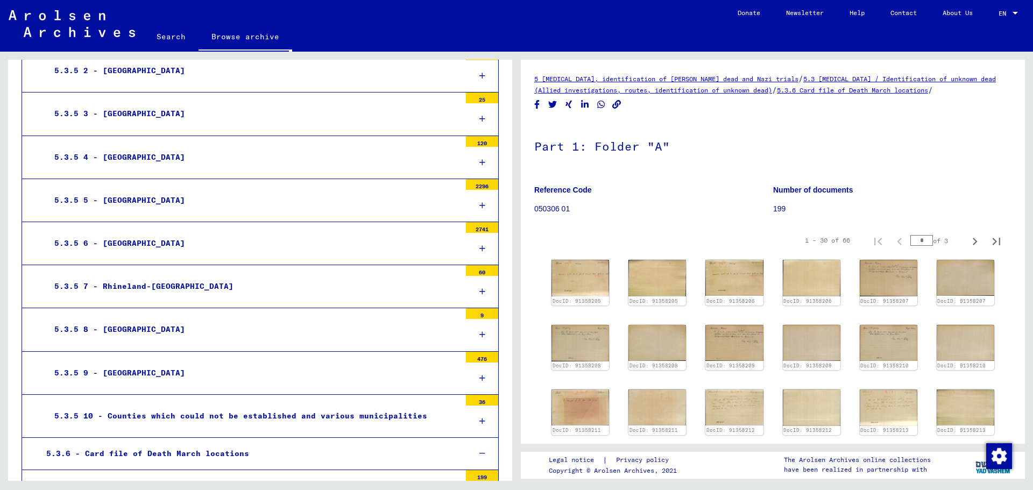
click at [140, 362] on div "5.3.5 9 - [GEOGRAPHIC_DATA]" at bounding box center [253, 372] width 414 height 21
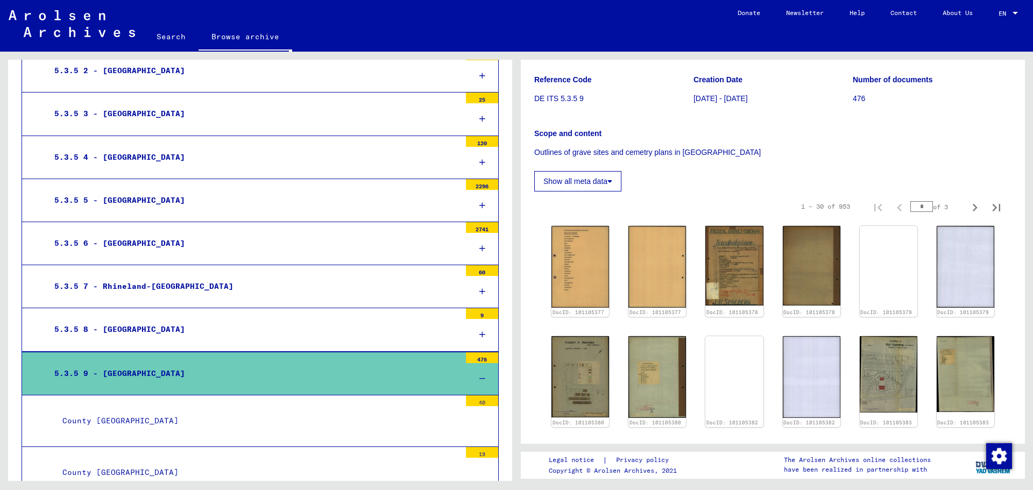
scroll to position [144, 0]
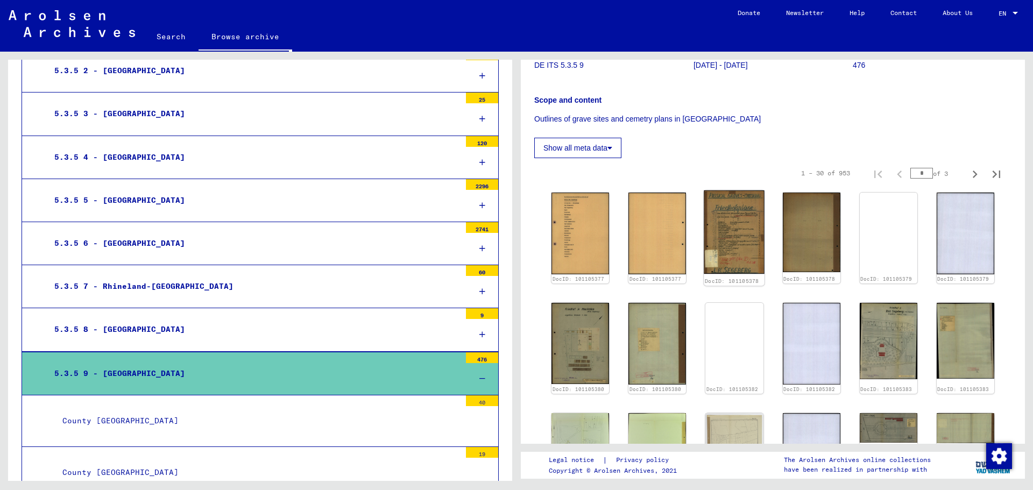
click at [723, 237] on img at bounding box center [734, 231] width 61 height 83
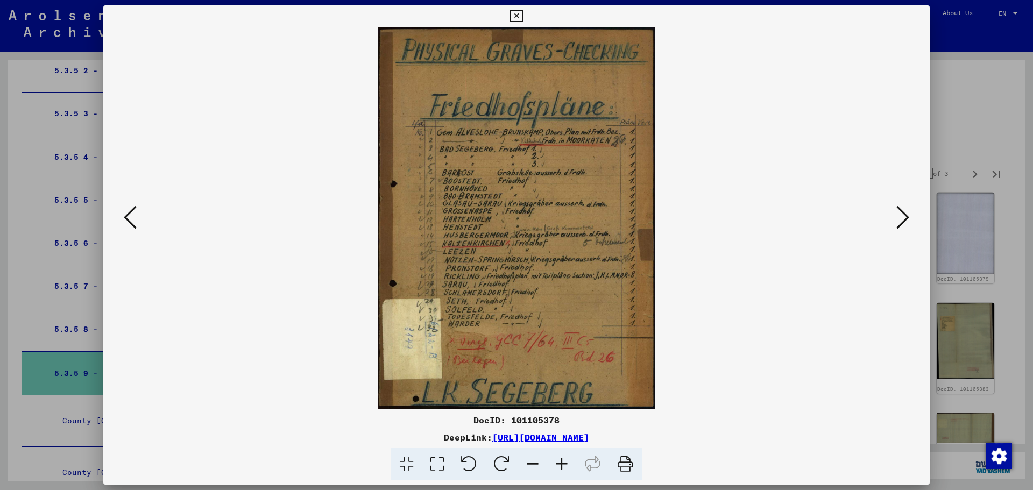
click at [133, 221] on icon at bounding box center [130, 217] width 13 height 26
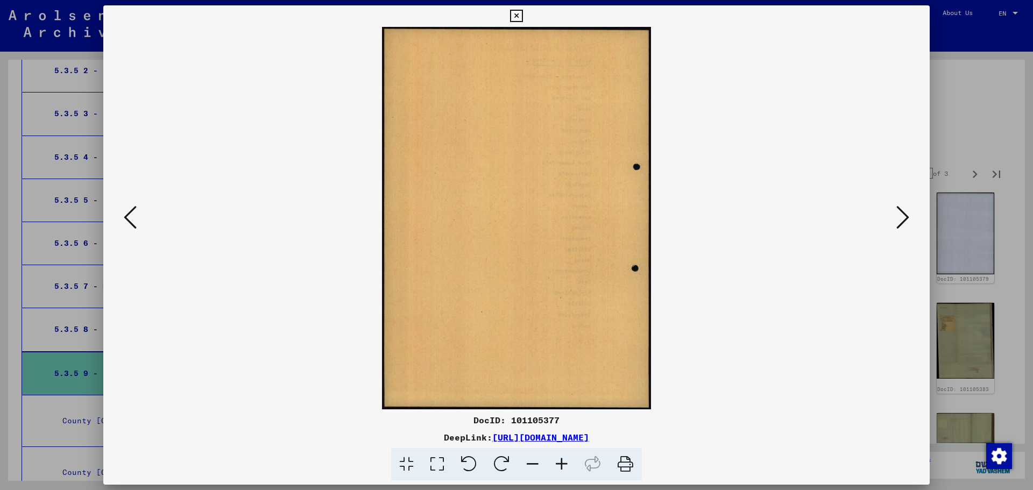
click at [901, 215] on icon at bounding box center [902, 217] width 13 height 26
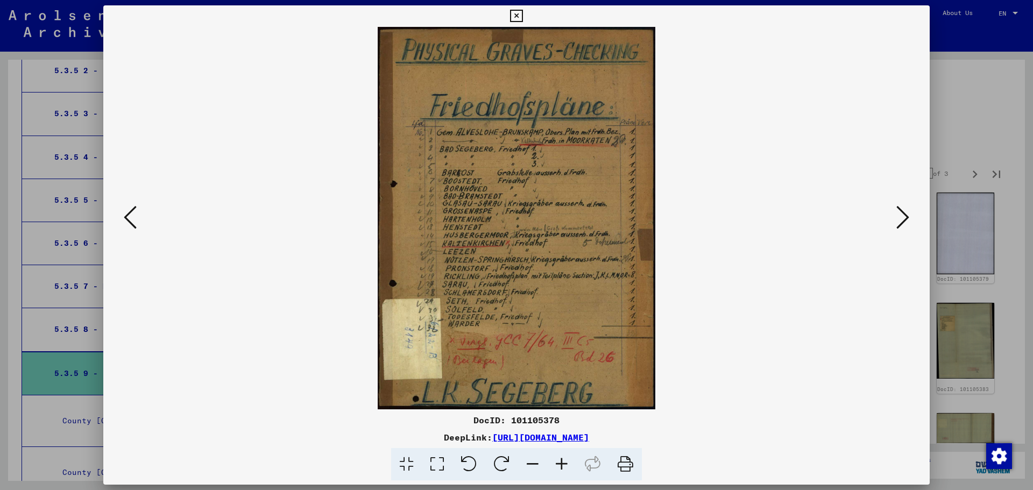
click at [901, 215] on icon at bounding box center [902, 217] width 13 height 26
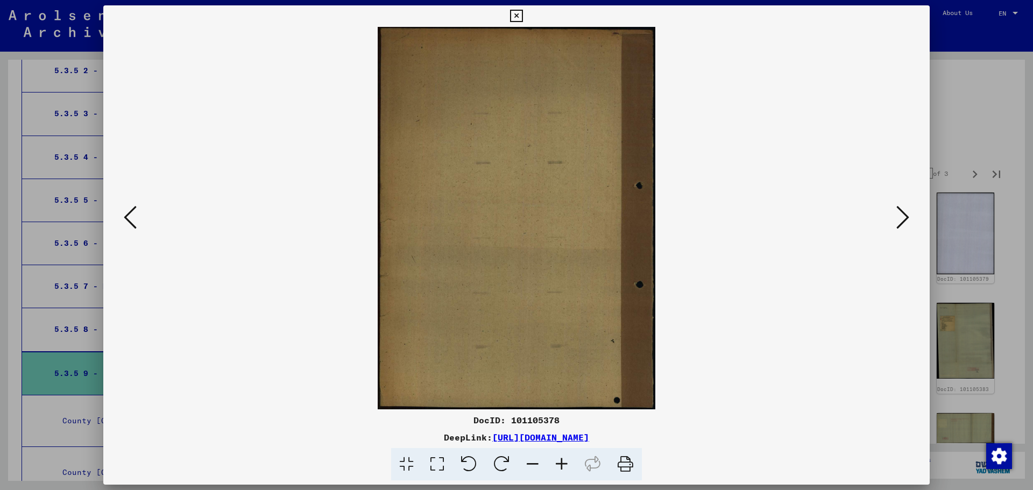
click at [901, 215] on icon at bounding box center [902, 217] width 13 height 26
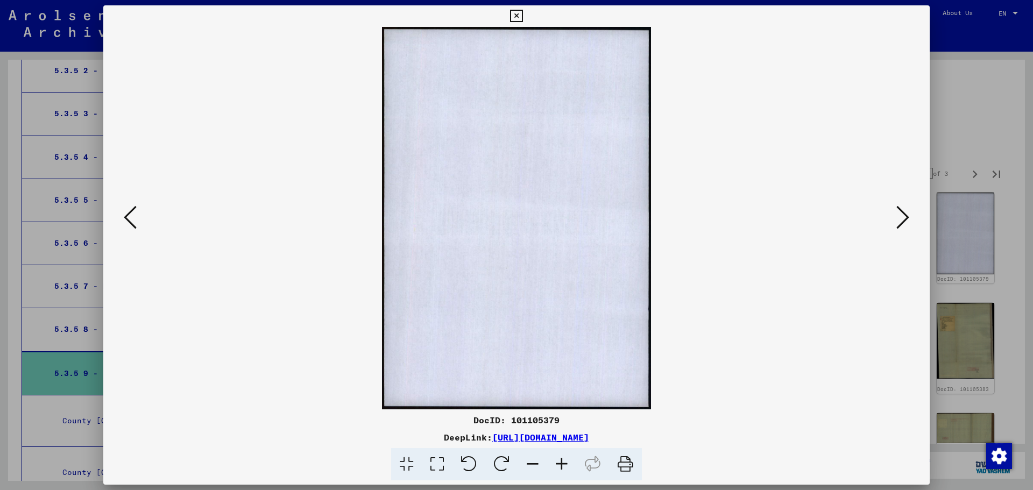
click at [901, 215] on icon at bounding box center [902, 217] width 13 height 26
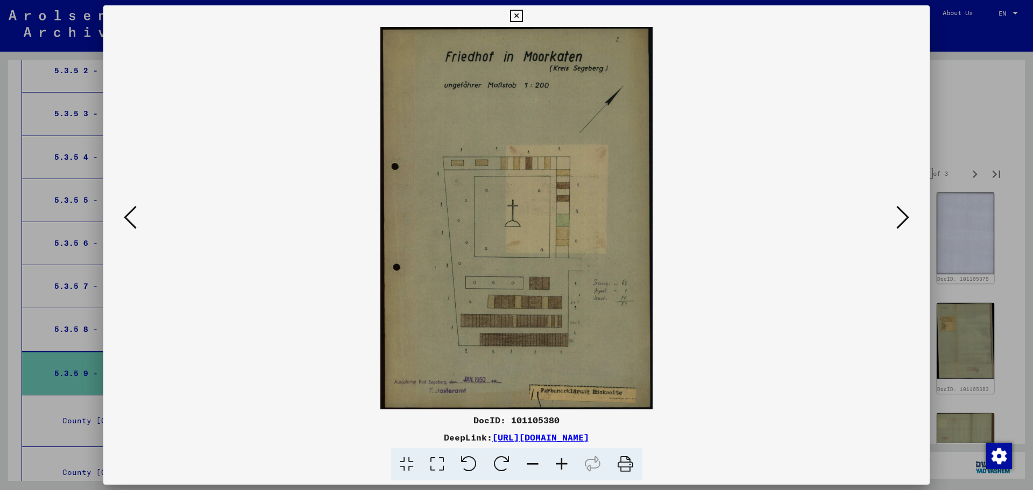
click at [901, 215] on icon at bounding box center [902, 217] width 13 height 26
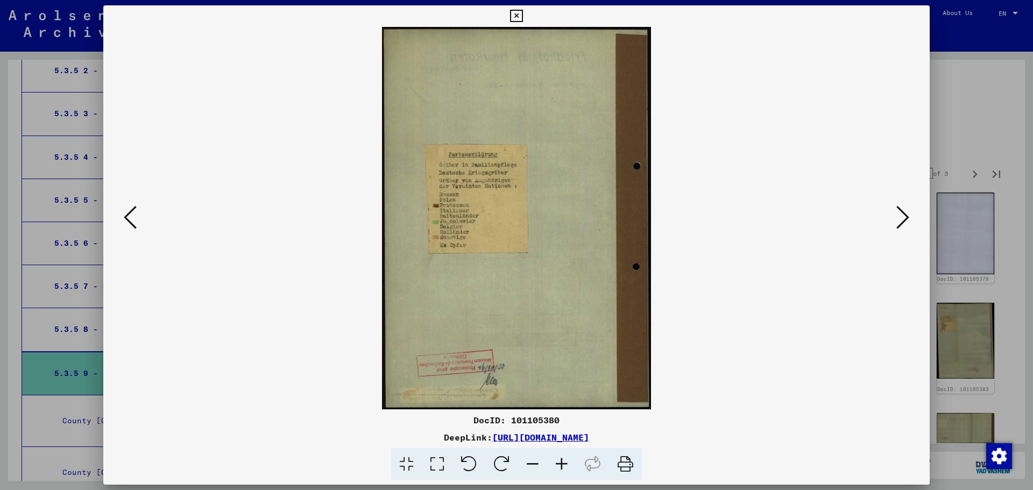
click at [901, 215] on icon at bounding box center [902, 217] width 13 height 26
click at [125, 210] on icon at bounding box center [130, 217] width 13 height 26
click at [904, 219] on icon at bounding box center [902, 217] width 13 height 26
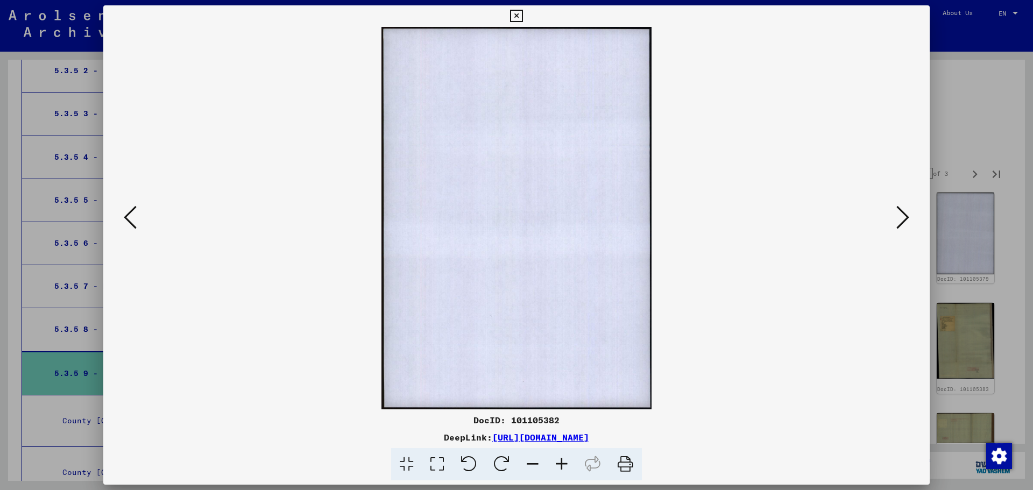
click at [904, 219] on icon at bounding box center [902, 217] width 13 height 26
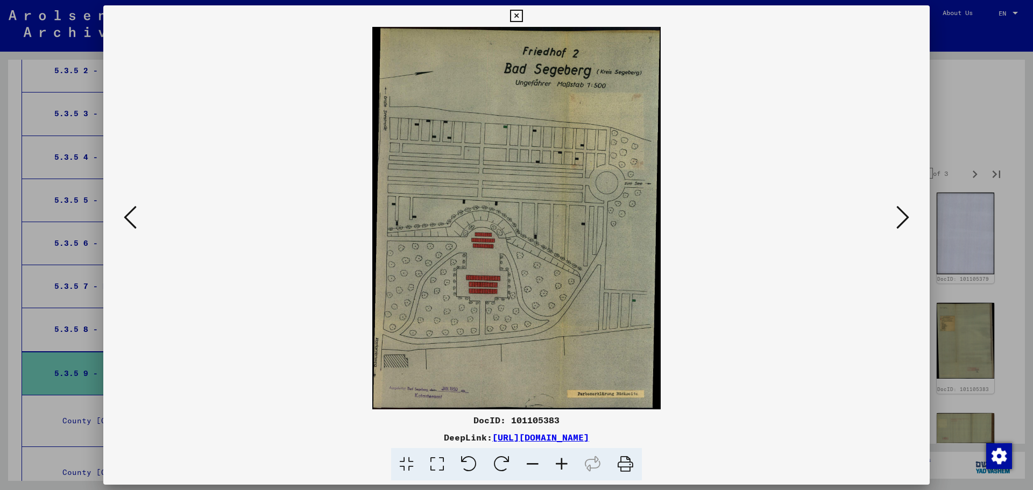
click at [904, 219] on icon at bounding box center [902, 217] width 13 height 26
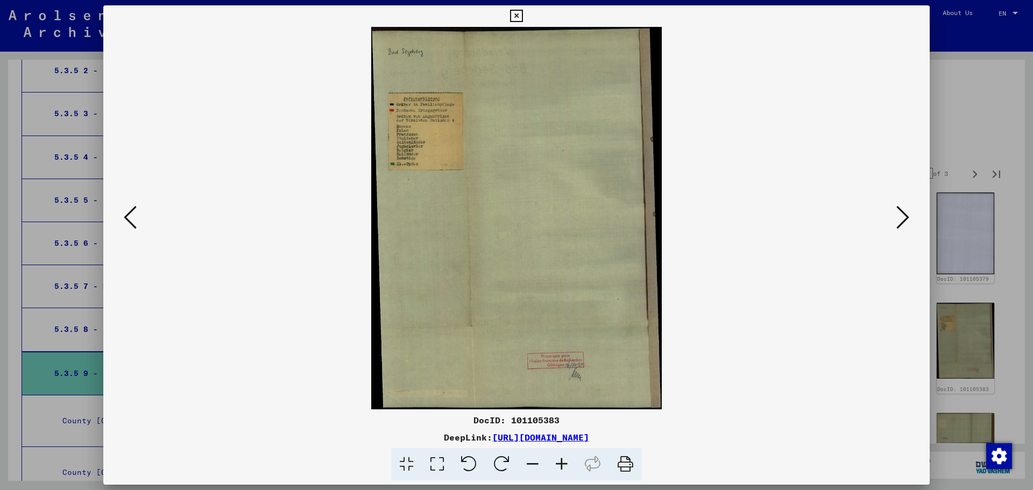
click at [904, 219] on icon at bounding box center [902, 217] width 13 height 26
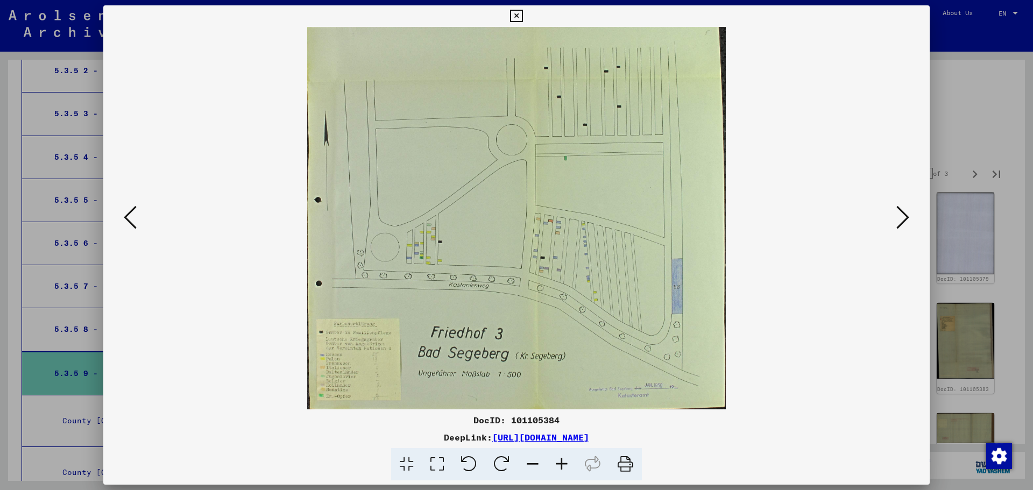
click at [904, 219] on icon at bounding box center [902, 217] width 13 height 26
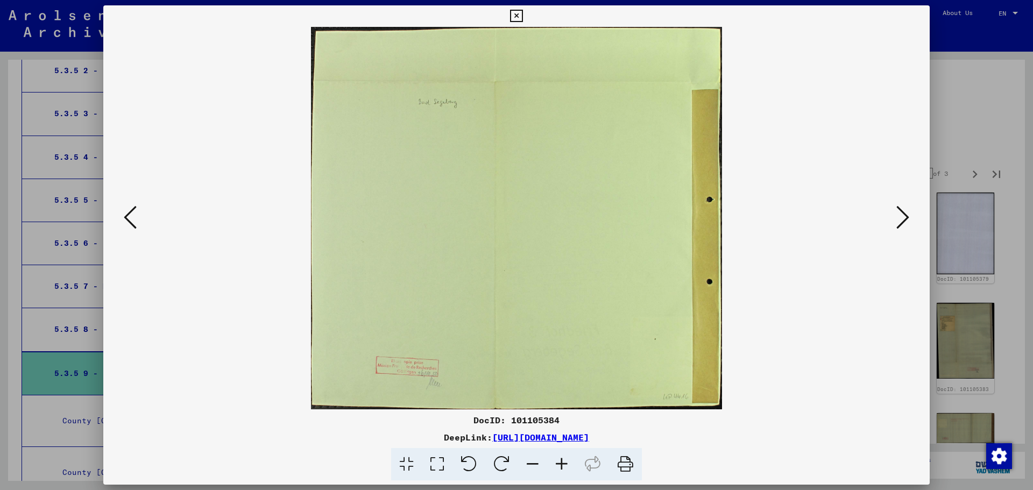
click at [904, 219] on icon at bounding box center [902, 217] width 13 height 26
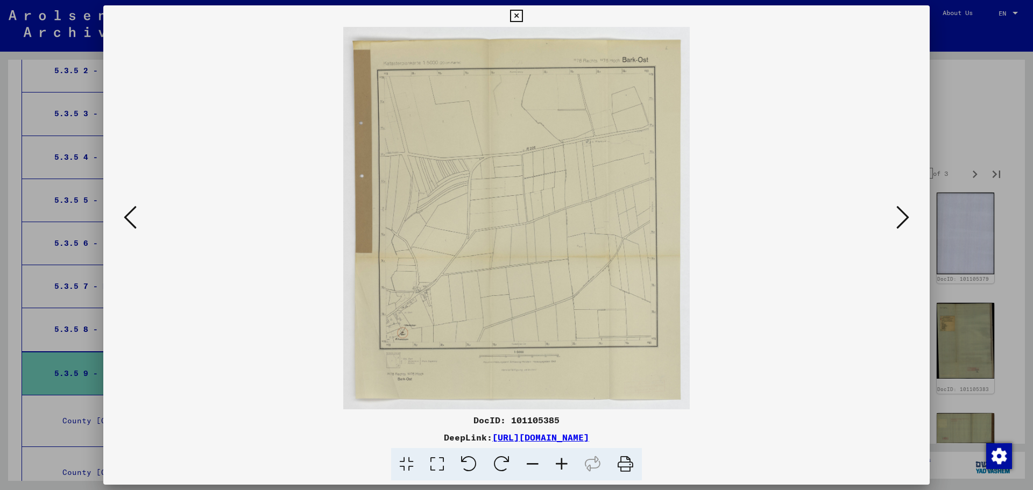
click at [904, 219] on icon at bounding box center [902, 217] width 13 height 26
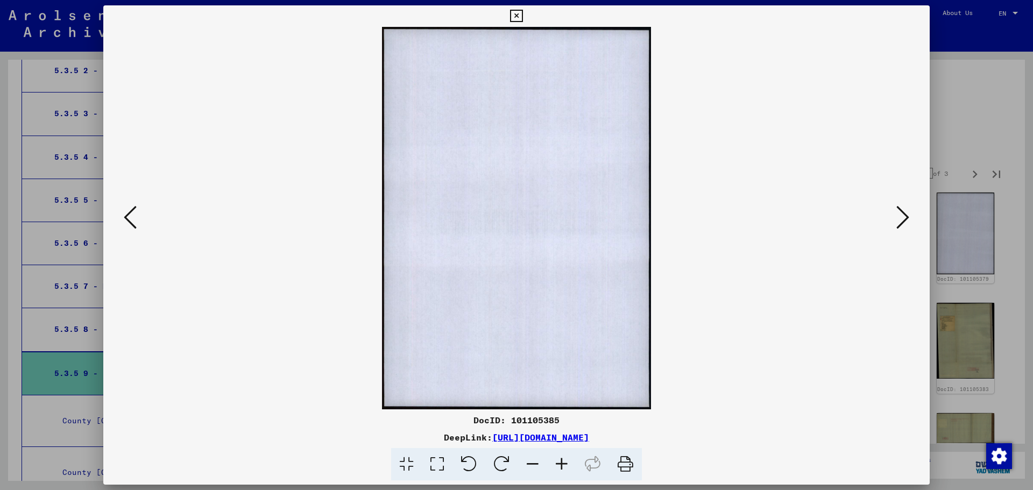
click at [904, 219] on icon at bounding box center [902, 217] width 13 height 26
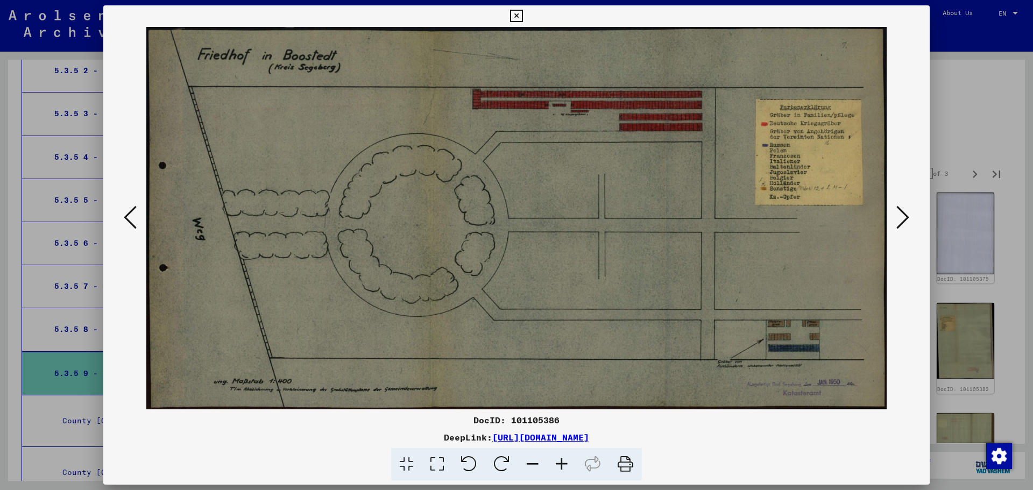
click at [904, 219] on icon at bounding box center [902, 217] width 13 height 26
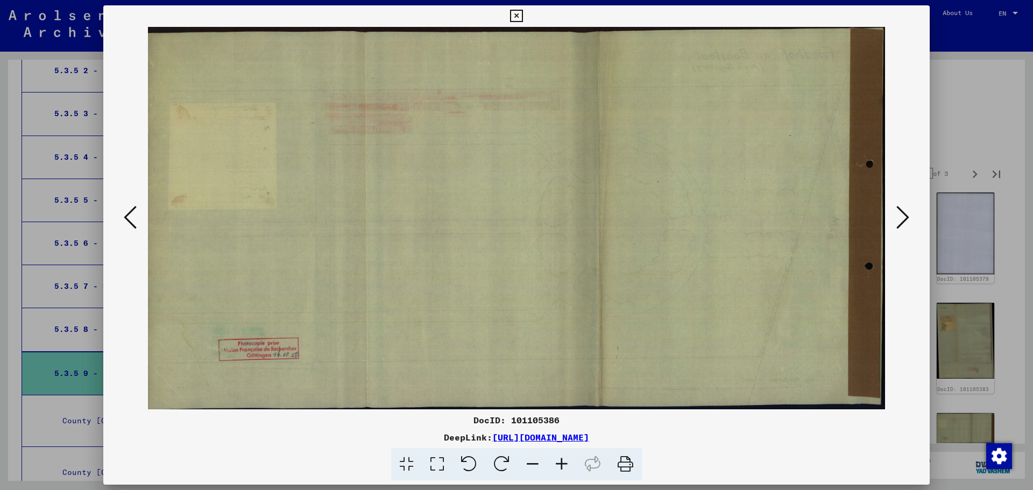
click at [904, 219] on icon at bounding box center [902, 217] width 13 height 26
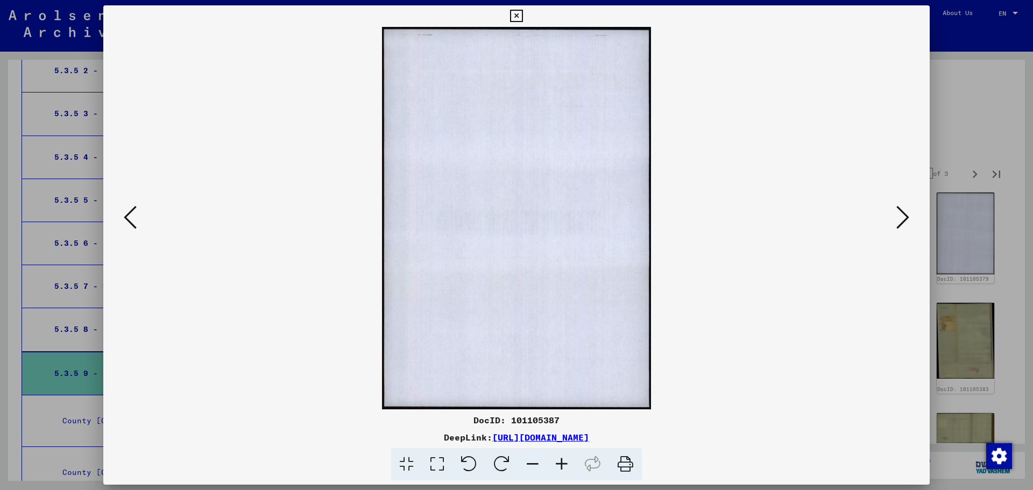
click at [904, 219] on icon at bounding box center [902, 217] width 13 height 26
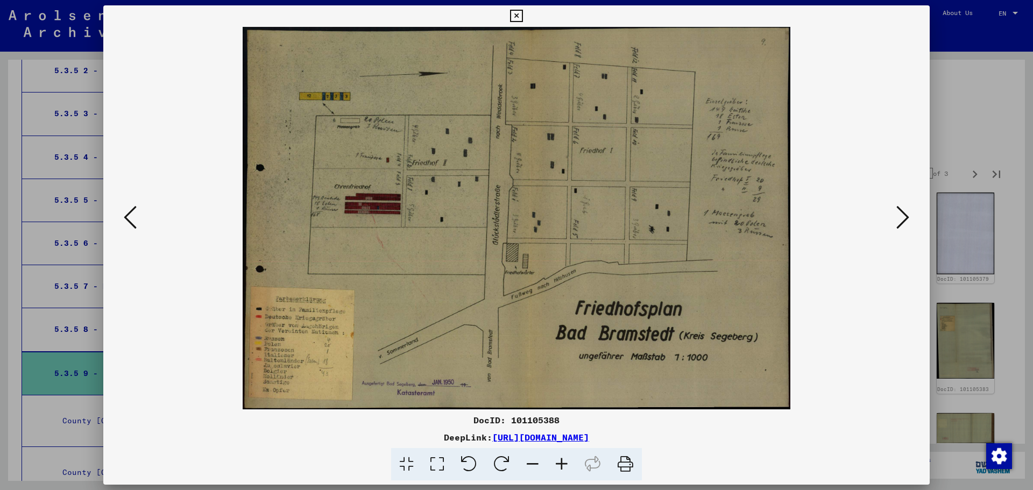
click at [904, 219] on icon at bounding box center [902, 217] width 13 height 26
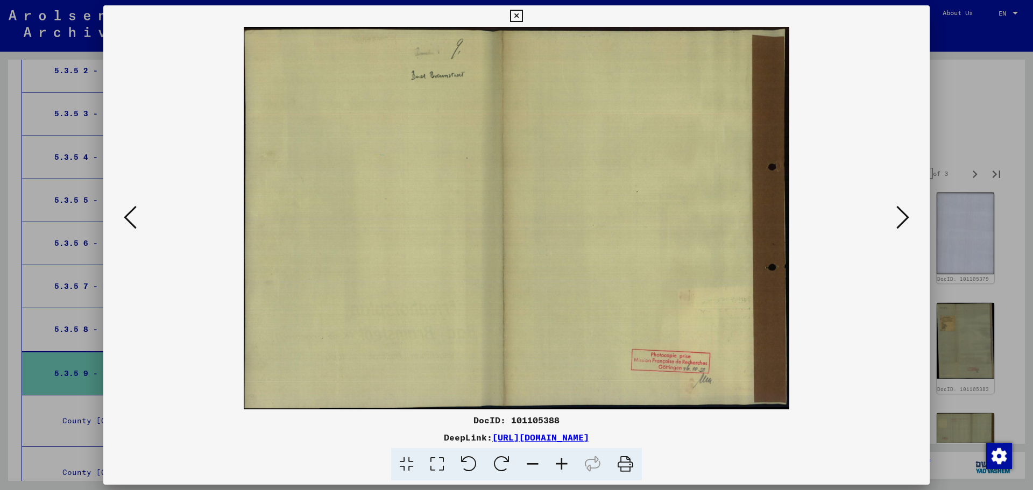
click at [904, 219] on icon at bounding box center [902, 217] width 13 height 26
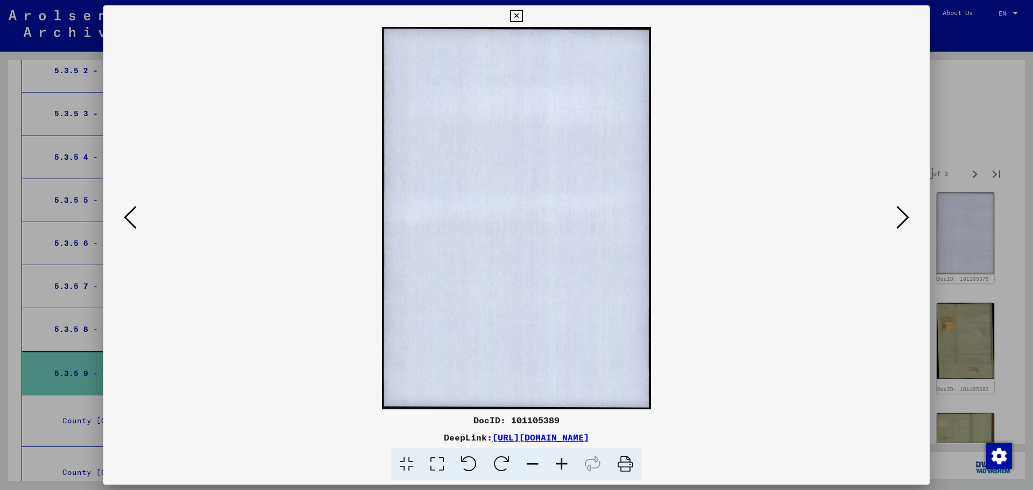
click at [904, 219] on icon at bounding box center [902, 217] width 13 height 26
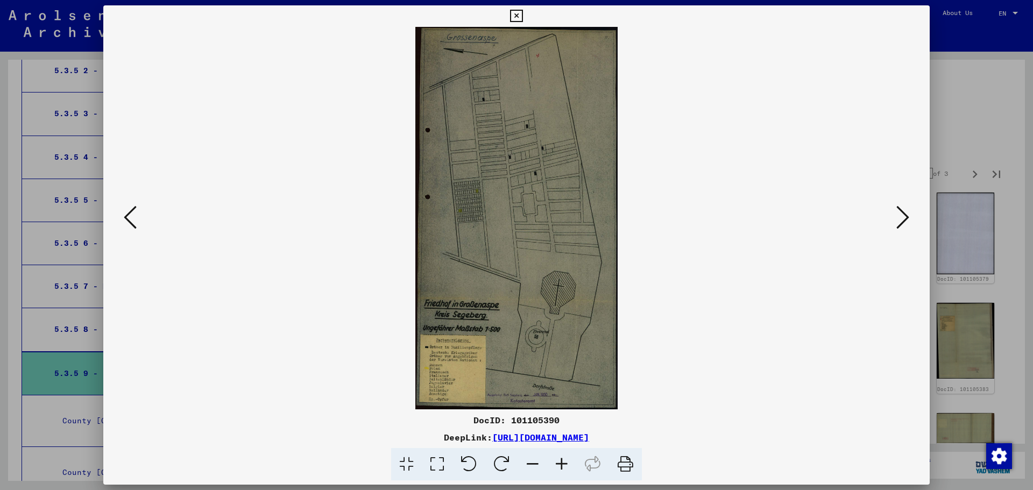
click at [904, 219] on icon at bounding box center [902, 217] width 13 height 26
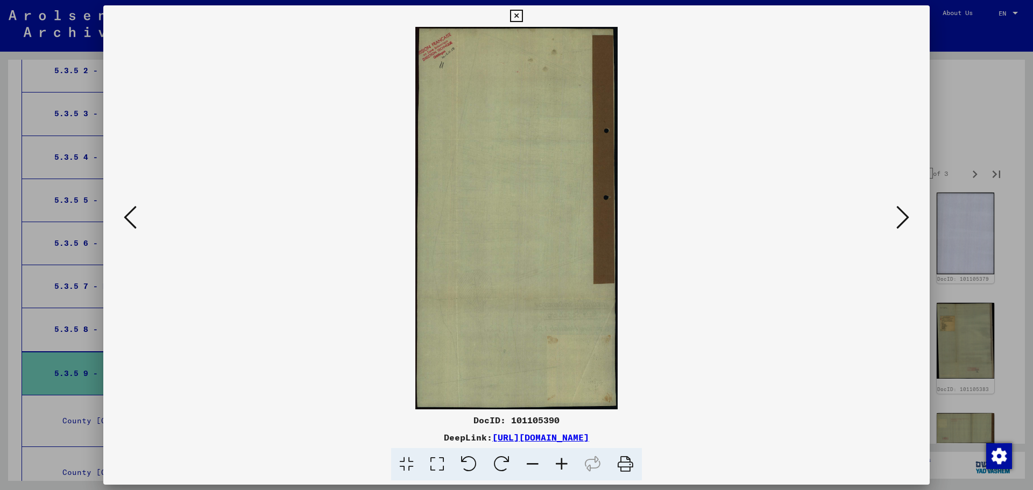
click at [904, 219] on icon at bounding box center [902, 217] width 13 height 26
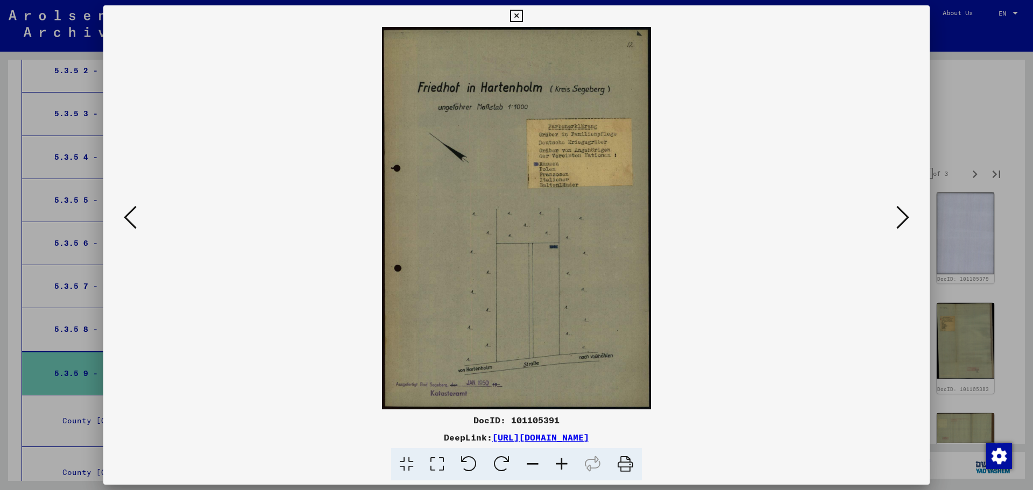
click at [904, 219] on icon at bounding box center [902, 217] width 13 height 26
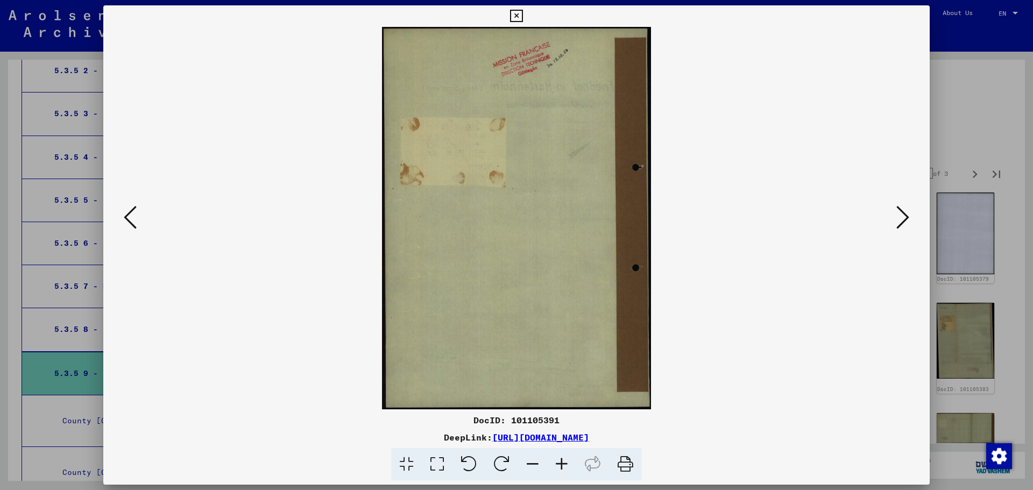
click at [904, 219] on icon at bounding box center [902, 217] width 13 height 26
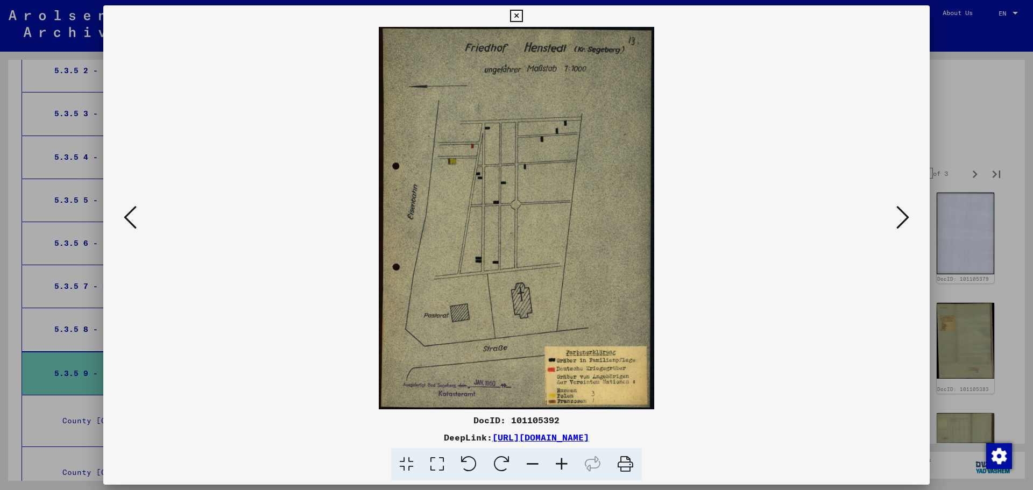
click at [515, 12] on icon at bounding box center [516, 16] width 12 height 13
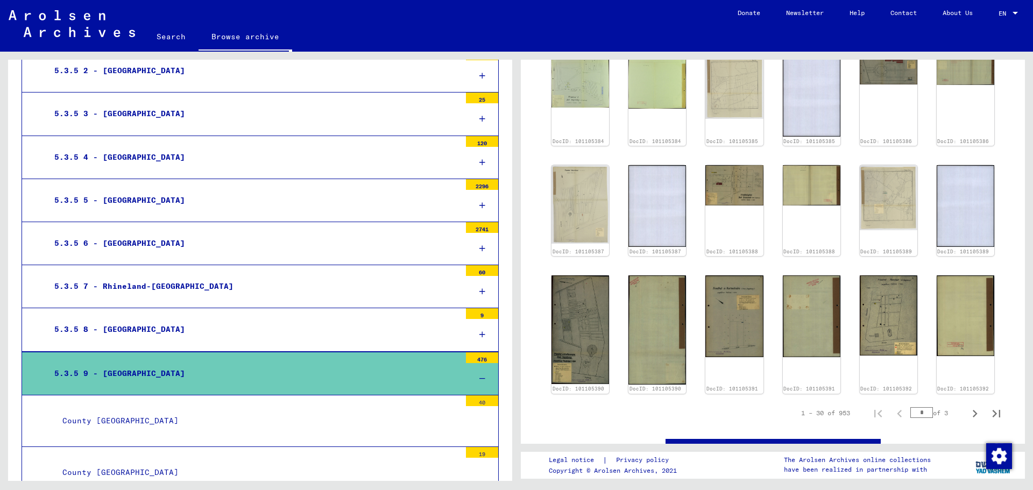
scroll to position [574, 0]
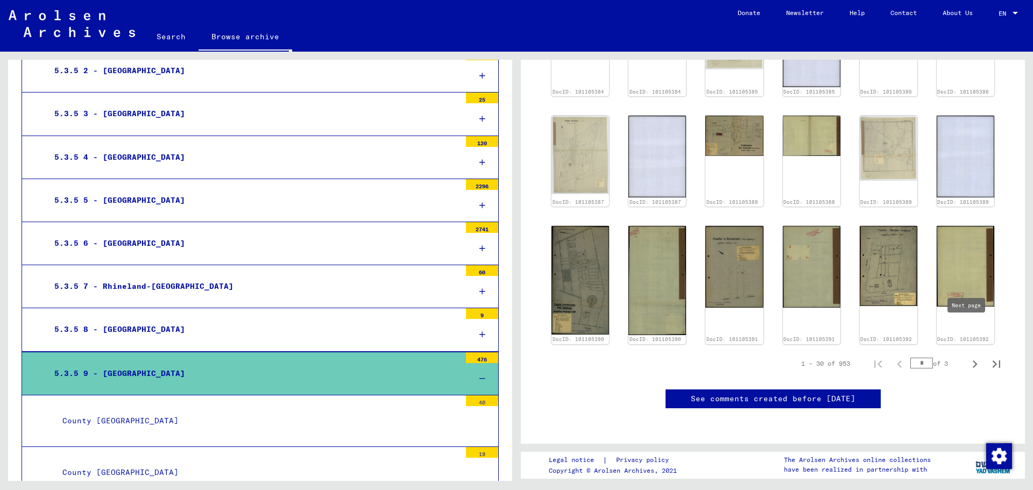
click at [967, 357] on icon "Next page" at bounding box center [974, 364] width 15 height 15
type input "*"
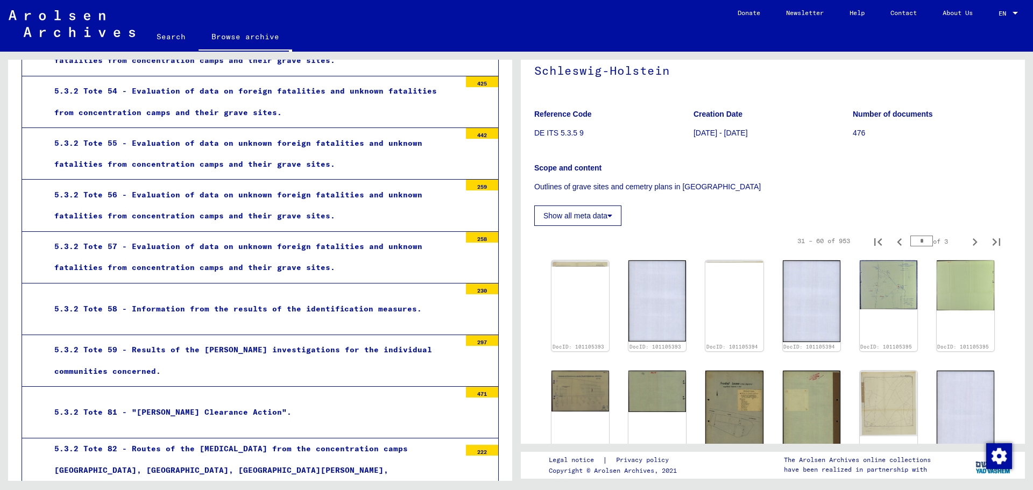
scroll to position [1125, 0]
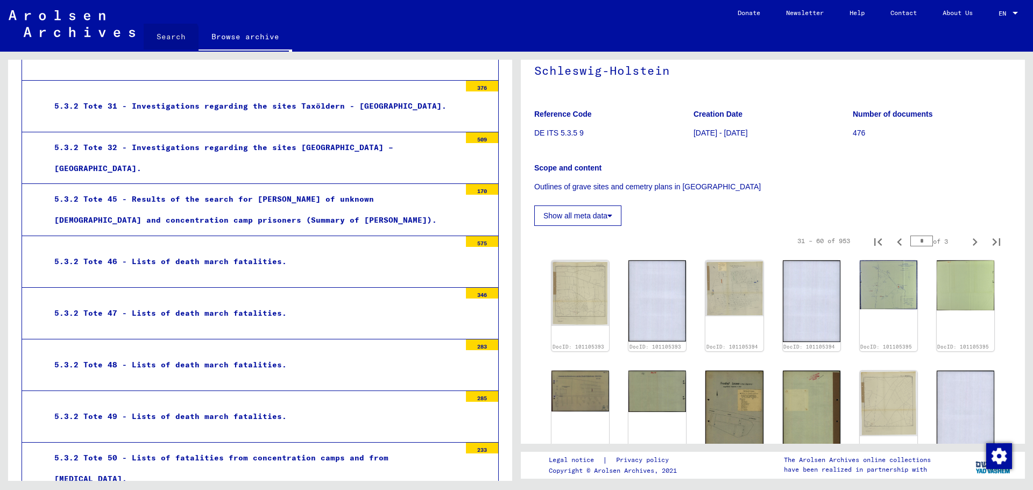
click at [167, 39] on link "Search" at bounding box center [171, 37] width 55 height 26
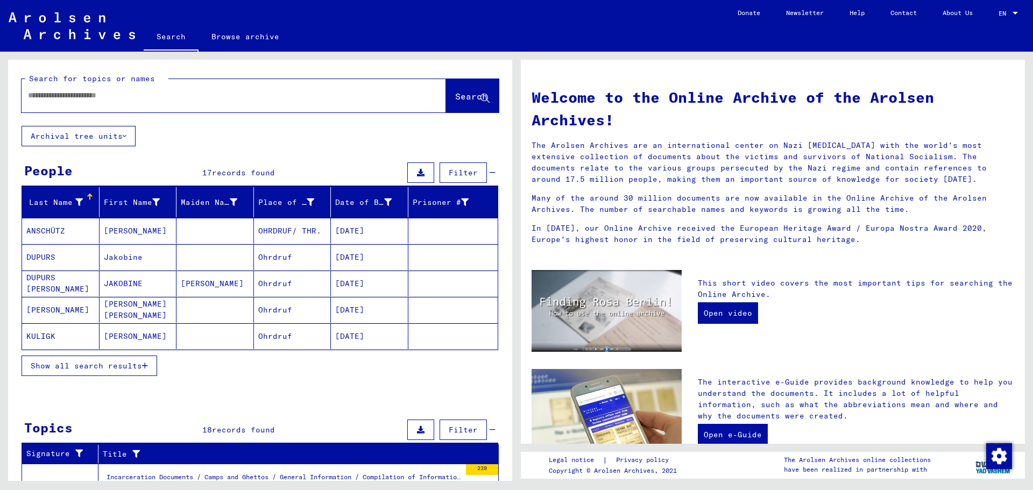
click at [159, 95] on input "text" at bounding box center [221, 95] width 386 height 11
type input "*****"
